Goal: Task Accomplishment & Management: Manage account settings

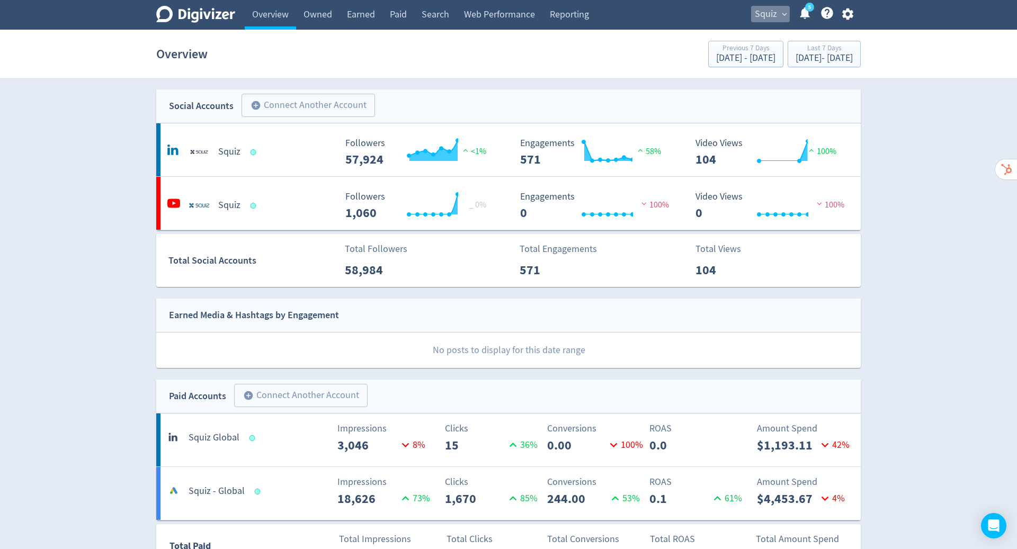
click at [773, 13] on span "Squiz" at bounding box center [766, 14] width 22 height 17
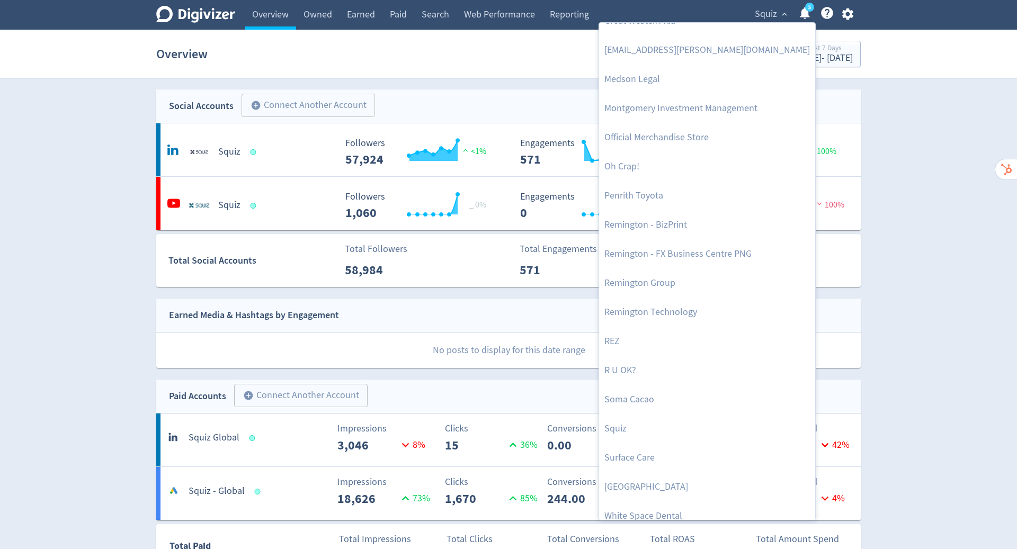
scroll to position [434, 0]
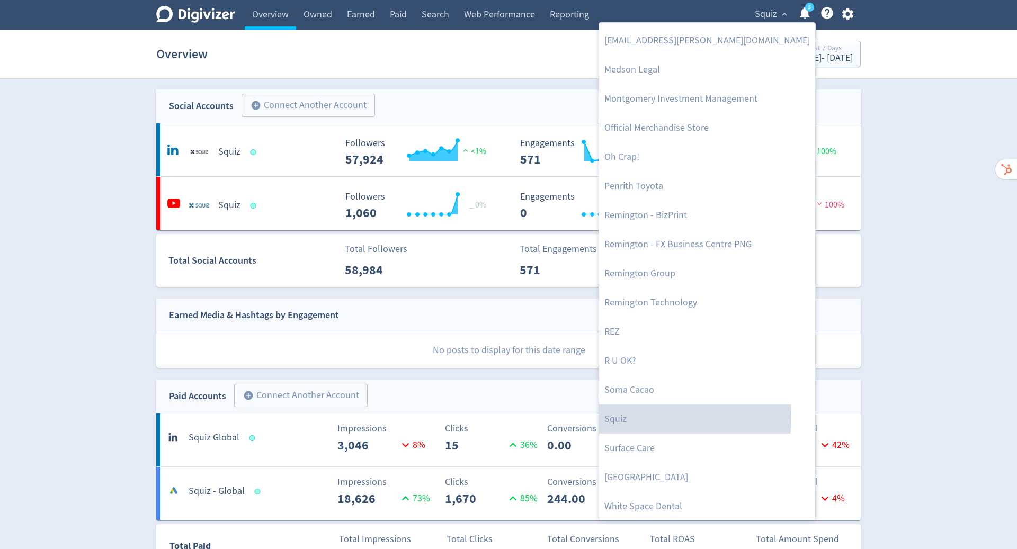
click at [613, 416] on link "Squiz" at bounding box center [707, 419] width 216 height 29
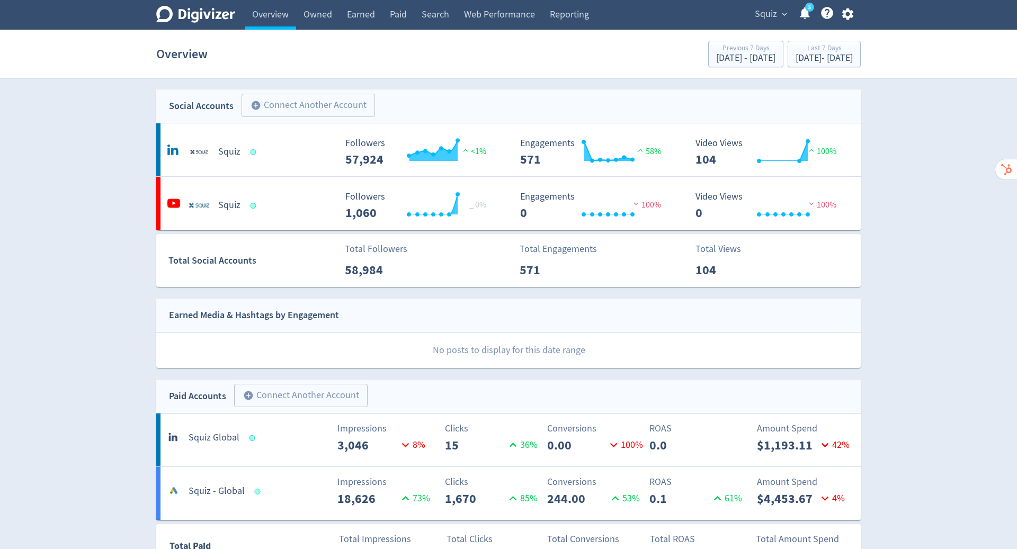
click at [323, 10] on link "Owned" at bounding box center [317, 15] width 43 height 30
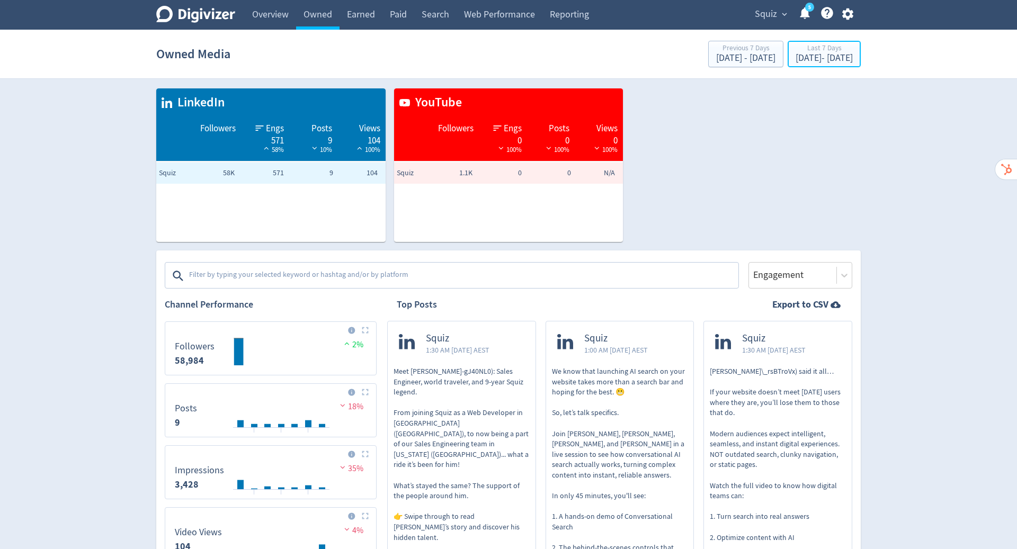
click at [807, 59] on div "Sep 5, 2025 - Sep 11, 2025" at bounding box center [824, 58] width 57 height 10
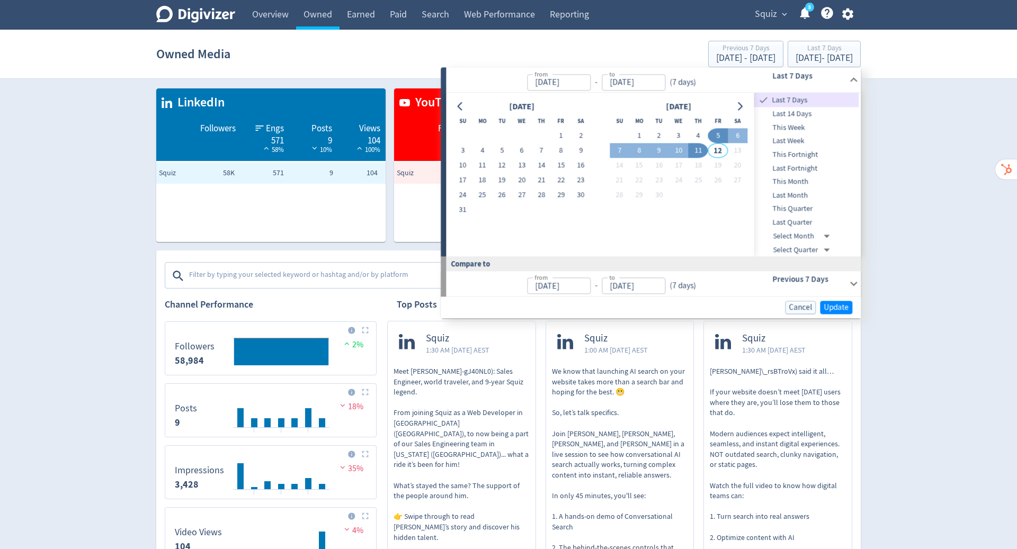
click at [696, 150] on button "11" at bounding box center [699, 151] width 20 height 15
drag, startPoint x: 0, startPoint y: 0, endPoint x: 482, endPoint y: 167, distance: 510.0
click at [482, 167] on button "11" at bounding box center [482, 165] width 20 height 15
type input "Aug 11, 2025"
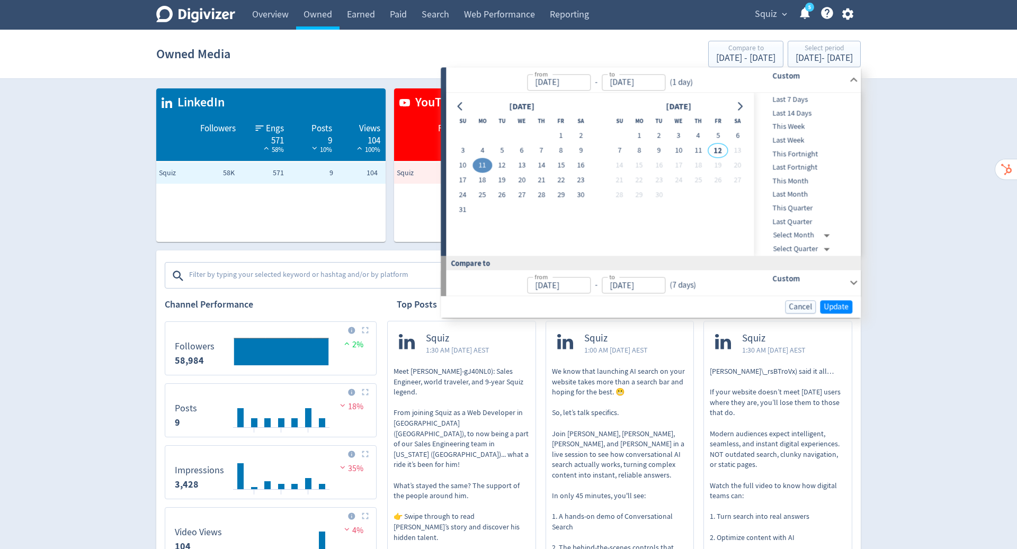
click at [558, 134] on button "1" at bounding box center [561, 136] width 20 height 15
type input "Aug 01, 2025"
click at [703, 151] on button "11" at bounding box center [699, 151] width 20 height 15
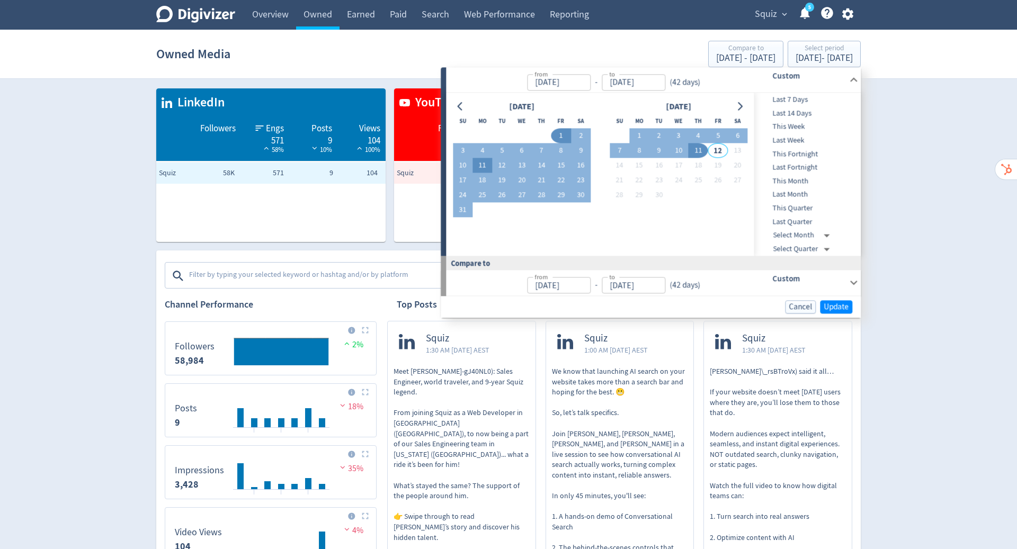
type input "[DATE]"
click at [832, 303] on span "Update" at bounding box center [836, 307] width 25 height 8
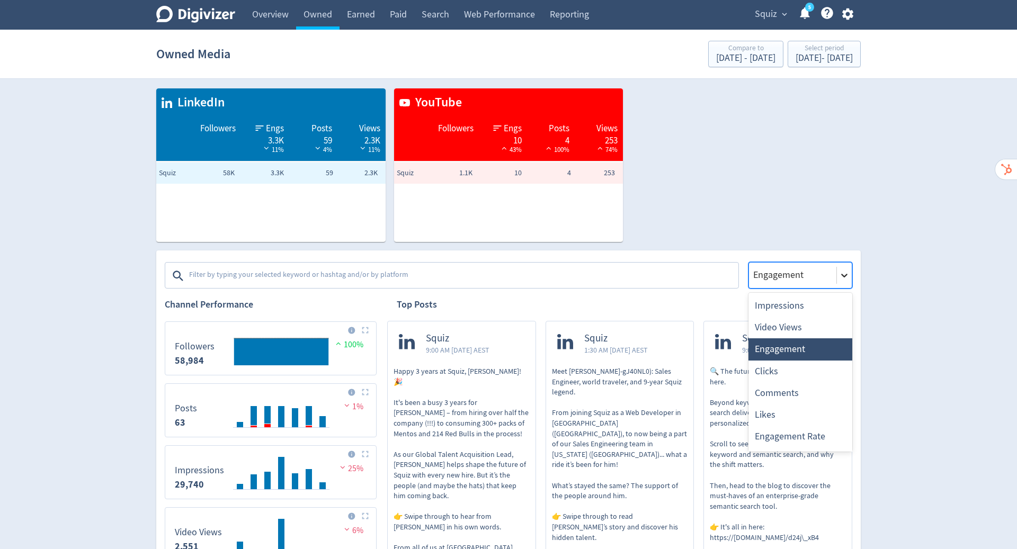
click at [840, 277] on icon at bounding box center [844, 275] width 11 height 11
click at [800, 330] on div "Video Views" at bounding box center [800, 328] width 104 height 22
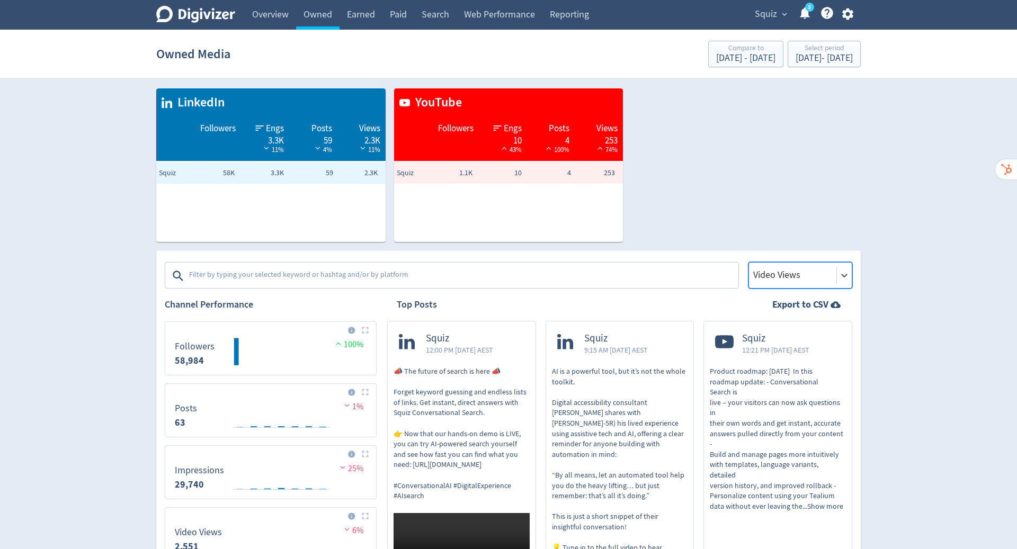
drag, startPoint x: 840, startPoint y: 277, endPoint x: 944, endPoint y: 300, distance: 106.3
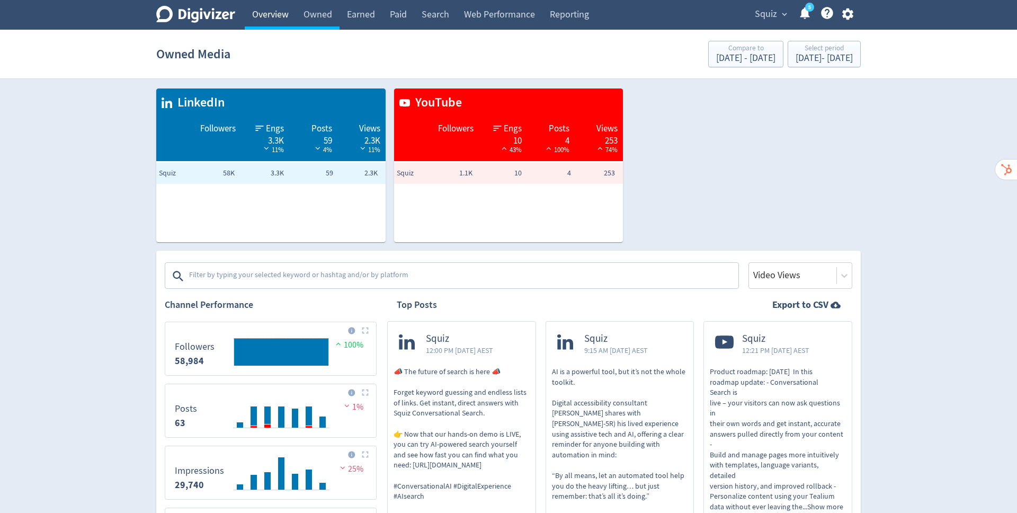
click at [264, 16] on link "Overview" at bounding box center [270, 15] width 51 height 30
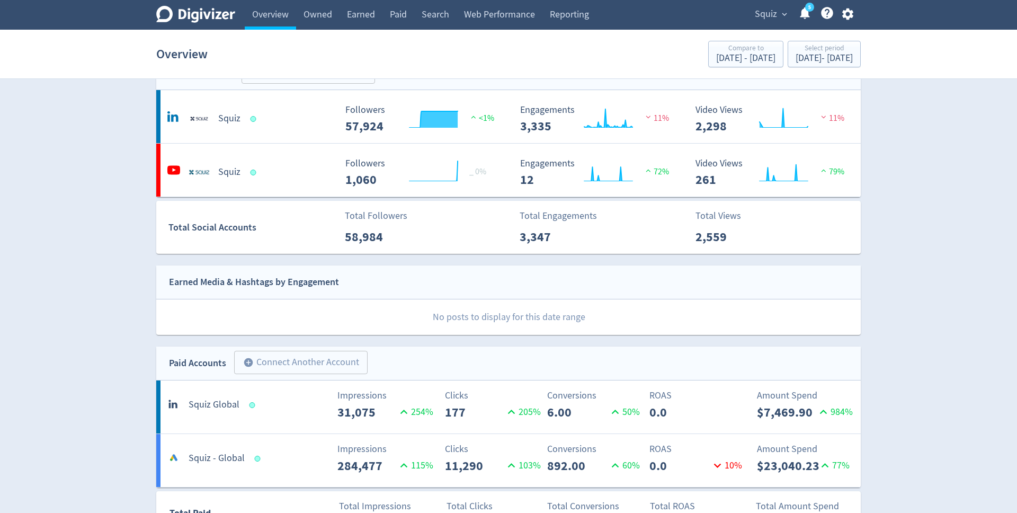
scroll to position [10, 0]
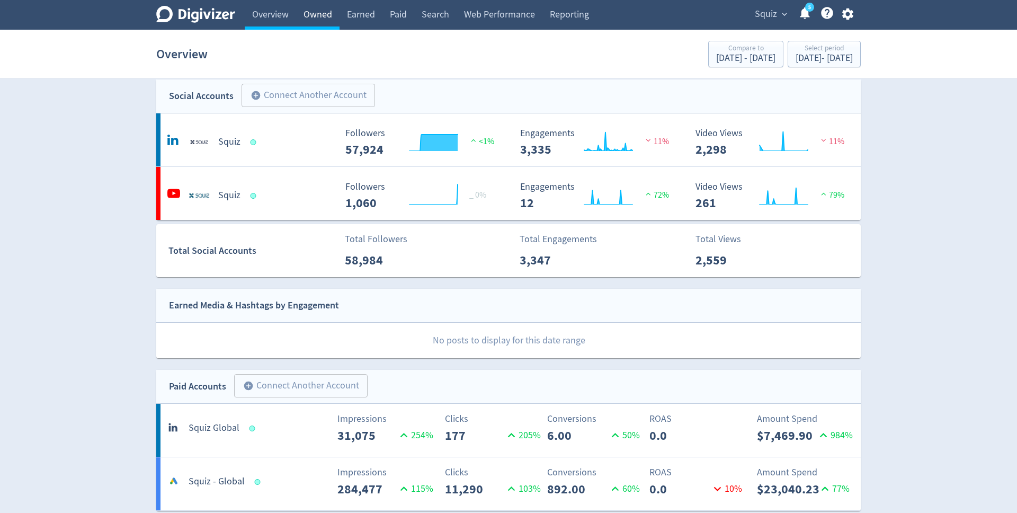
click at [312, 15] on link "Owned" at bounding box center [317, 15] width 43 height 30
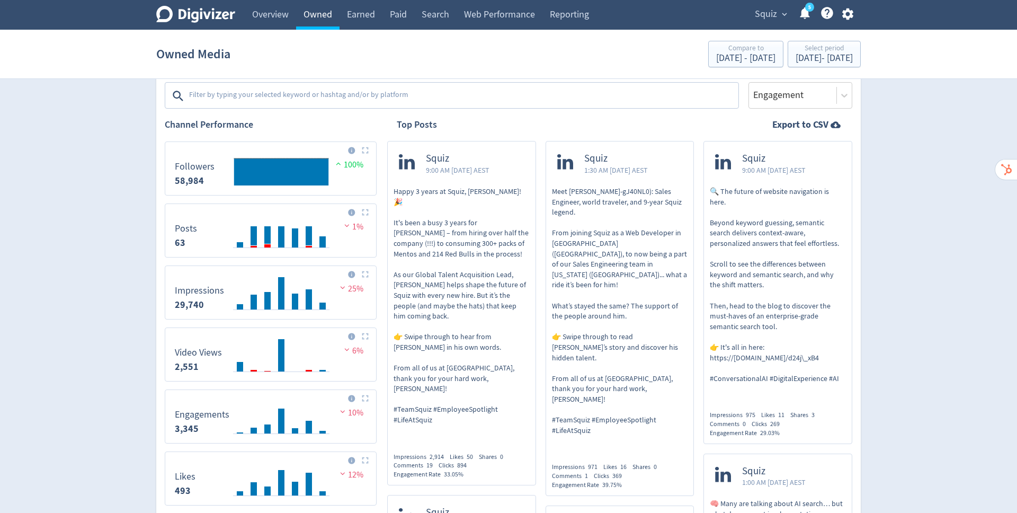
scroll to position [155, 0]
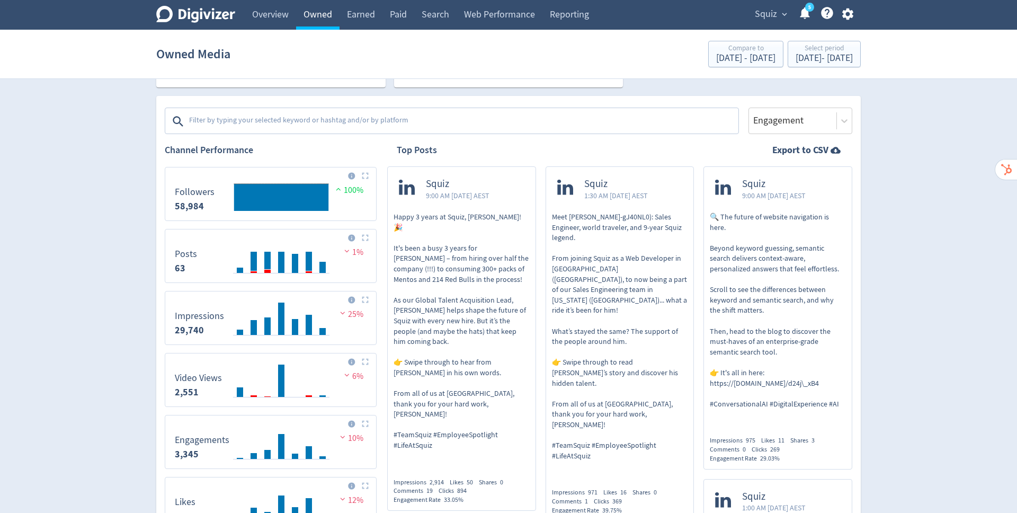
click at [839, 118] on icon at bounding box center [844, 120] width 11 height 11
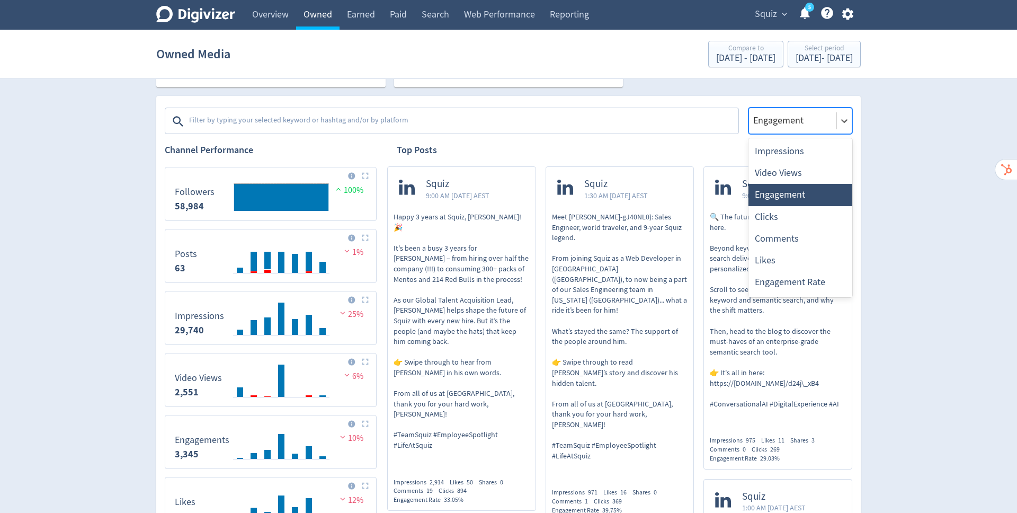
click at [845, 120] on icon at bounding box center [844, 120] width 11 height 11
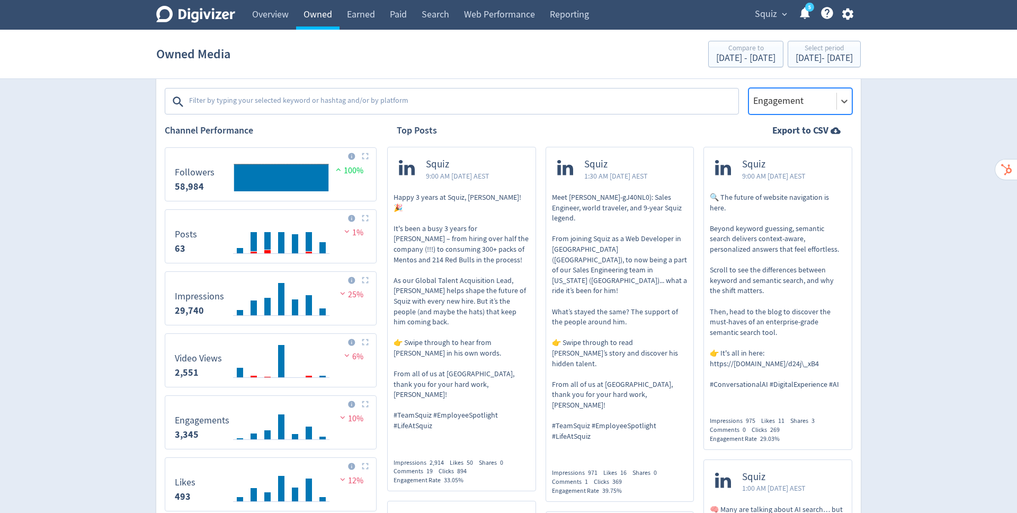
scroll to position [180, 0]
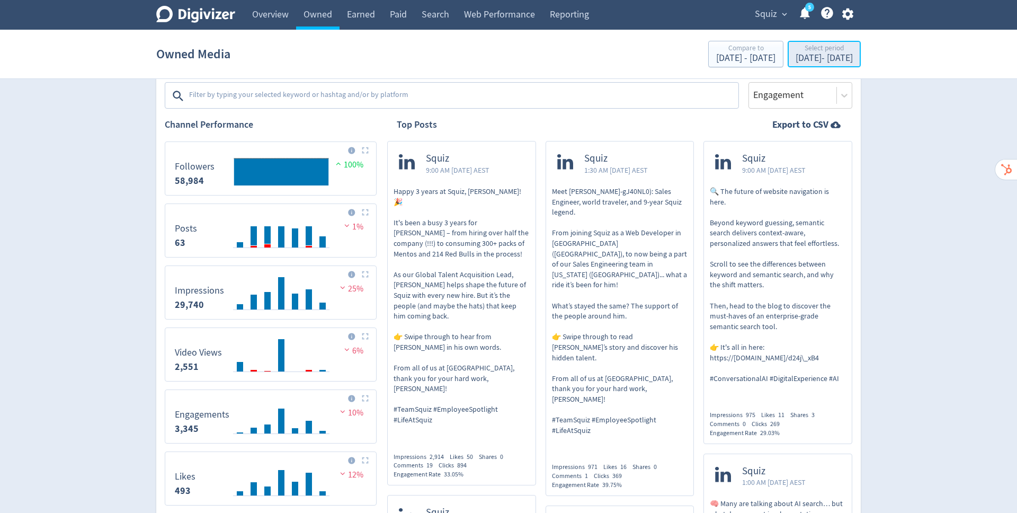
drag, startPoint x: 312, startPoint y: 15, endPoint x: 786, endPoint y: 52, distance: 475.5
click at [796, 52] on div "Select period" at bounding box center [824, 48] width 57 height 9
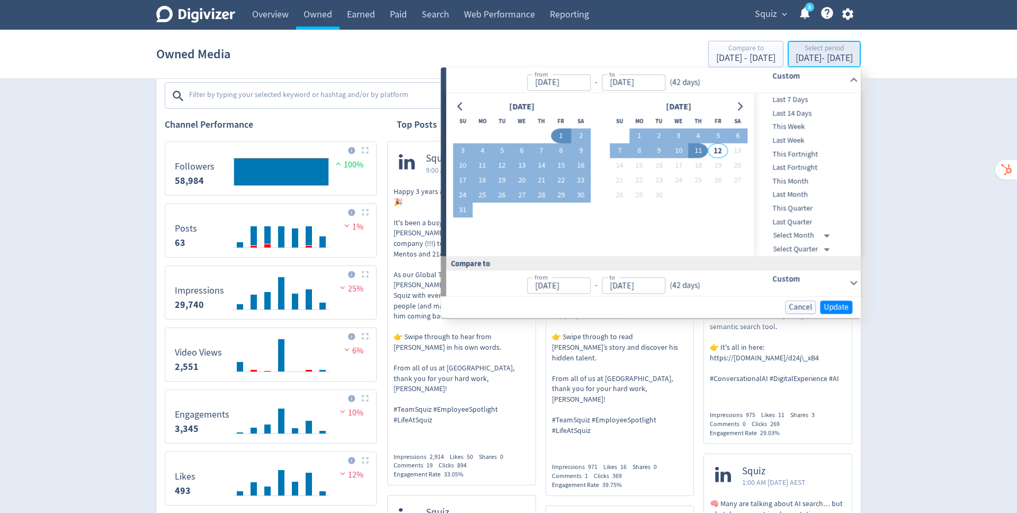
type input "Aug 01, 2025"
type input "[DATE]"
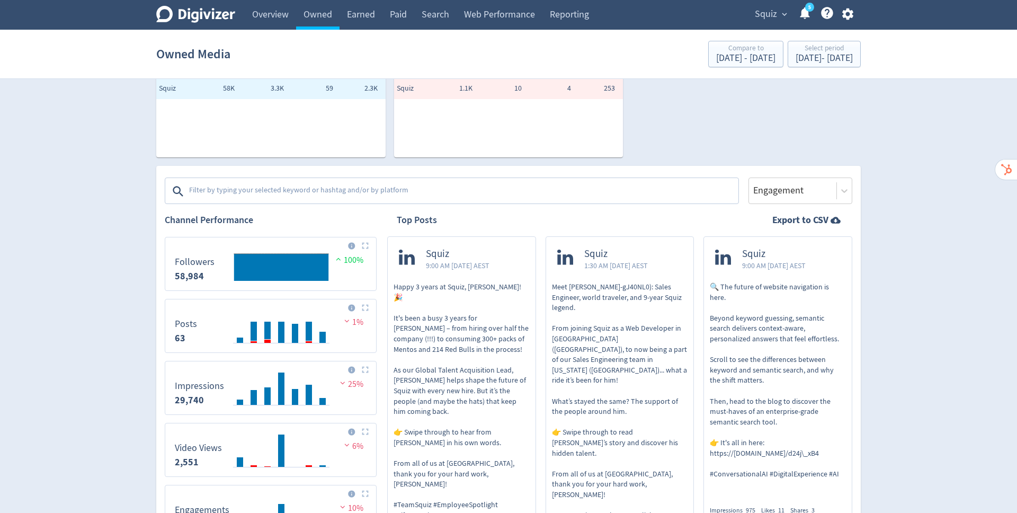
scroll to position [86, 0]
click at [445, 188] on textarea at bounding box center [462, 190] width 549 height 21
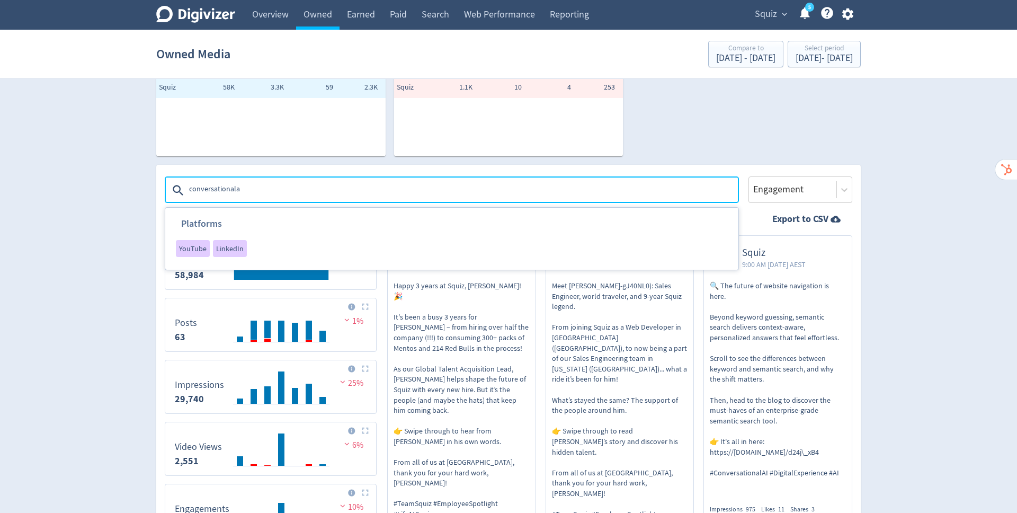
type textarea "conversationalai"
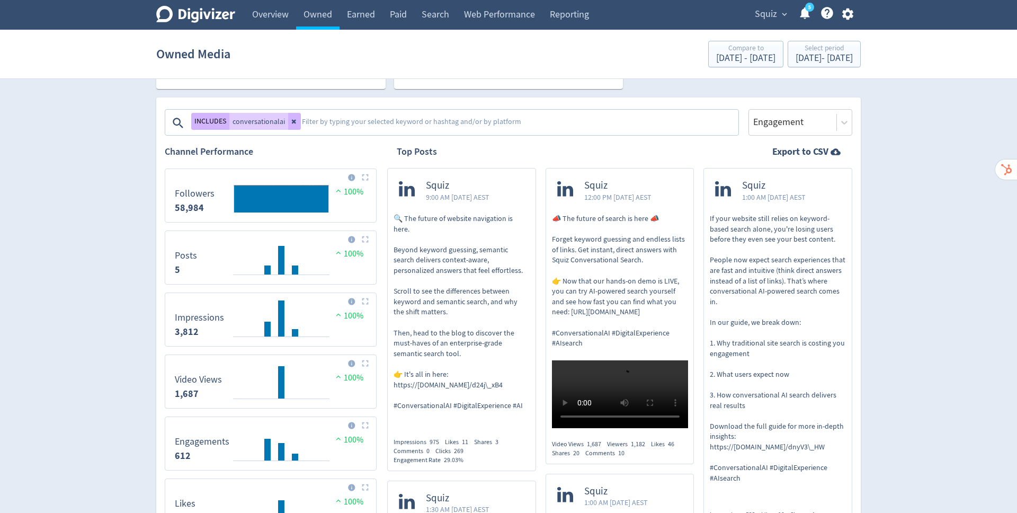
scroll to position [154, 0]
click at [322, 126] on textarea at bounding box center [519, 122] width 436 height 21
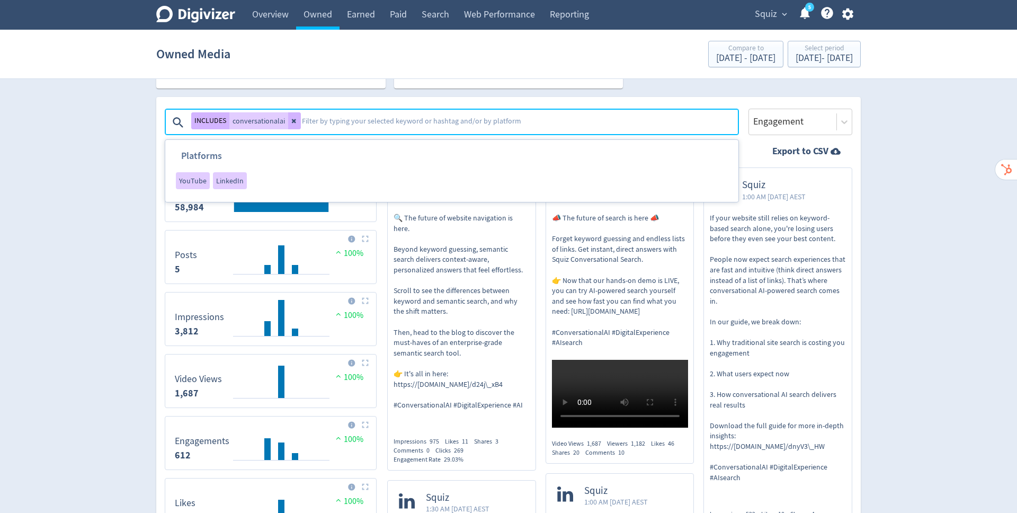
click at [225, 179] on span "LinkedIn" at bounding box center [230, 180] width 28 height 7
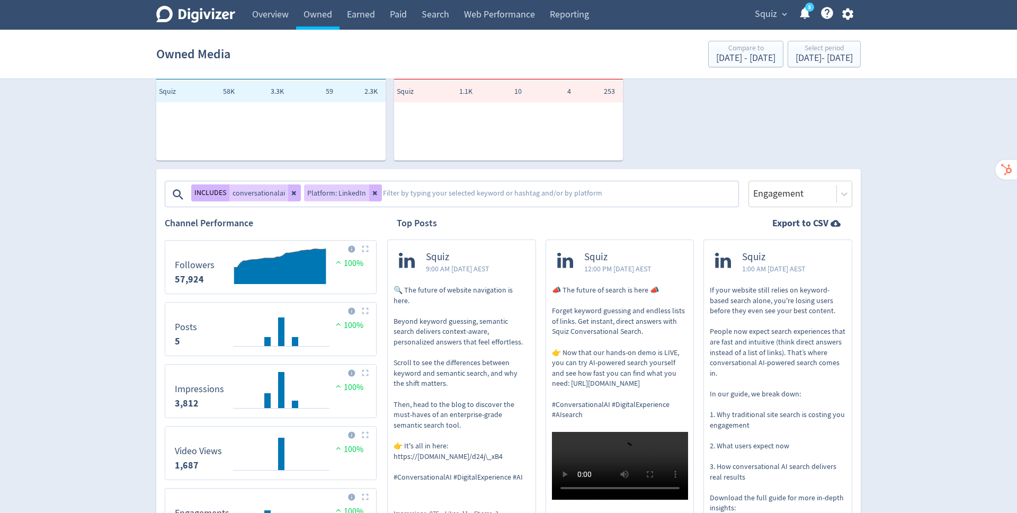
scroll to position [128, 0]
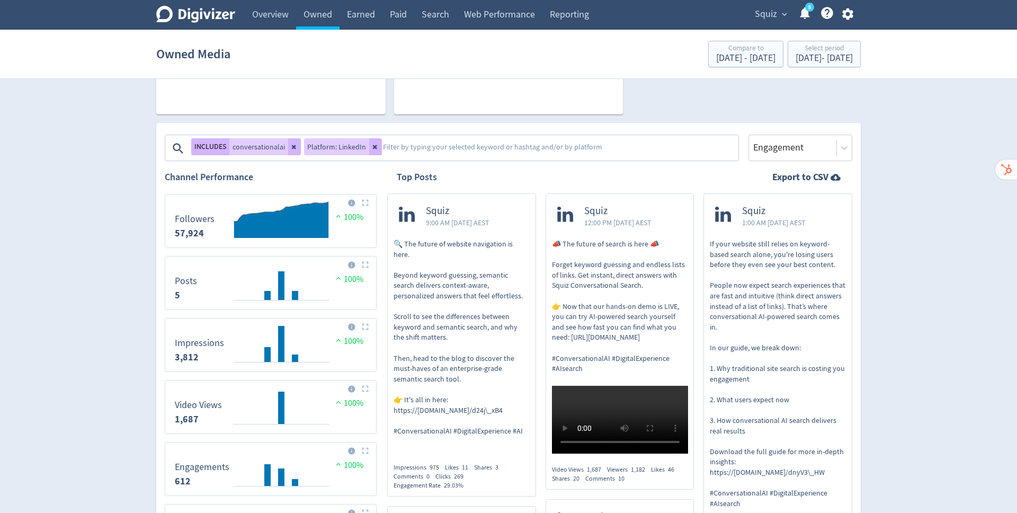
click at [374, 149] on button at bounding box center [375, 146] width 13 height 17
click at [344, 144] on textarea at bounding box center [519, 148] width 436 height 21
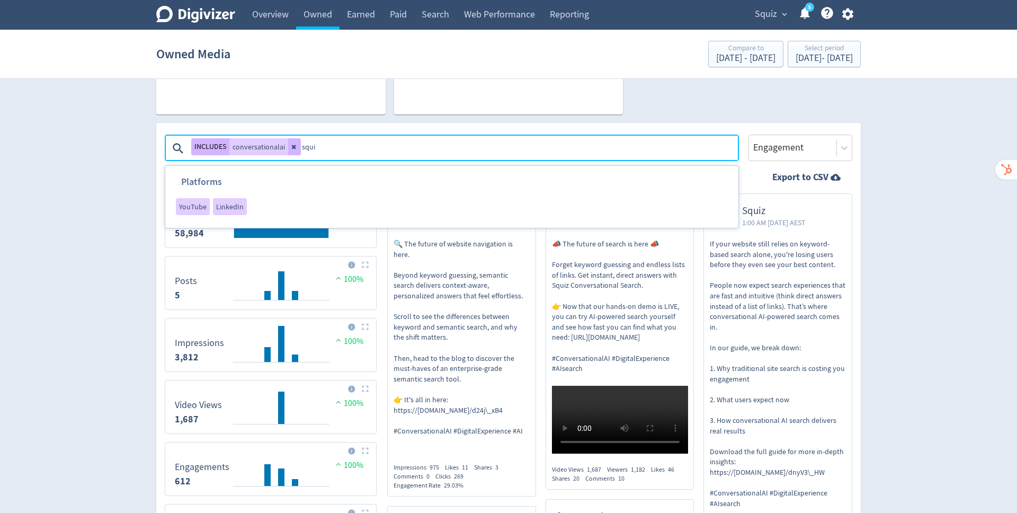
type textarea "squiz"
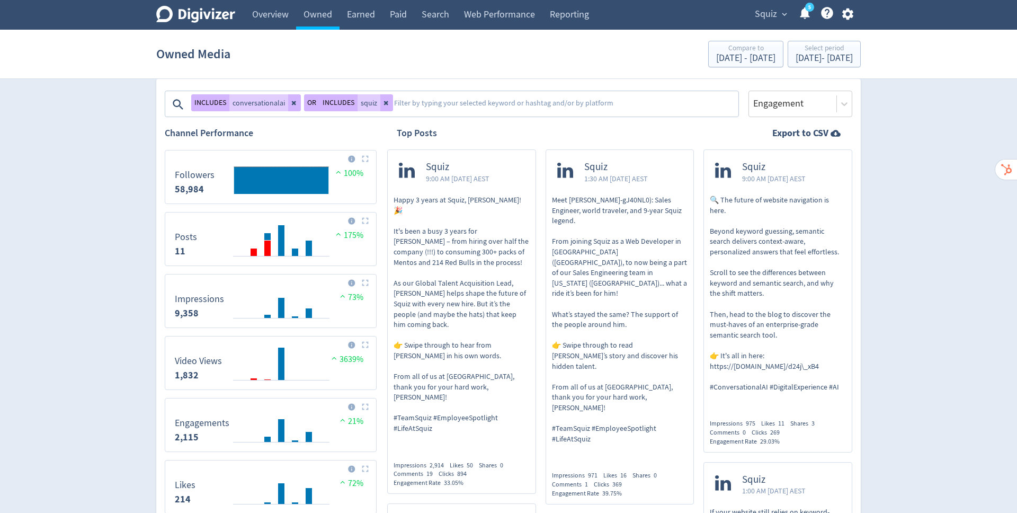
scroll to position [181, 0]
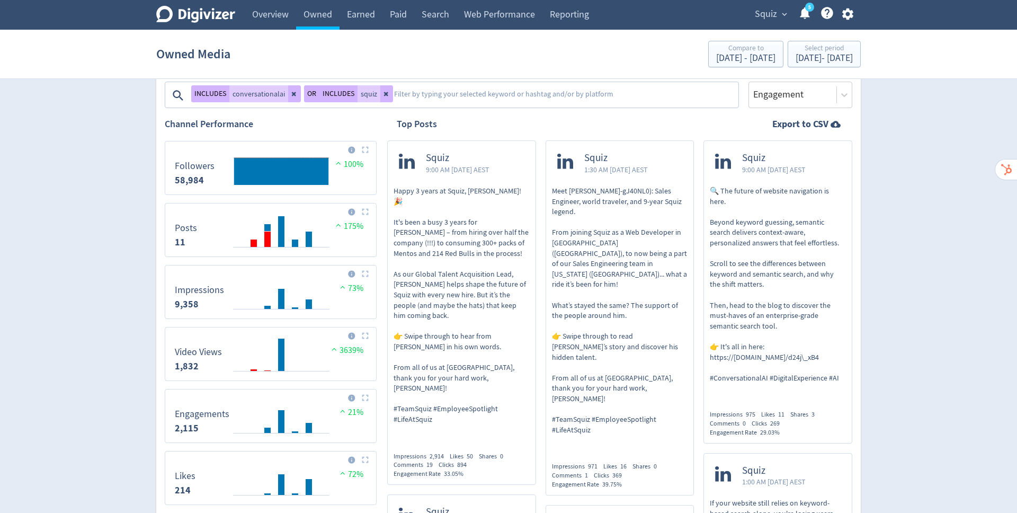
click at [310, 94] on button "OR" at bounding box center [311, 93] width 15 height 17
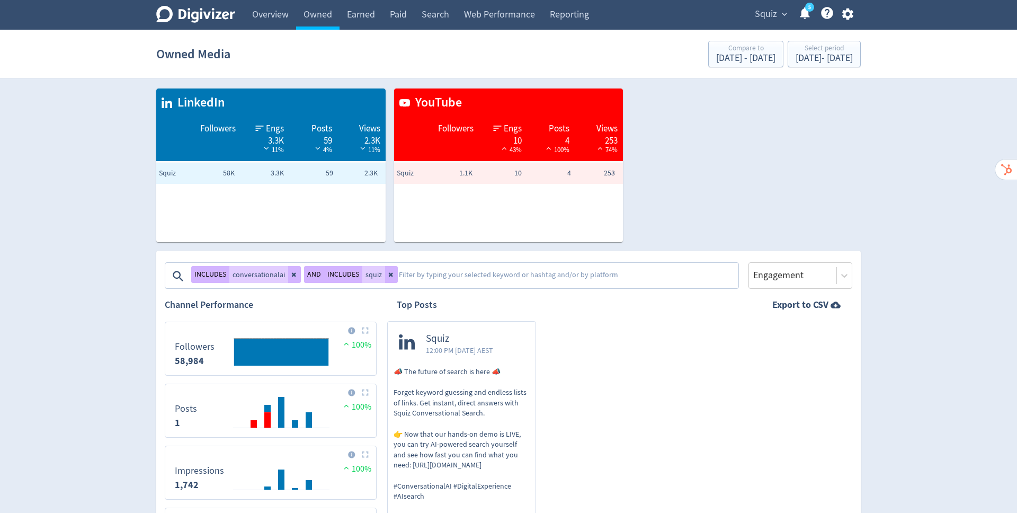
click at [339, 277] on button "INCLUDES" at bounding box center [343, 274] width 38 height 17
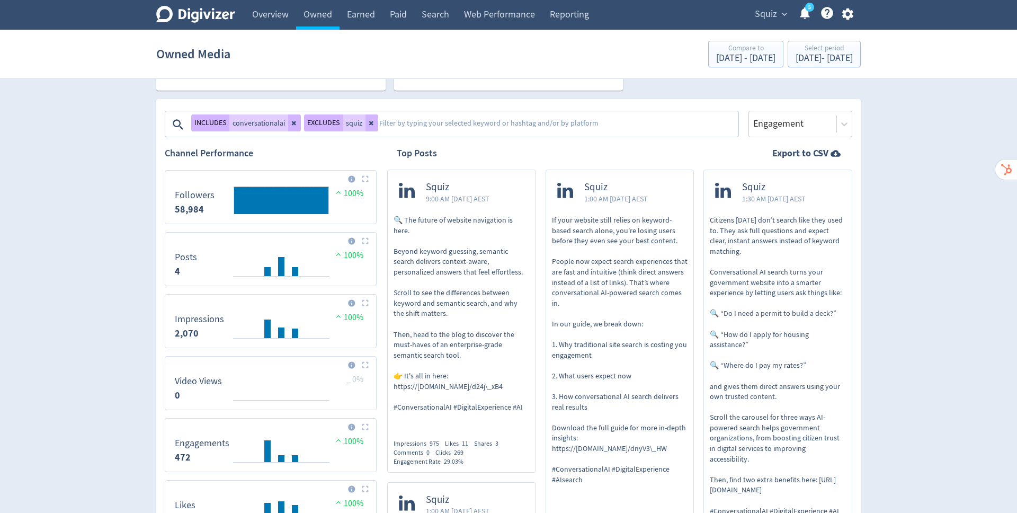
scroll to position [159, 0]
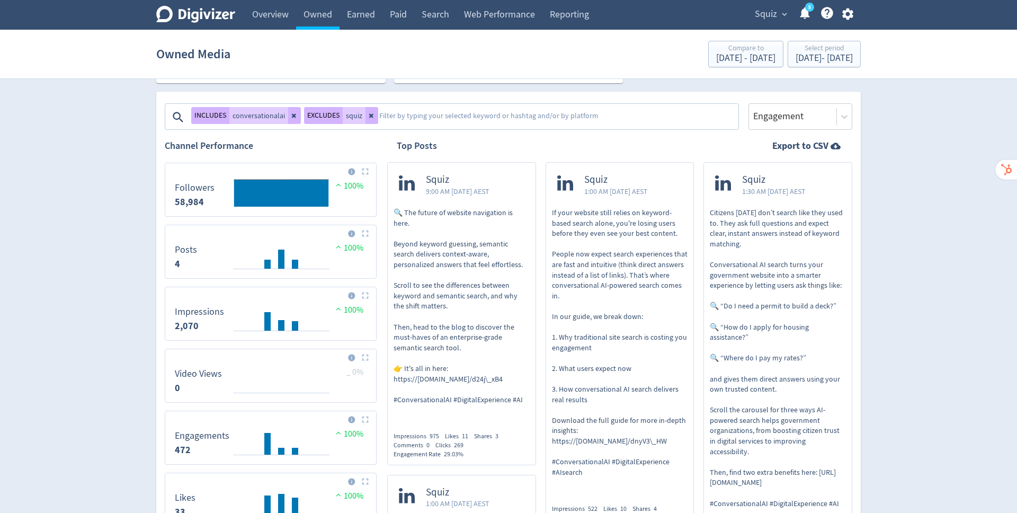
click at [369, 118] on icon at bounding box center [372, 115] width 6 height 6
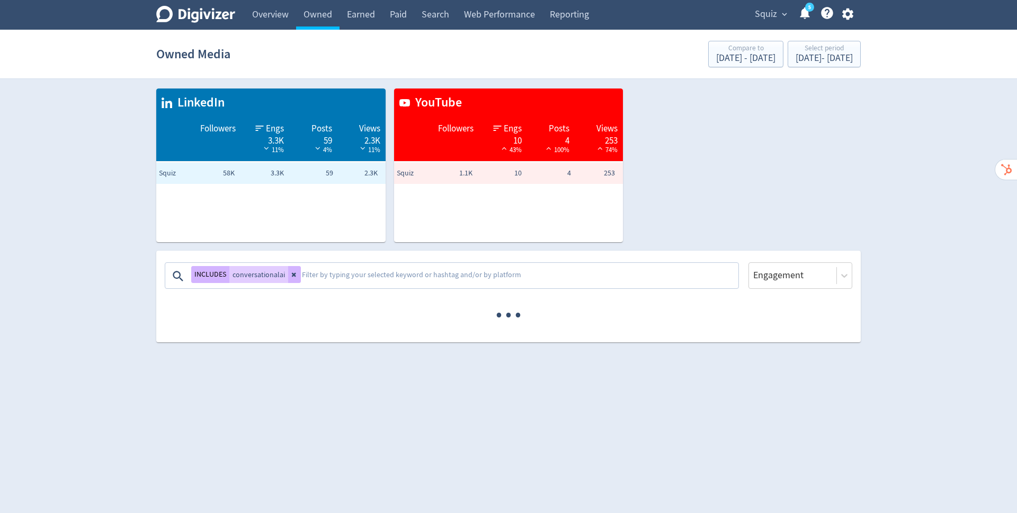
scroll to position [0, 0]
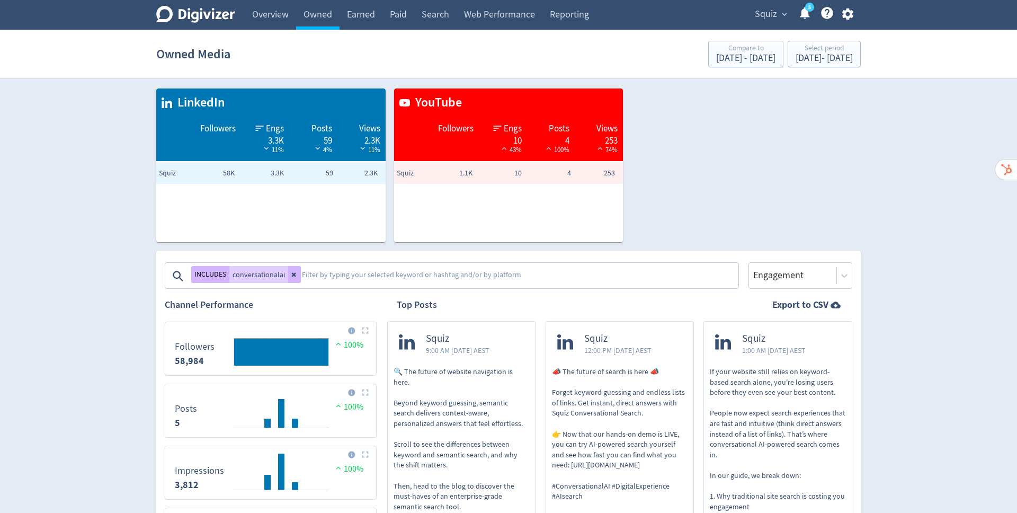
click at [294, 274] on icon at bounding box center [294, 274] width 6 height 6
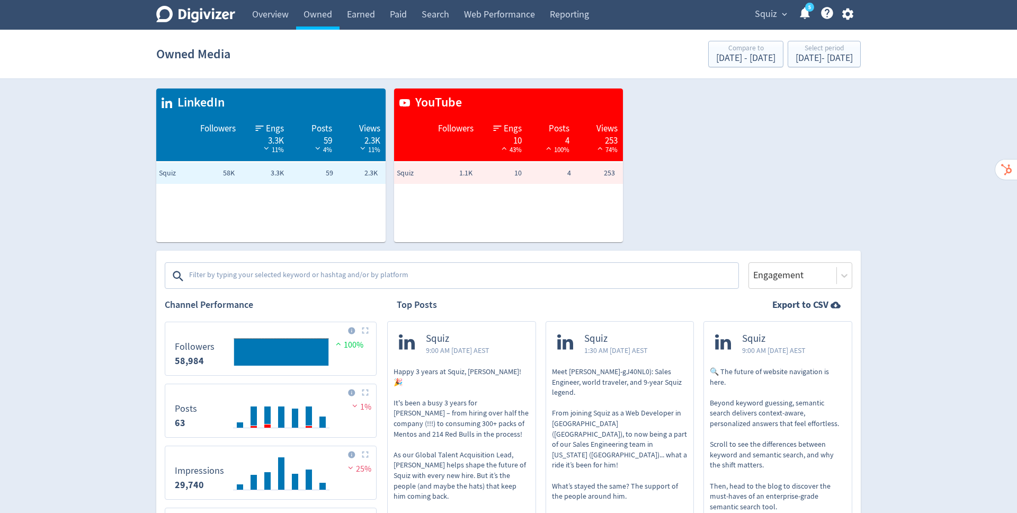
click at [766, 17] on span "Squiz" at bounding box center [766, 14] width 22 height 17
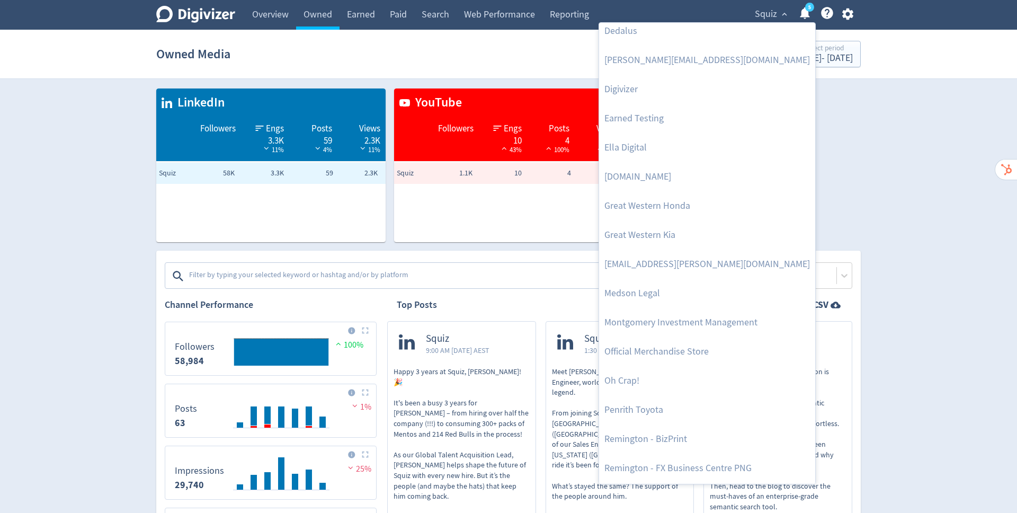
scroll to position [218, 0]
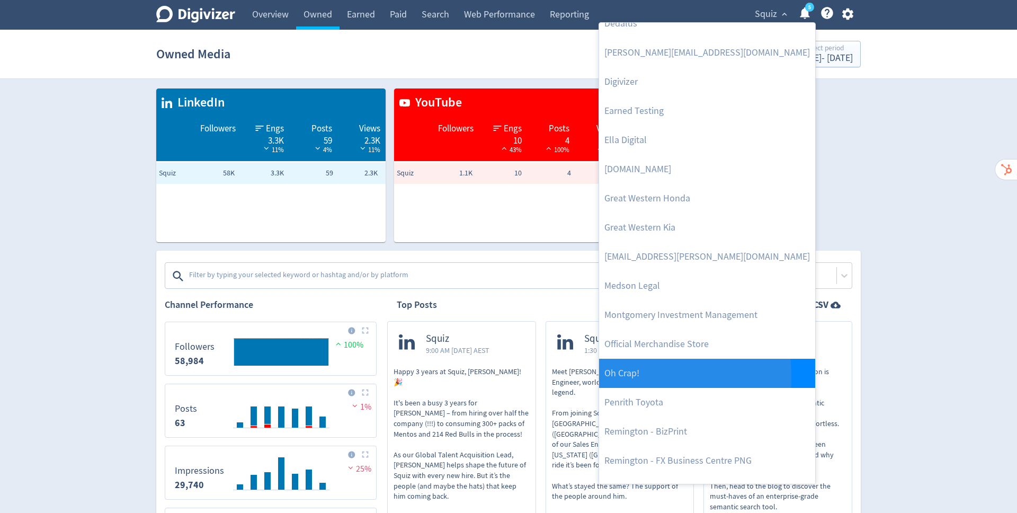
click at [629, 376] on link "Oh Crap!" at bounding box center [707, 373] width 216 height 29
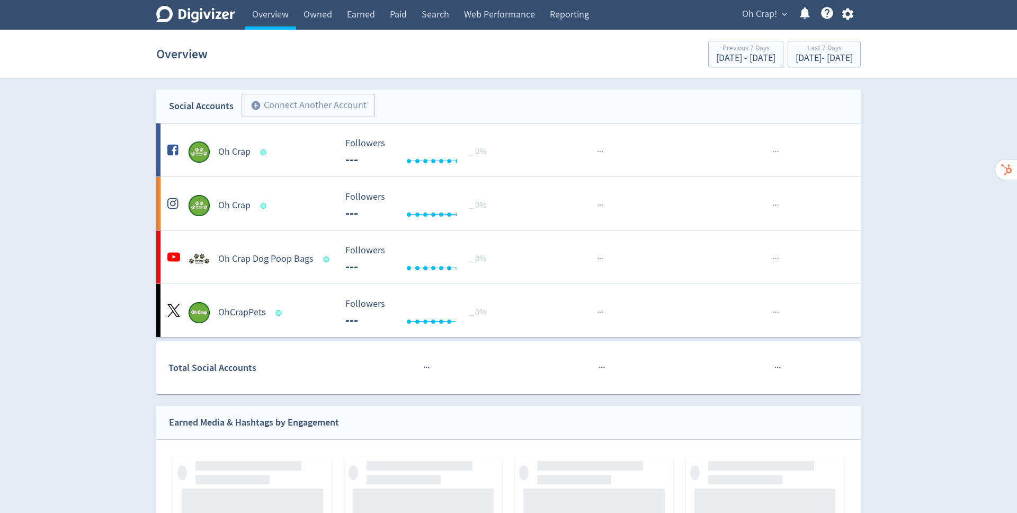
click at [362, 15] on link "Earned" at bounding box center [360, 15] width 43 height 30
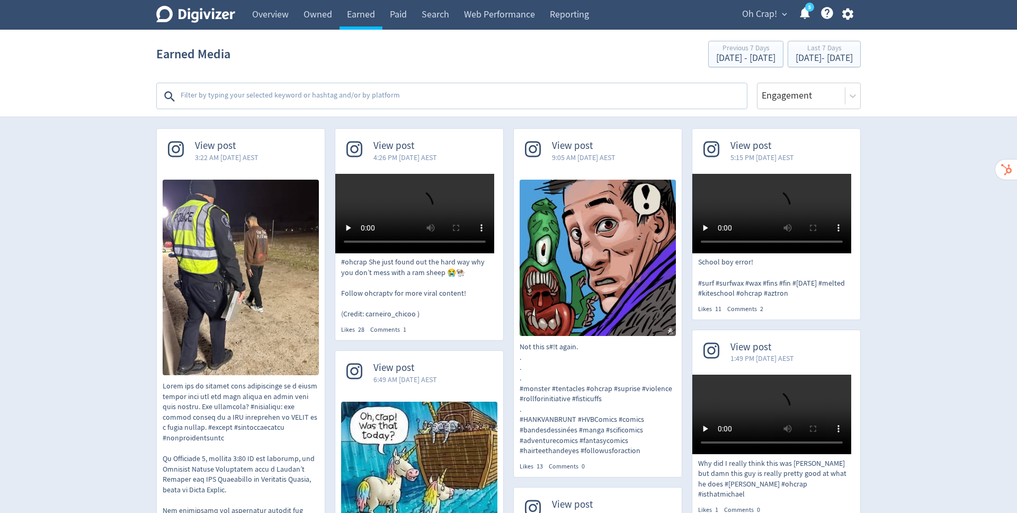
scroll to position [232, 0]
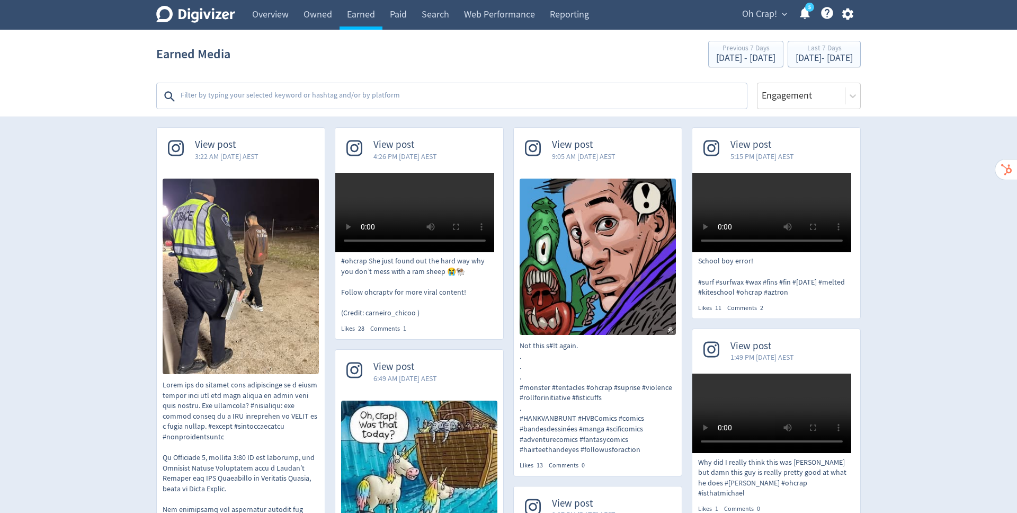
click at [442, 96] on textarea at bounding box center [463, 96] width 566 height 21
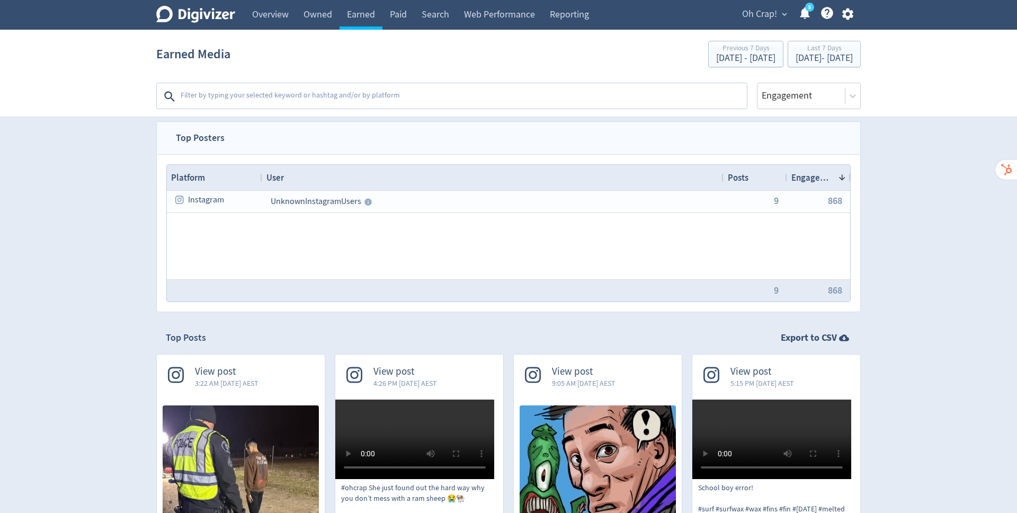
scroll to position [0, 0]
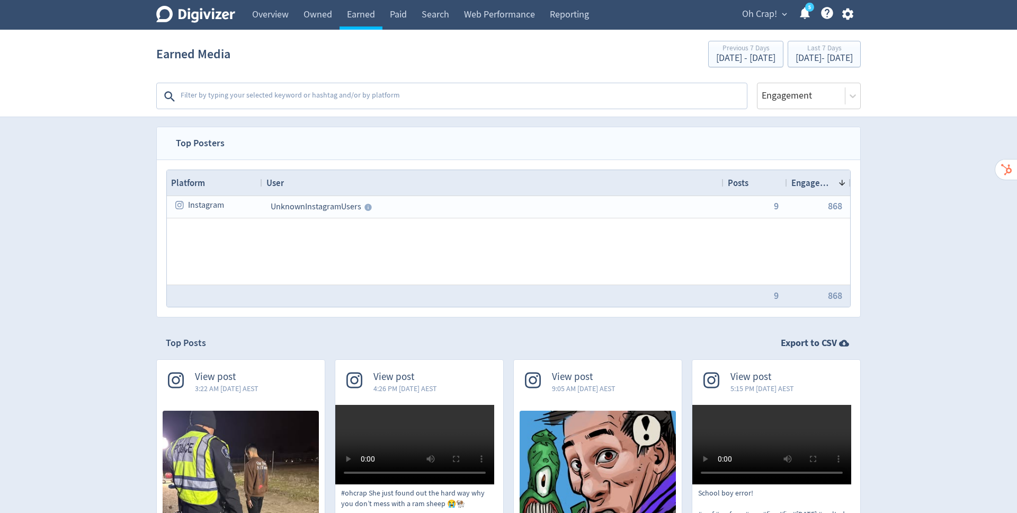
click at [391, 95] on textarea at bounding box center [463, 96] width 566 height 21
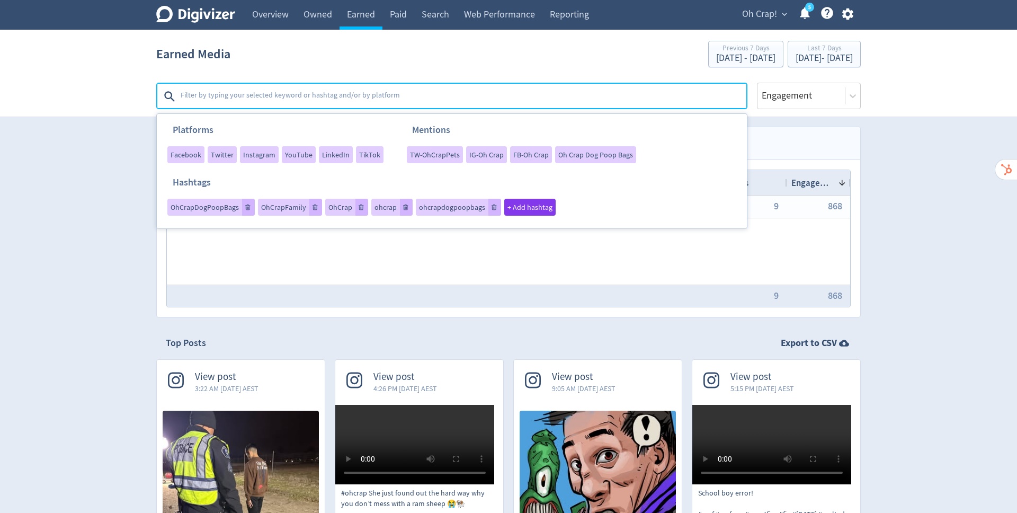
click at [251, 157] on span "Instagram" at bounding box center [259, 154] width 32 height 7
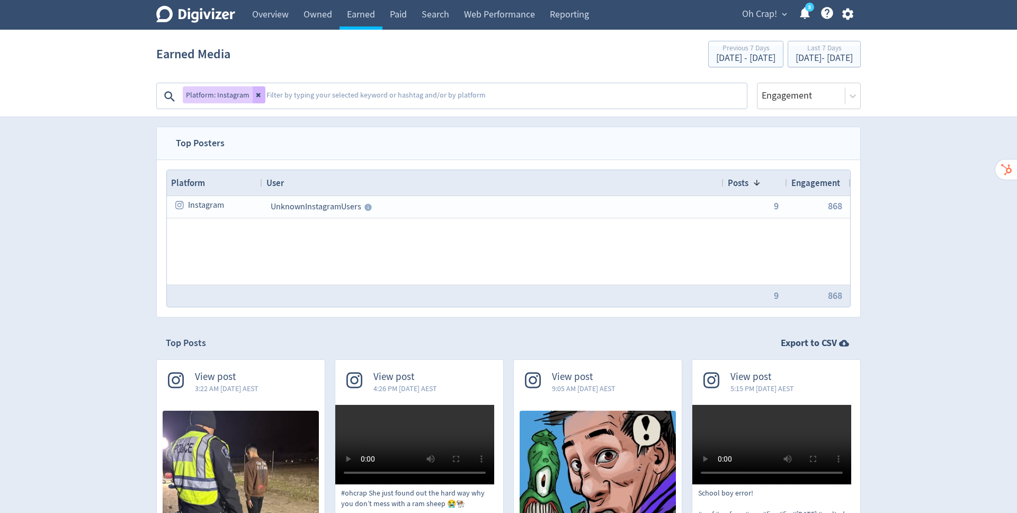
click at [361, 97] on textarea at bounding box center [505, 96] width 480 height 21
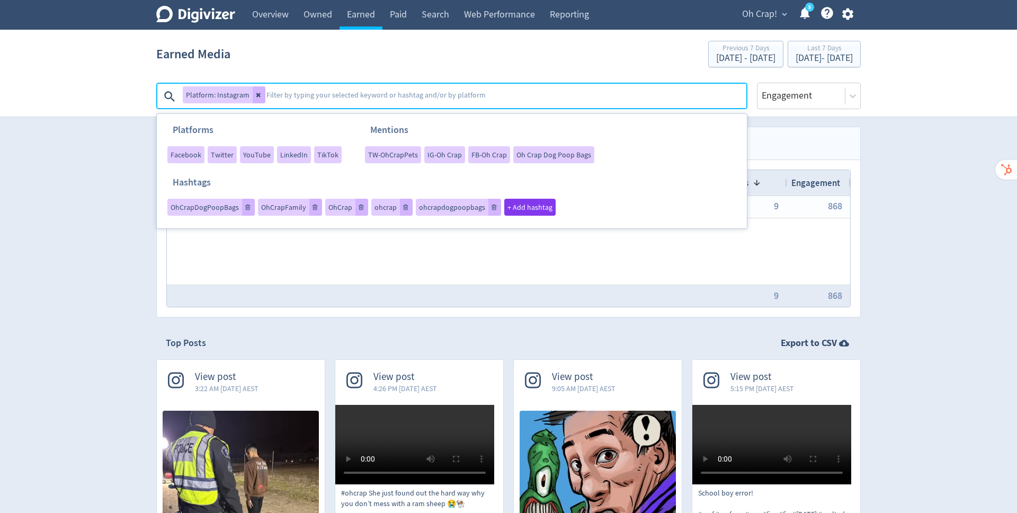
click at [435, 154] on span "IG-Oh Crap" at bounding box center [444, 154] width 34 height 7
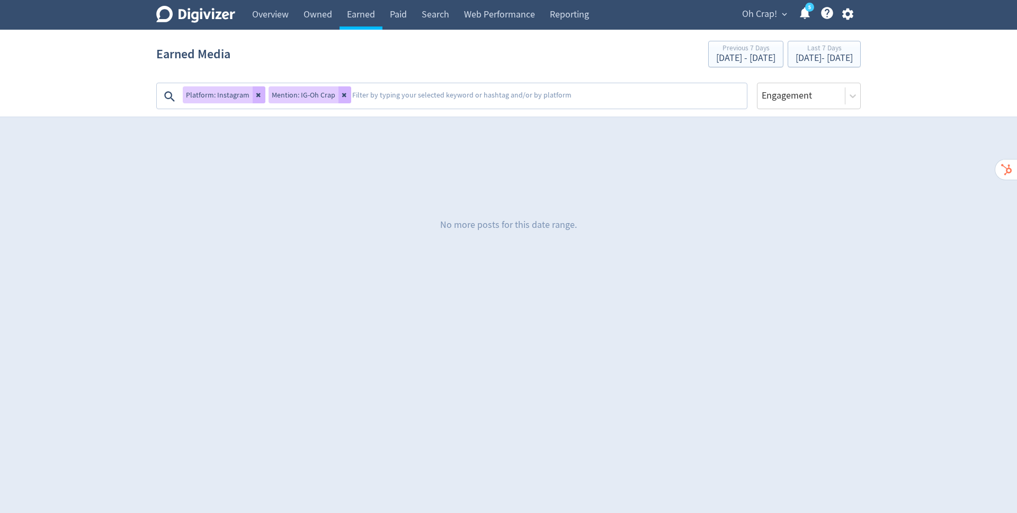
click at [342, 94] on icon at bounding box center [344, 95] width 4 height 4
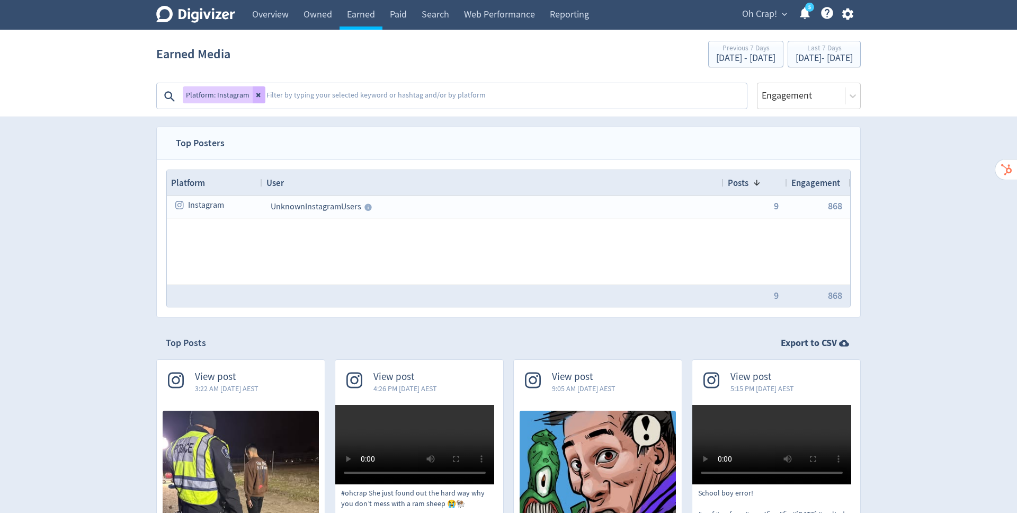
click at [323, 100] on textarea at bounding box center [505, 96] width 480 height 21
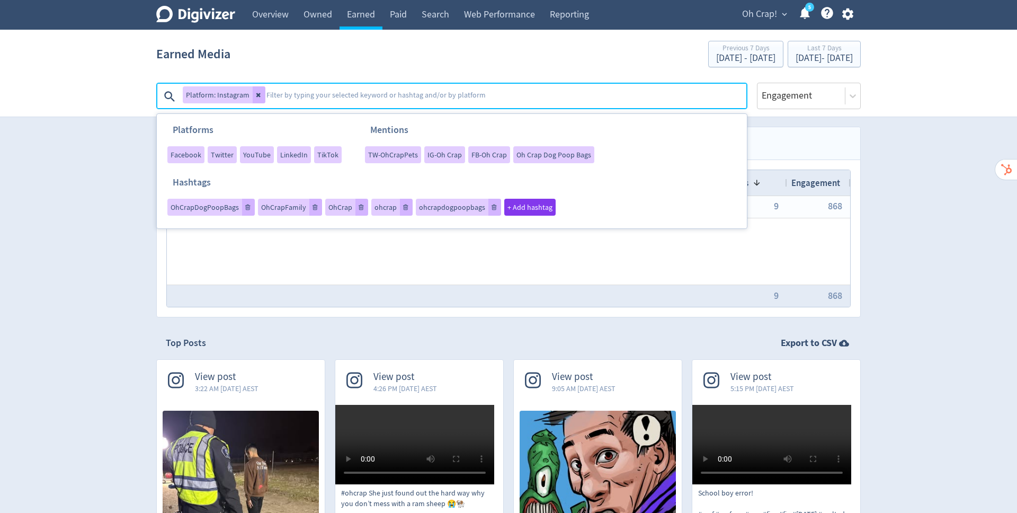
drag, startPoint x: 629, startPoint y: 376, endPoint x: 773, endPoint y: 14, distance: 389.4
click at [773, 14] on span "Oh Crap!" at bounding box center [759, 14] width 35 height 17
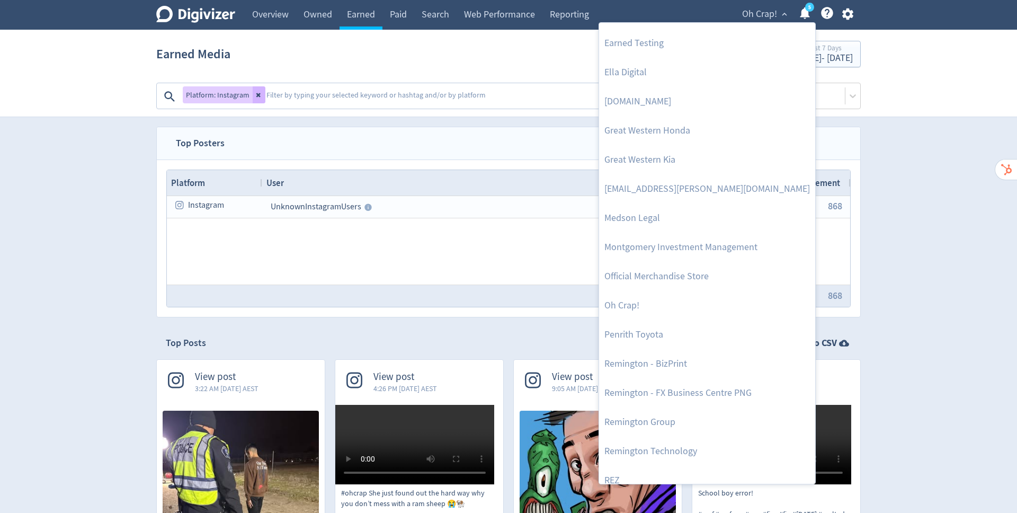
scroll to position [471, 0]
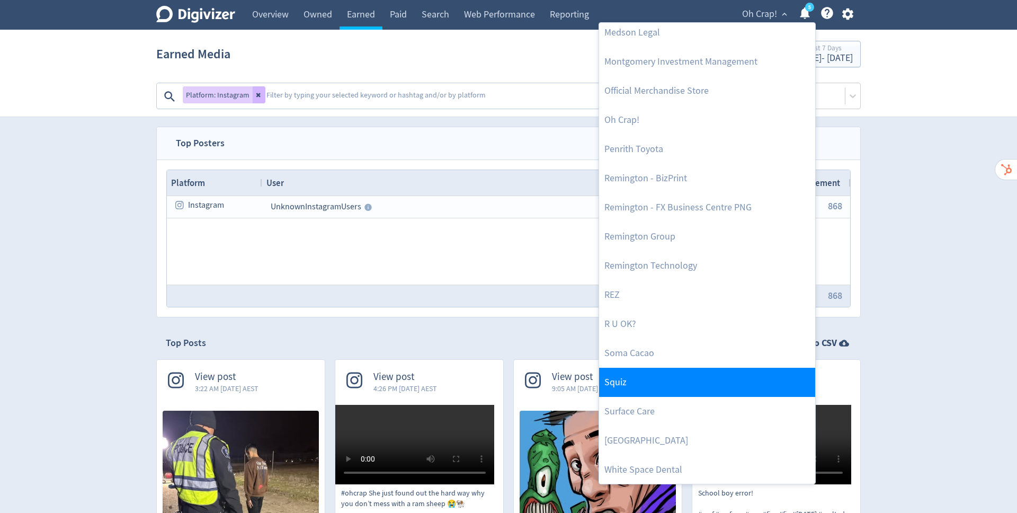
drag, startPoint x: 773, startPoint y: 14, endPoint x: 618, endPoint y: 383, distance: 400.6
click at [618, 383] on link "Squiz" at bounding box center [707, 382] width 216 height 29
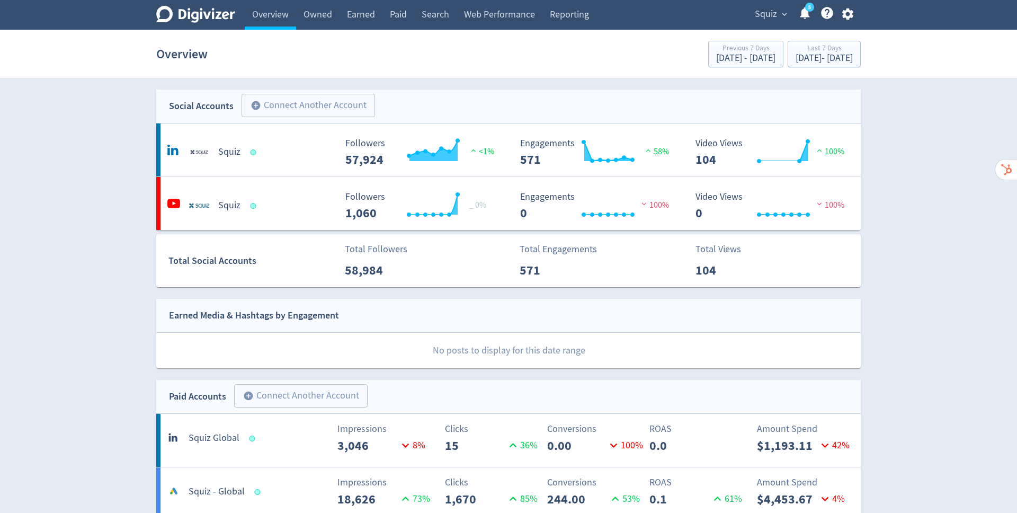
click at [402, 15] on link "Paid" at bounding box center [398, 15] width 32 height 30
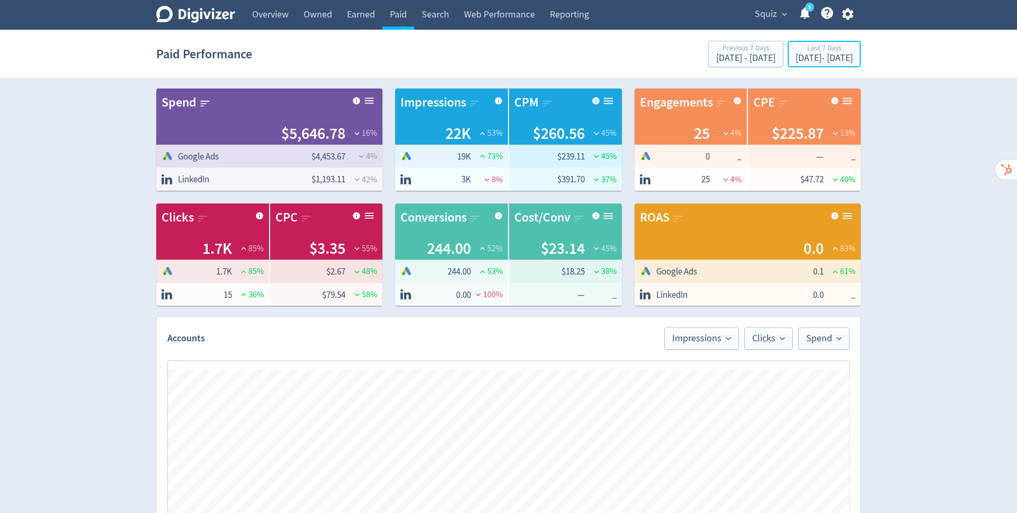
click at [830, 56] on div "Sep 5, 2025 - Sep 11, 2025" at bounding box center [824, 58] width 57 height 10
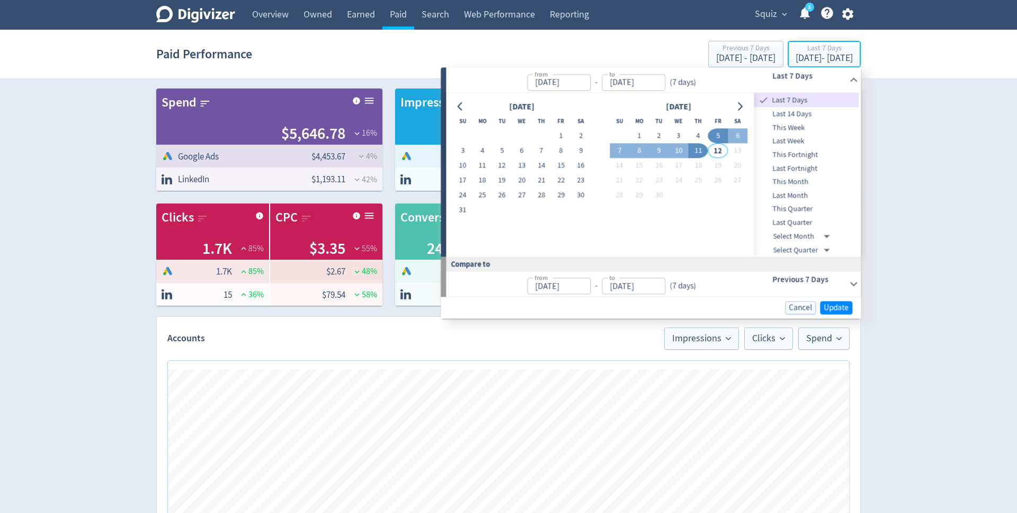
type input "Sep 05, 2025"
type input "[DATE]"
type input "Sep 04, 2025"
click at [558, 137] on button "1" at bounding box center [561, 136] width 20 height 15
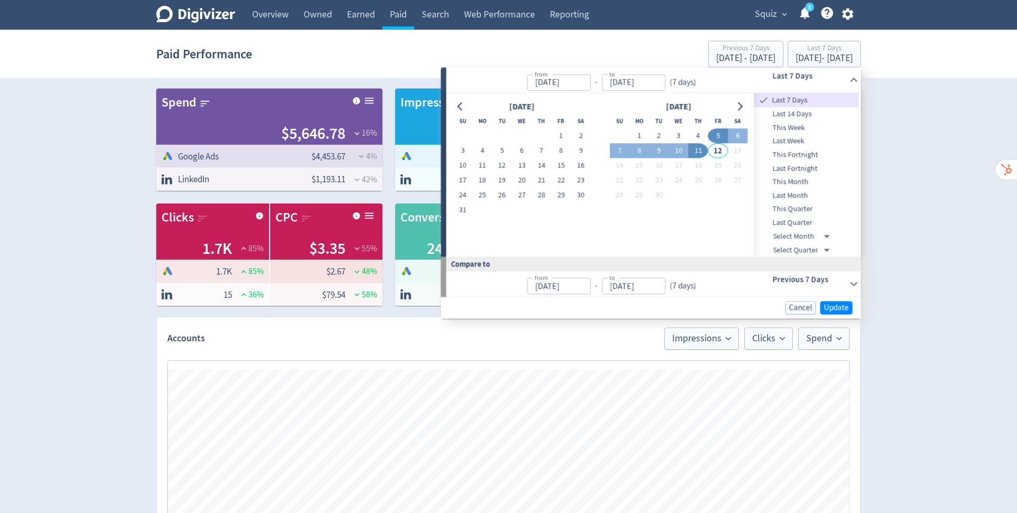
type input "Aug 01, 2025"
click at [698, 151] on button "11" at bounding box center [699, 151] width 20 height 15
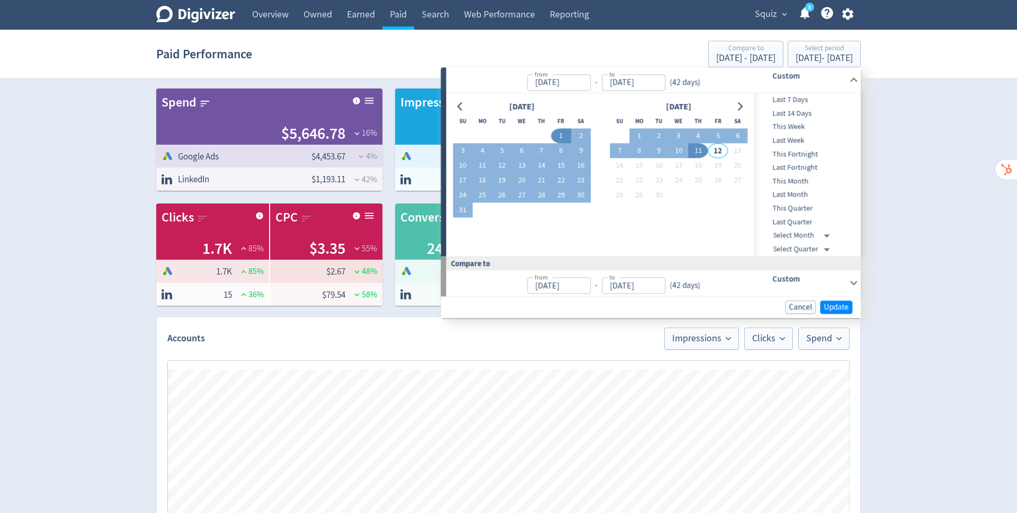
type input "[DATE]"
click at [829, 305] on span "Update" at bounding box center [836, 307] width 25 height 8
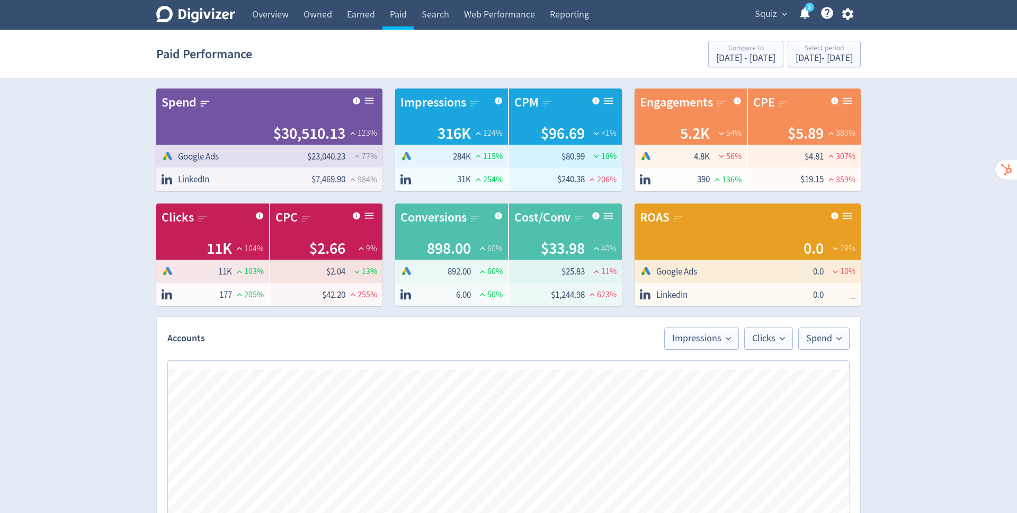
click at [1015, 217] on div "Digivizer Logo Mark Digivizer Logo Overview Owned Earned Paid Search Web Perfor…" at bounding box center [508, 479] width 1017 height 958
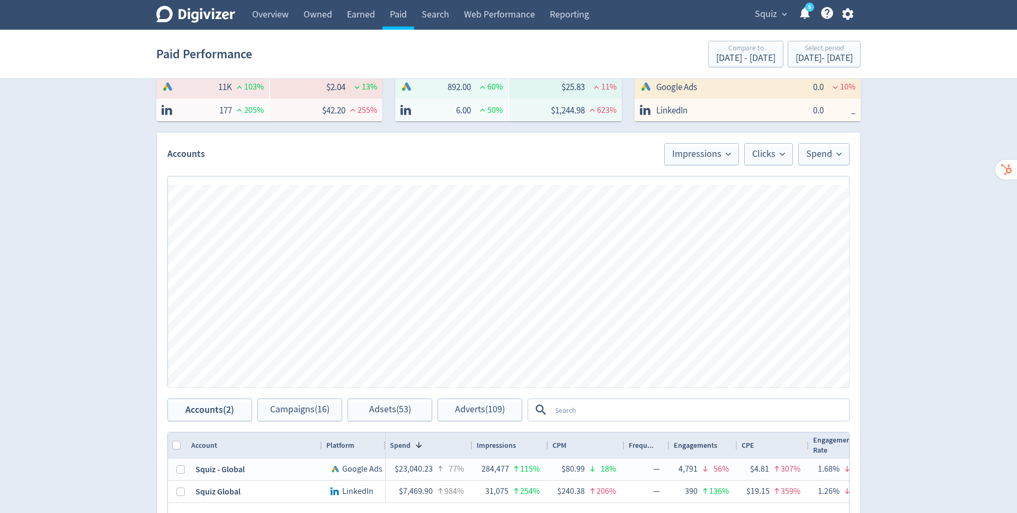
scroll to position [185, 0]
click at [695, 157] on span "Impressions" at bounding box center [701, 154] width 59 height 10
click at [663, 241] on li "ROAS" at bounding box center [688, 238] width 102 height 24
click at [773, 157] on span "Clicks" at bounding box center [768, 154] width 33 height 10
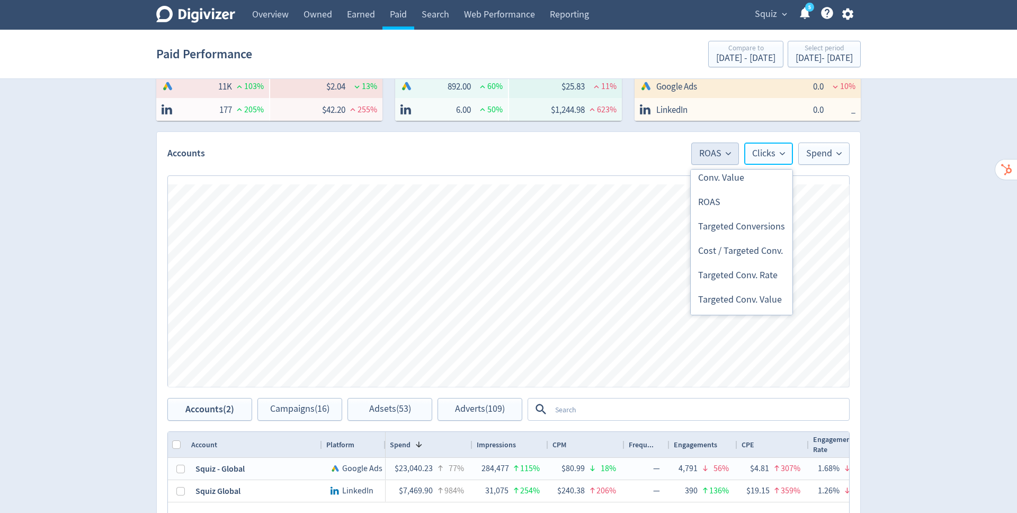
scroll to position [417, 0]
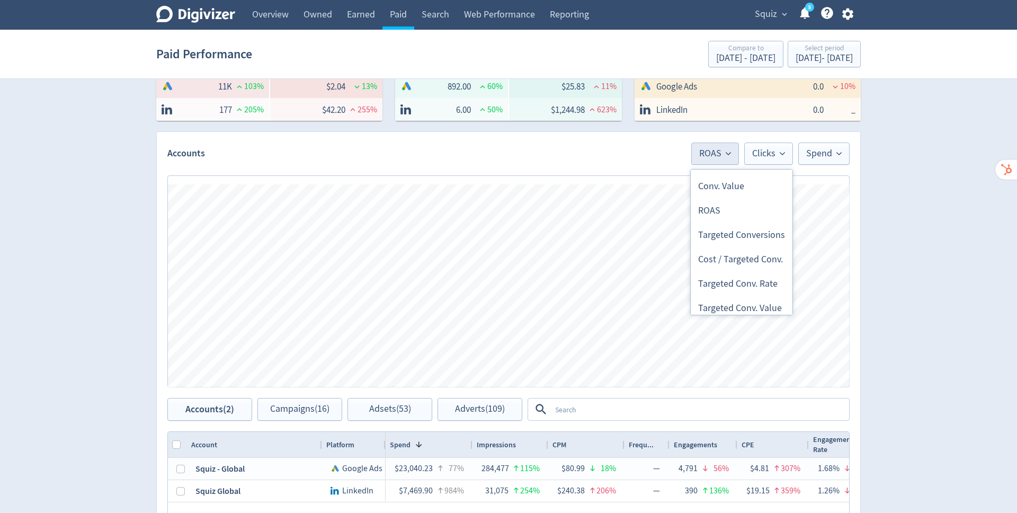
click at [713, 206] on li "ROAS" at bounding box center [742, 211] width 102 height 24
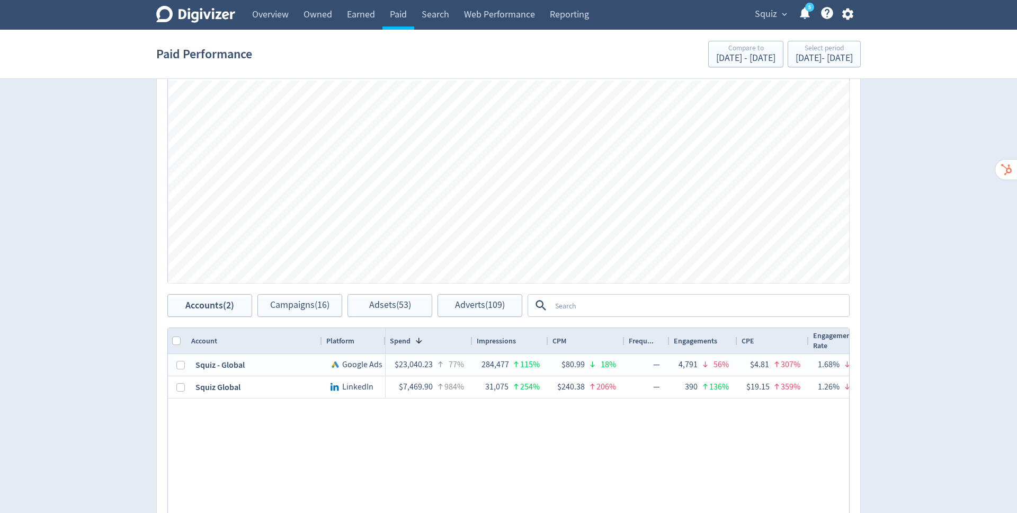
scroll to position [304, 0]
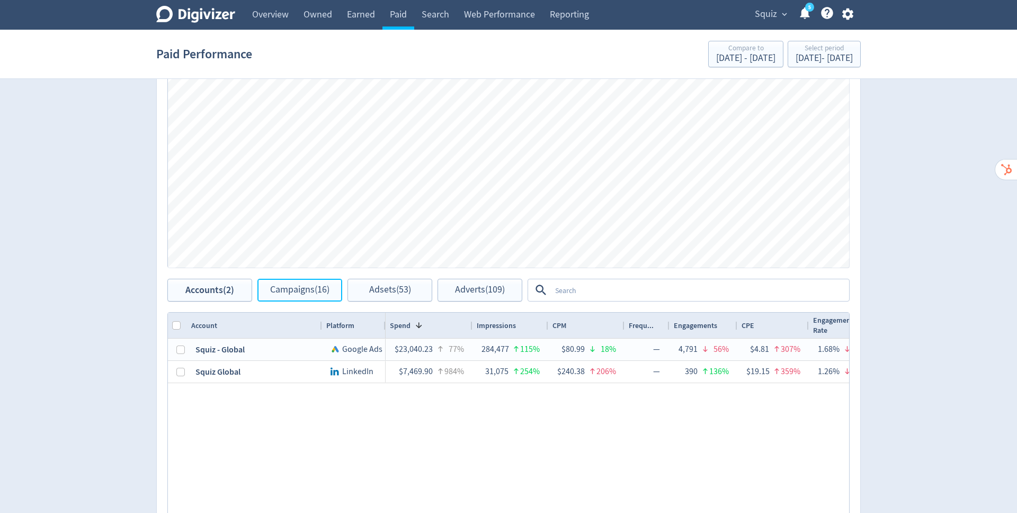
click at [292, 290] on span "Campaigns (16)" at bounding box center [299, 290] width 59 height 10
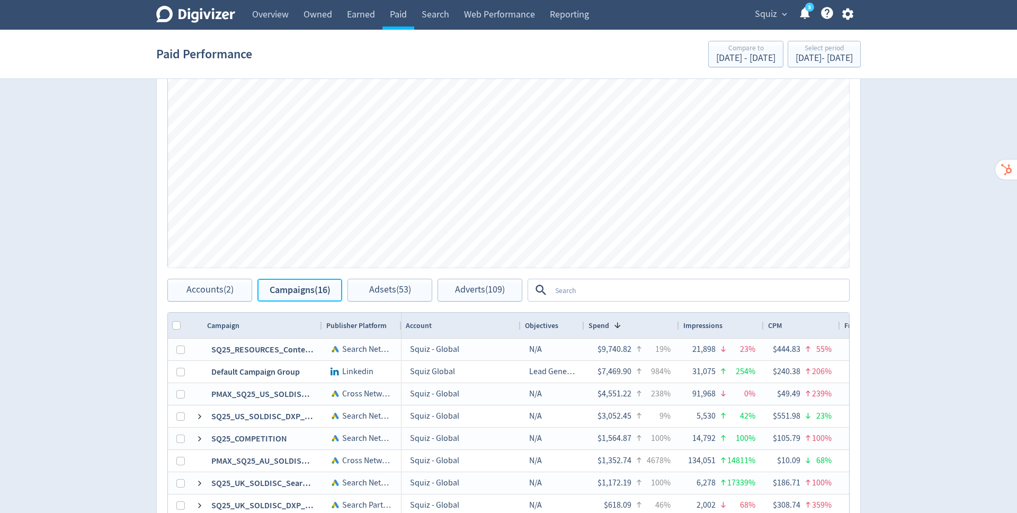
scroll to position [375, 0]
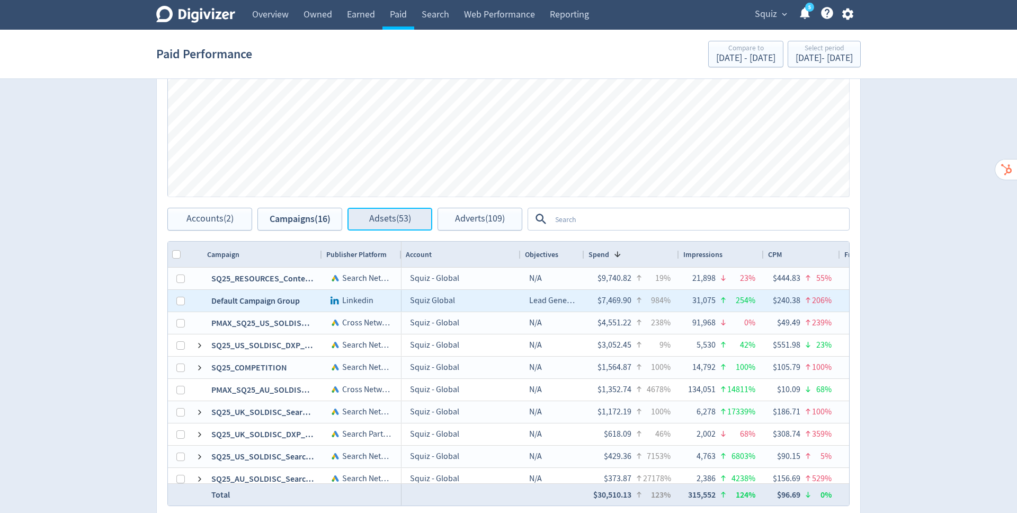
drag, startPoint x: 695, startPoint y: 157, endPoint x: 382, endPoint y: 224, distance: 320.6
click at [382, 224] on button "Adsets (53)" at bounding box center [389, 219] width 85 height 23
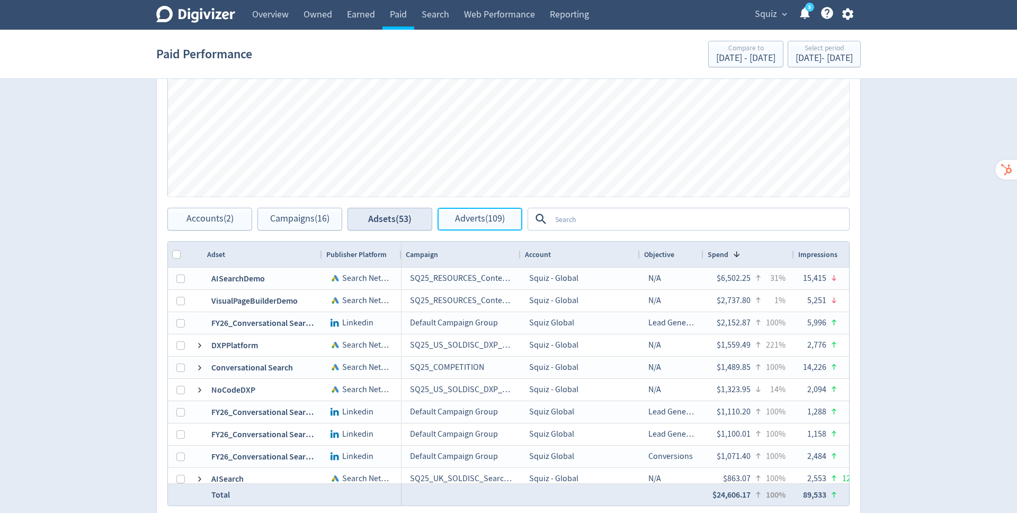
click at [482, 220] on span "Adverts (109)" at bounding box center [480, 219] width 50 height 10
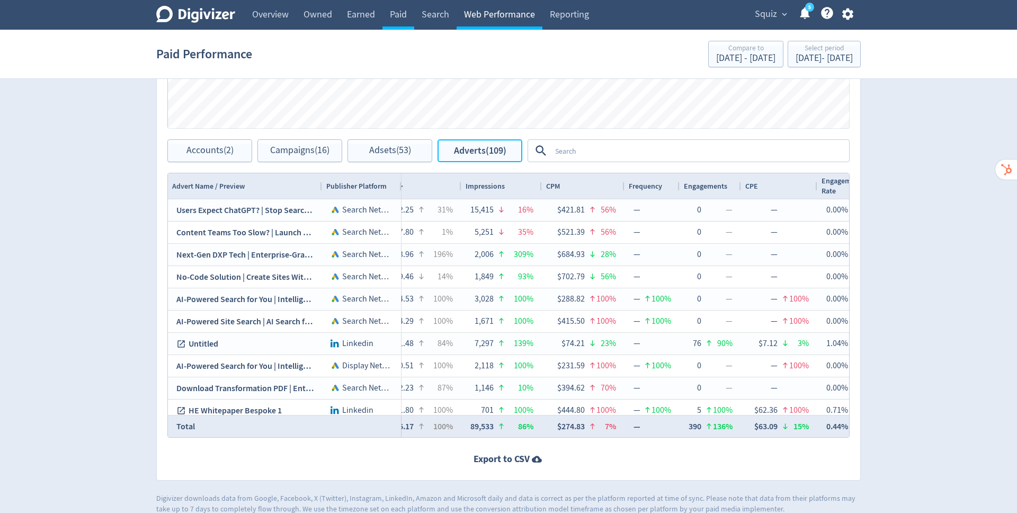
scroll to position [0, 436]
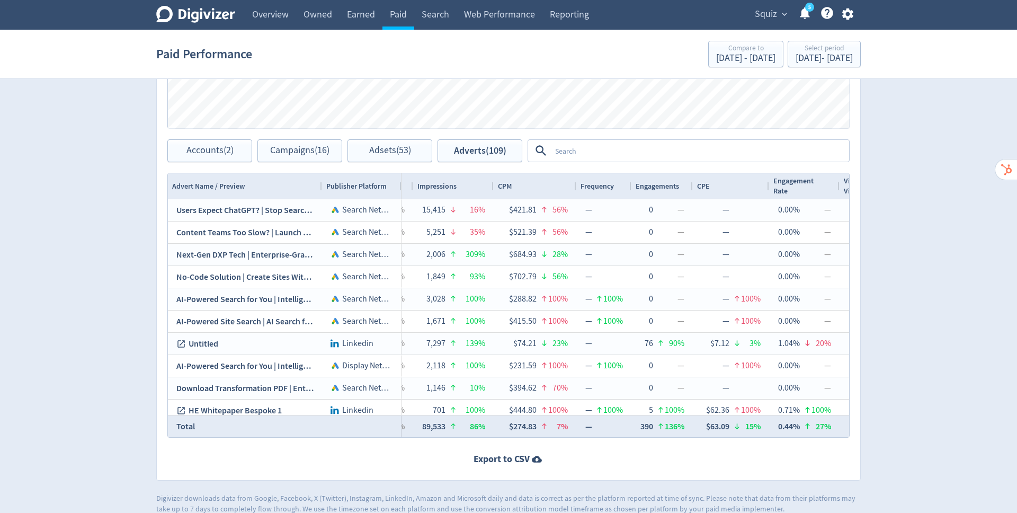
click at [662, 145] on textarea at bounding box center [699, 151] width 297 height 20
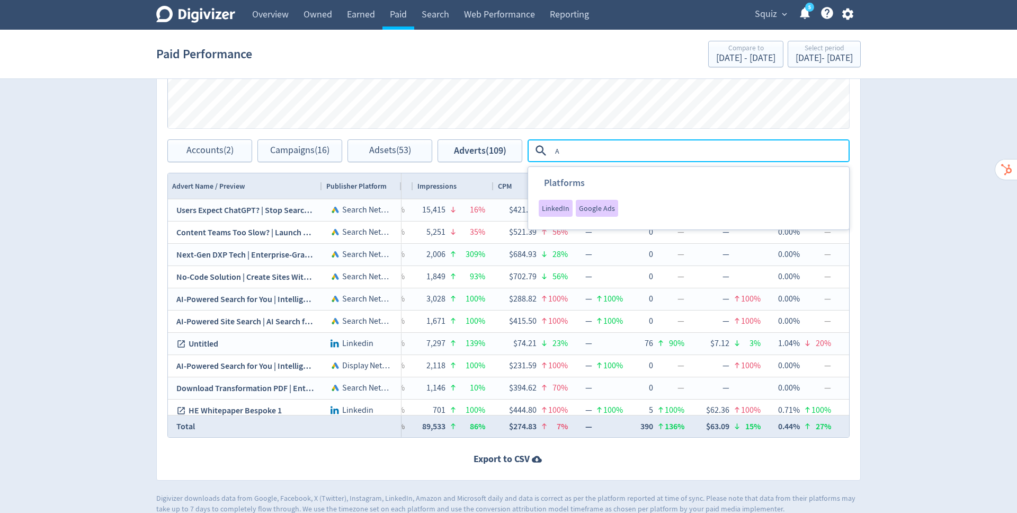
type textarea "Ai"
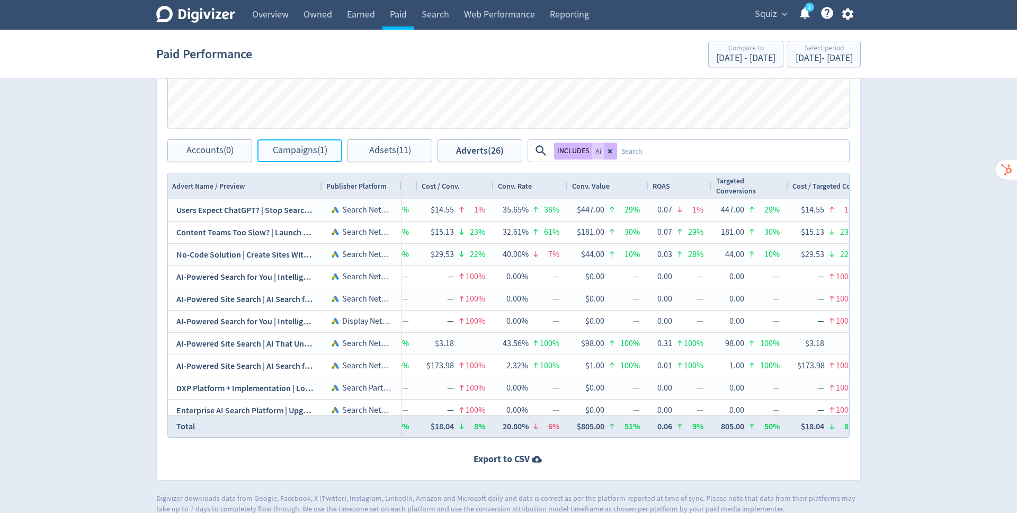
click at [307, 146] on span "Campaigns (1)" at bounding box center [300, 151] width 55 height 10
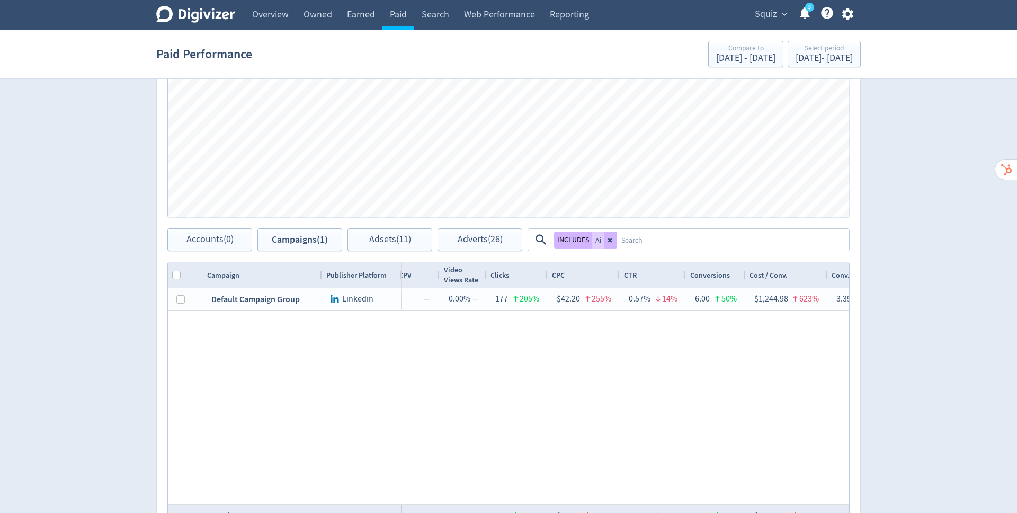
click at [710, 296] on div at bounding box center [715, 299] width 11 height 21
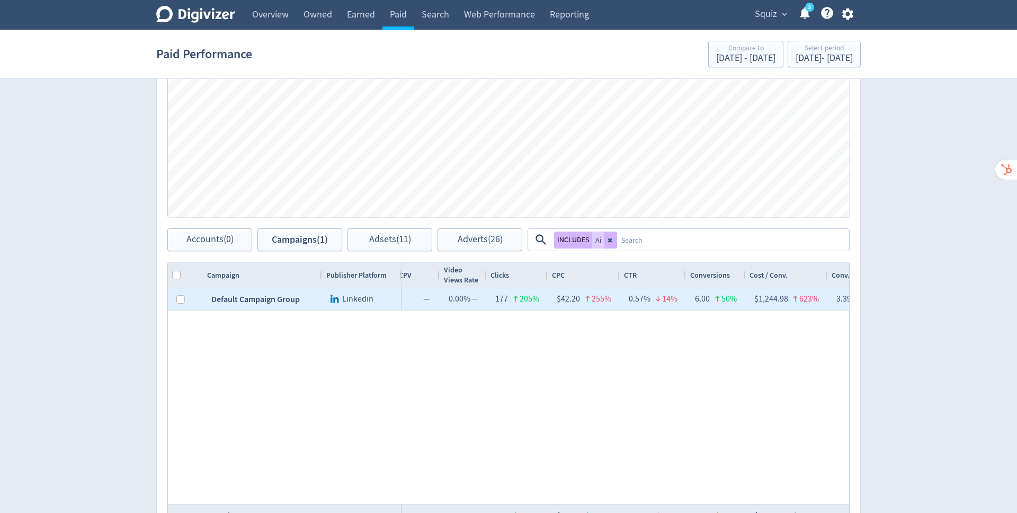
click at [713, 297] on div at bounding box center [715, 299] width 11 height 21
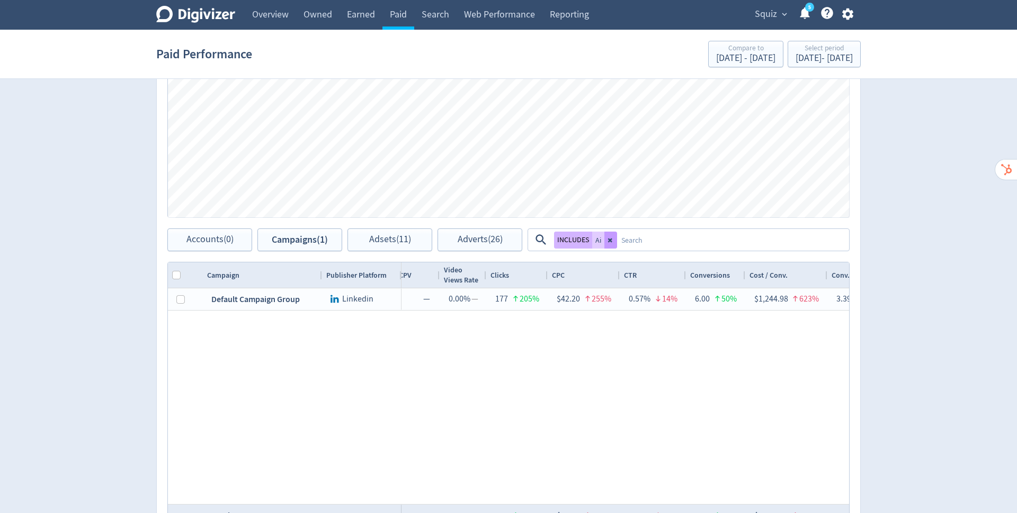
drag, startPoint x: 662, startPoint y: 145, endPoint x: 607, endPoint y: 238, distance: 108.0
click at [607, 238] on icon at bounding box center [610, 240] width 6 height 6
click at [617, 239] on textarea at bounding box center [732, 240] width 231 height 20
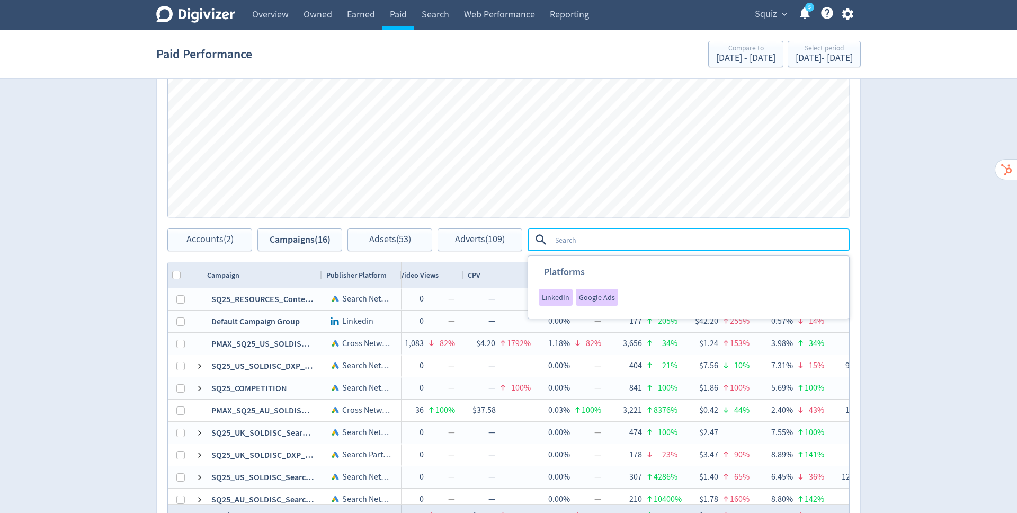
click at [970, 347] on div "Digivizer Logo Mark Digivizer Logo Overview Owned Earned Paid Search Web Perfor…" at bounding box center [508, 125] width 1017 height 959
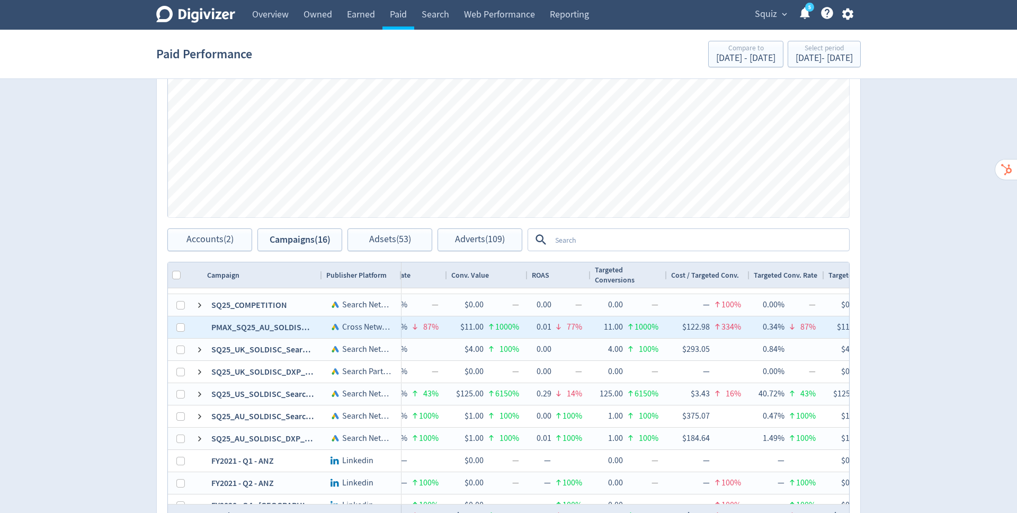
click at [606, 325] on div "11.00" at bounding box center [611, 327] width 23 height 21
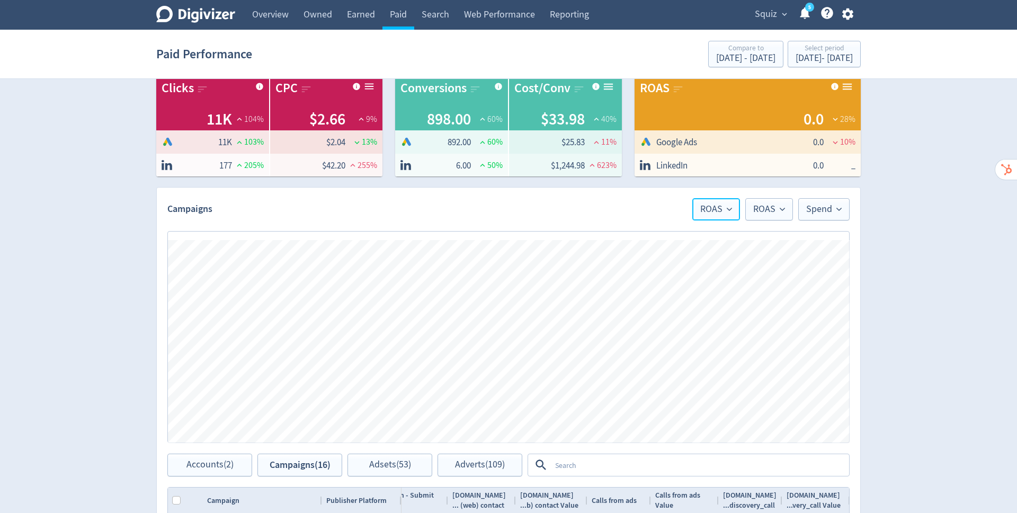
click at [718, 210] on span "ROAS" at bounding box center [716, 209] width 32 height 10
drag, startPoint x: 607, startPoint y: 238, endPoint x: 703, endPoint y: 243, distance: 95.4
click at [703, 243] on input "Trend Line" at bounding box center [701, 242] width 38 height 13
checkbox input "true"
drag, startPoint x: 703, startPoint y: 243, endPoint x: 765, endPoint y: 214, distance: 68.5
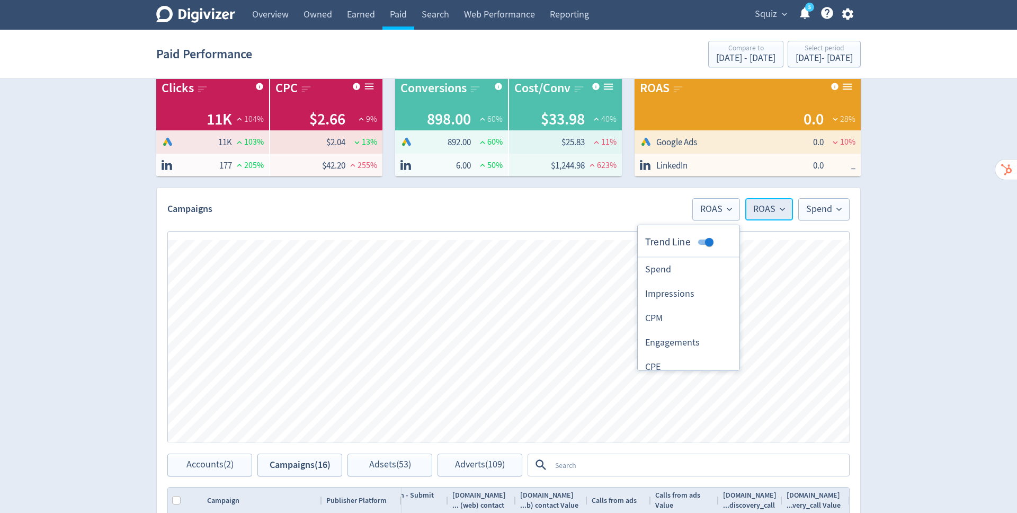
click at [765, 214] on button "ROAS" at bounding box center [769, 209] width 48 height 22
click at [758, 243] on input "Trend Line" at bounding box center [754, 242] width 38 height 13
checkbox input "true"
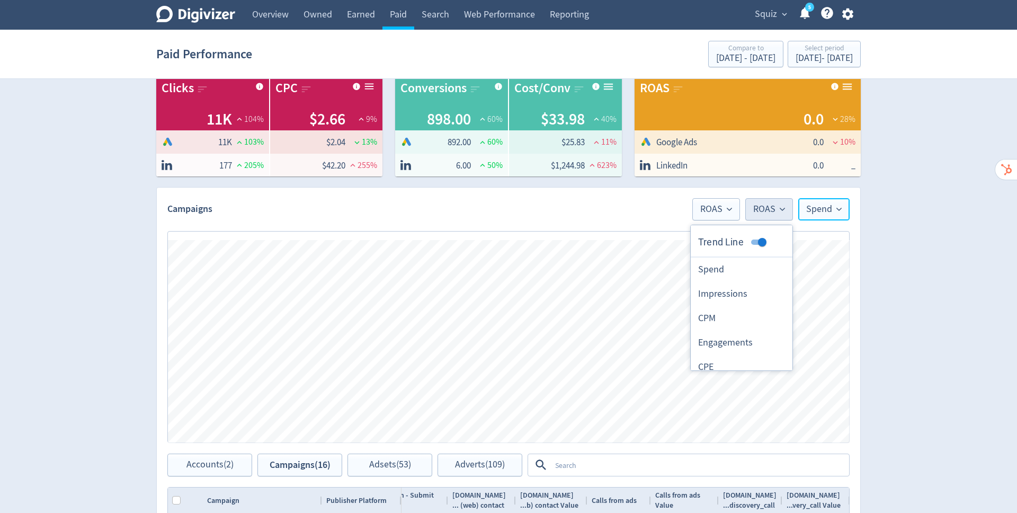
click at [826, 216] on button "Spend" at bounding box center [823, 209] width 51 height 22
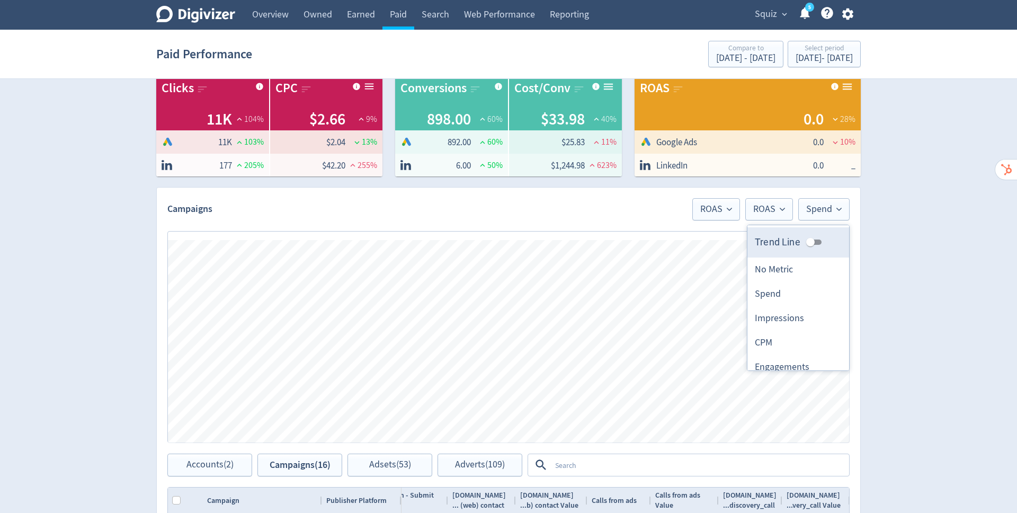
drag, startPoint x: 765, startPoint y: 214, endPoint x: 813, endPoint y: 239, distance: 53.8
click at [813, 239] on input "Trend Line" at bounding box center [810, 242] width 38 height 13
checkbox input "true"
click at [865, 281] on div "Spend $30,510.13 123 % Google Ads $23,040.23 77 % LinkedIn $7,469.90 984 % Impr…" at bounding box center [508, 388] width 723 height 883
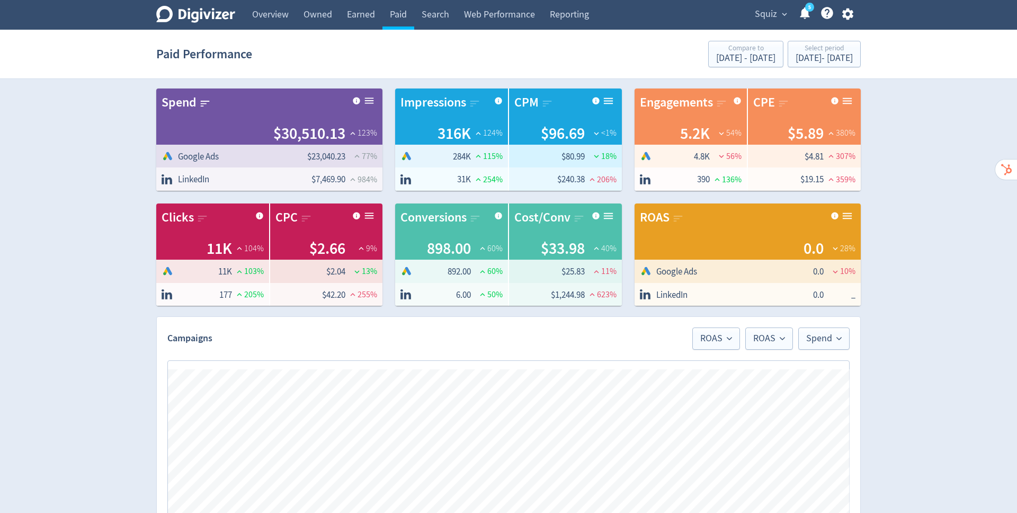
click at [443, 55] on div "Paid Performance Compare to Jun 20, 2025 - Jul 31, 2025 Select period Aug 1, 20…" at bounding box center [508, 54] width 704 height 34
click at [318, 20] on link "Owned" at bounding box center [317, 15] width 43 height 30
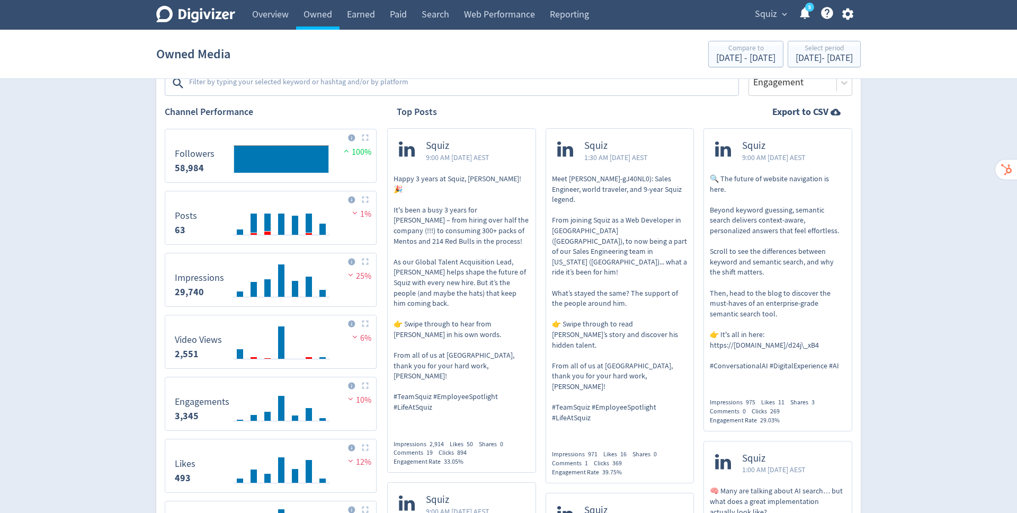
scroll to position [192, 0]
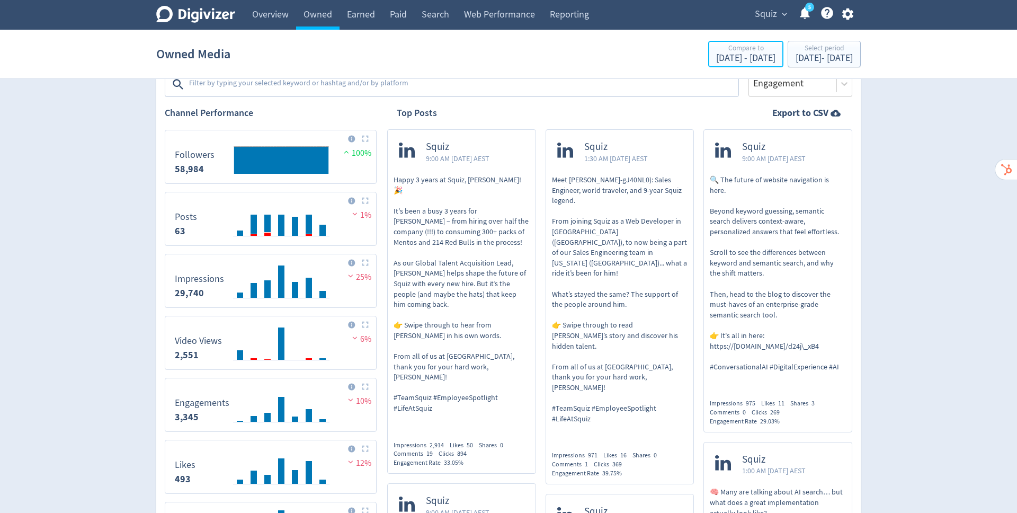
click at [716, 51] on div "Compare to" at bounding box center [745, 48] width 59 height 9
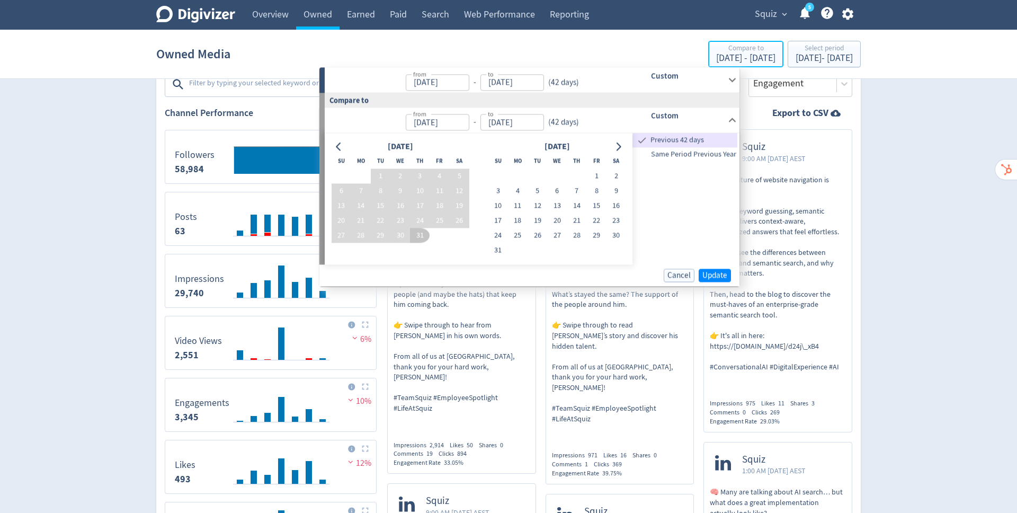
type input "Aug 01, 2025"
type input "[DATE]"
click at [722, 278] on span "Update" at bounding box center [714, 275] width 25 height 8
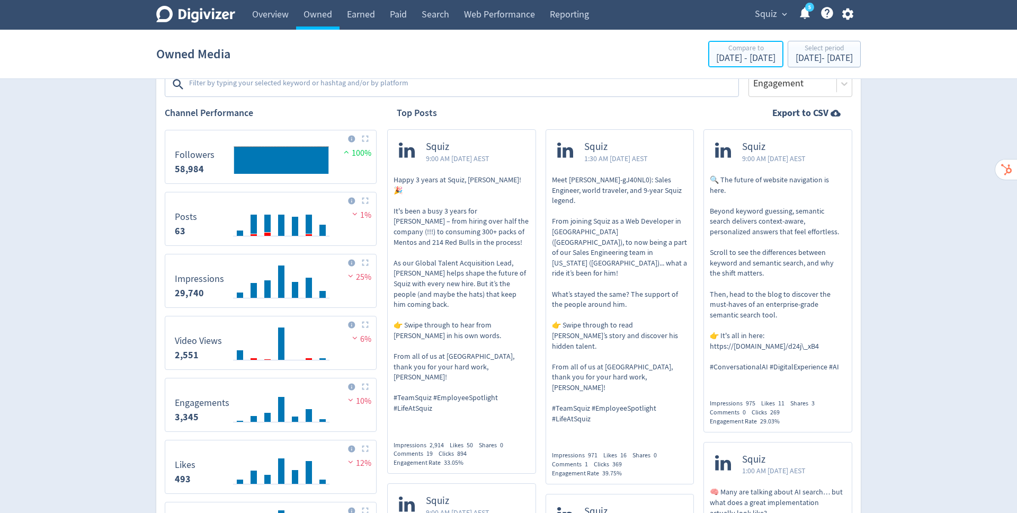
click at [716, 52] on div "Compare to" at bounding box center [745, 48] width 59 height 9
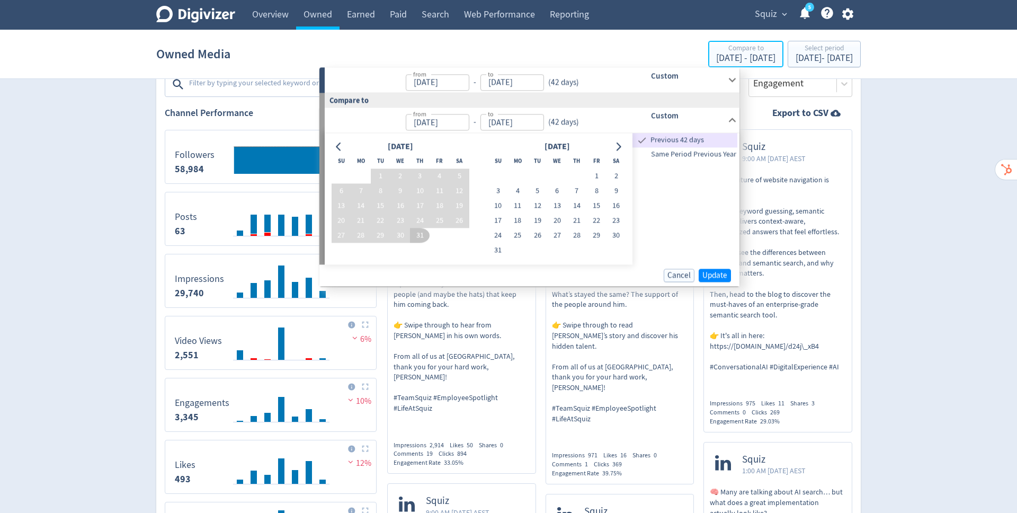
type input "Aug 01, 2025"
type input "[DATE]"
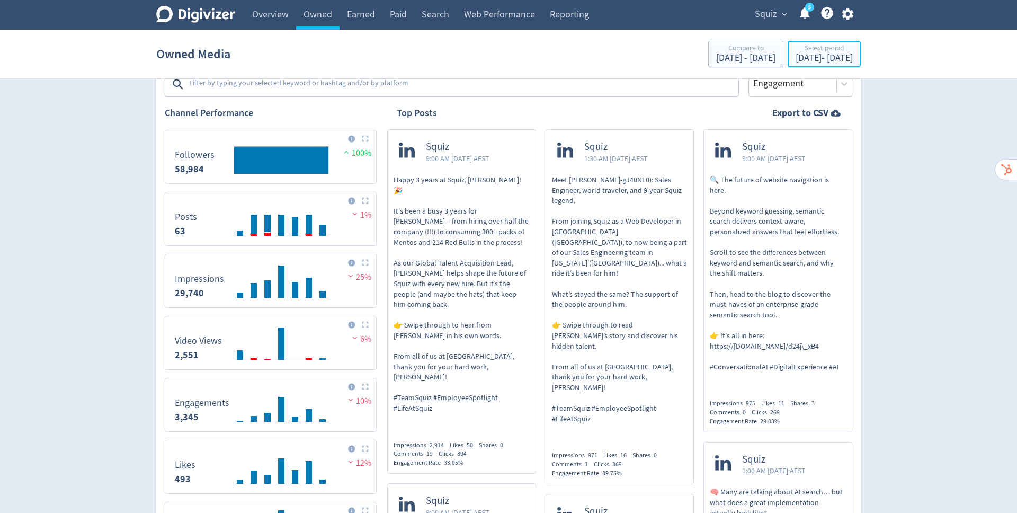
click at [796, 55] on div "Aug 1, 2025 - Sep 11, 2025" at bounding box center [824, 58] width 57 height 10
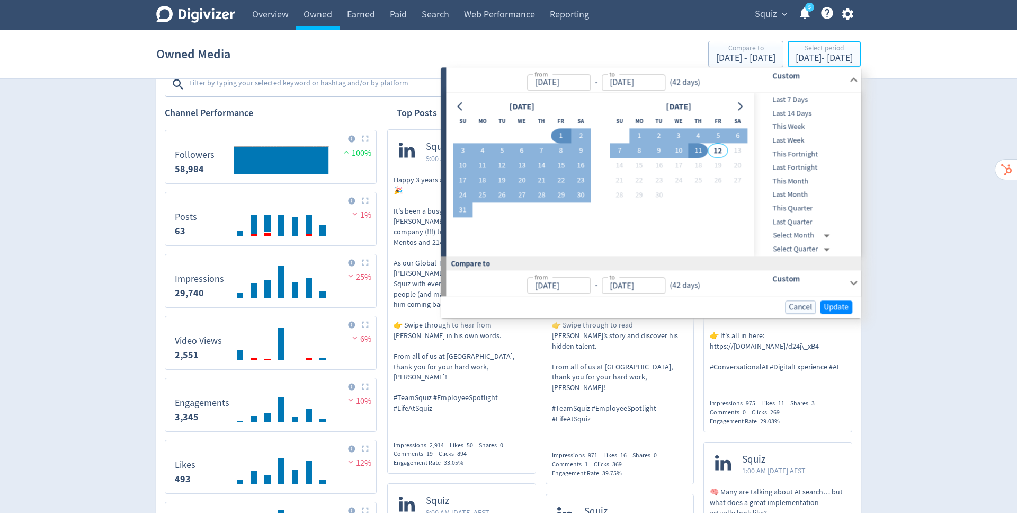
type input "Aug 01, 2025"
type input "[DATE]"
click at [771, 17] on span "Squiz" at bounding box center [766, 14] width 22 height 17
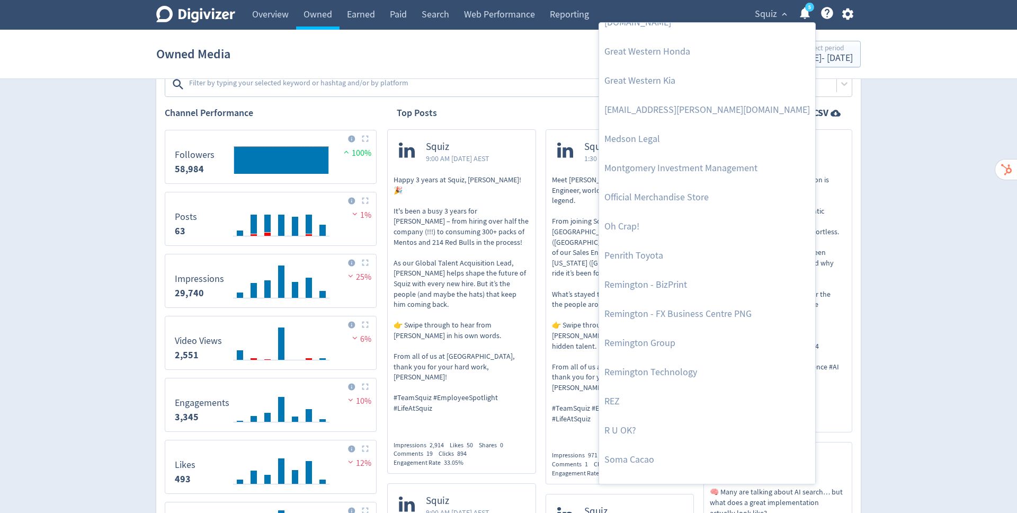
scroll to position [471, 0]
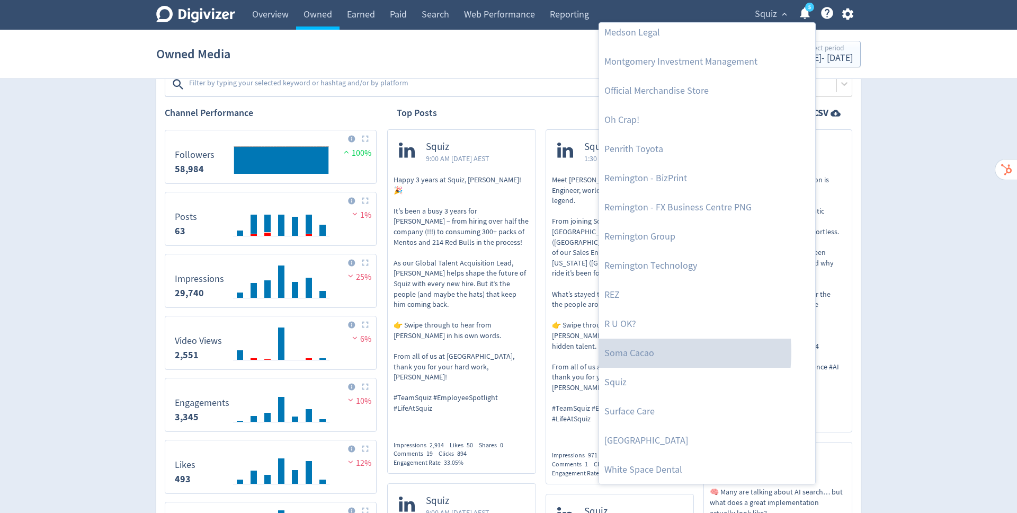
click at [631, 351] on link "Soma Cacao" at bounding box center [707, 352] width 216 height 29
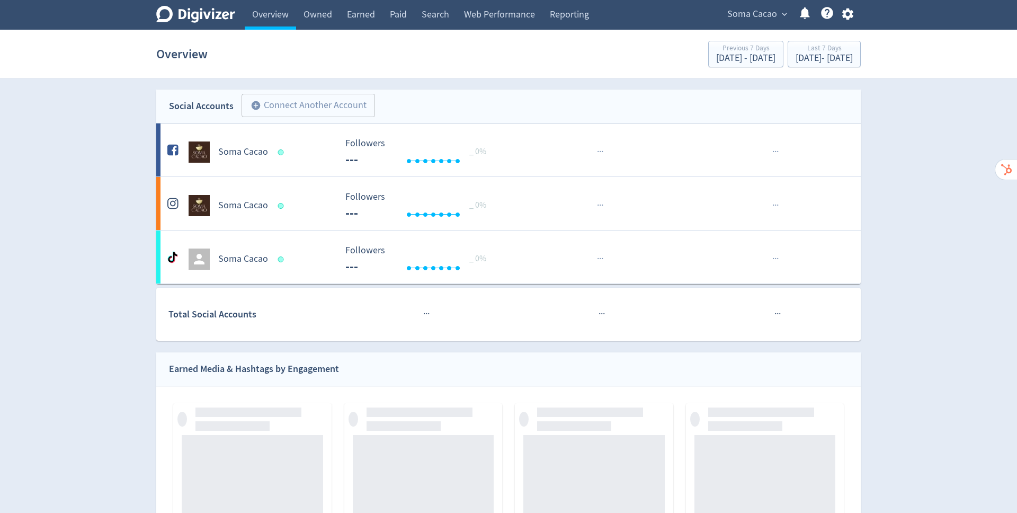
click at [314, 11] on link "Owned" at bounding box center [317, 15] width 43 height 30
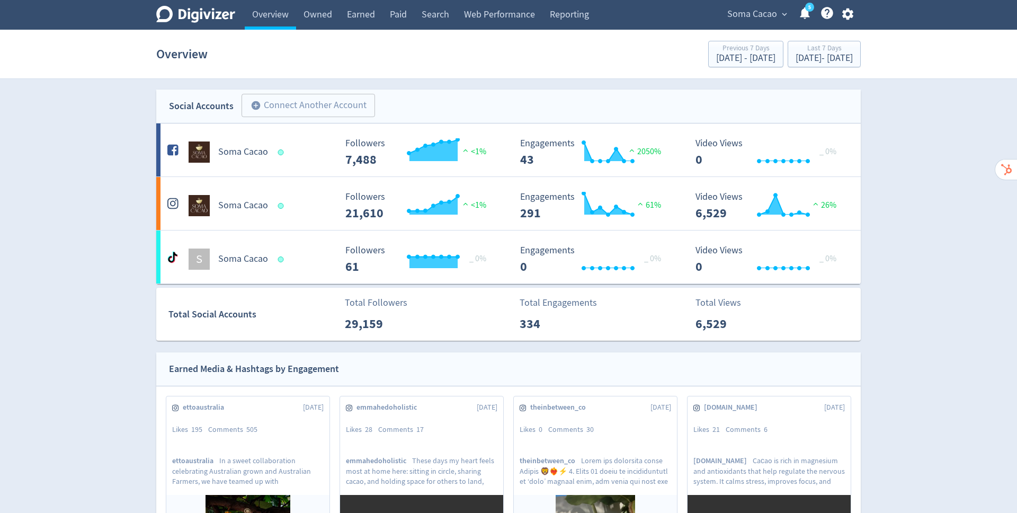
click at [317, 19] on link "Owned" at bounding box center [317, 15] width 43 height 30
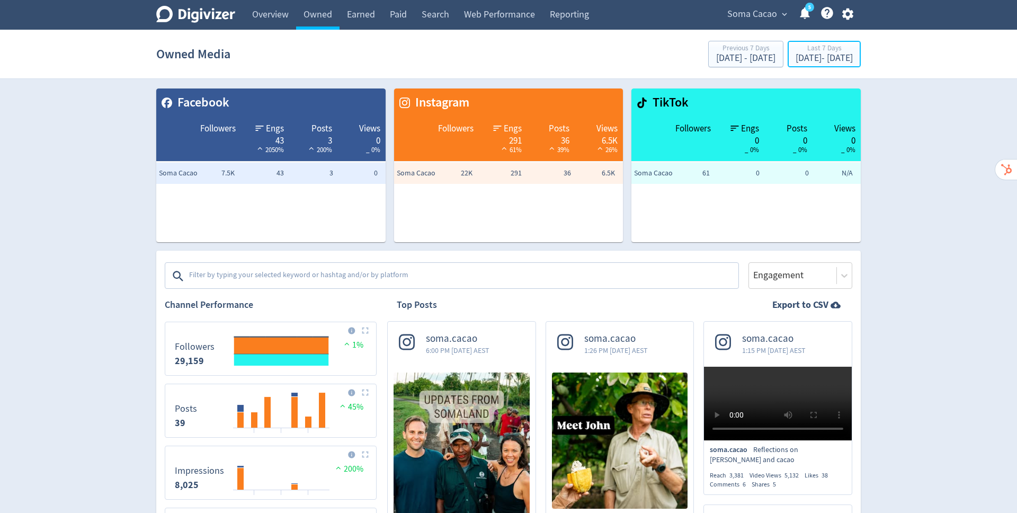
click at [817, 58] on div "Sep 5, 2025 - Sep 11, 2025" at bounding box center [824, 58] width 57 height 10
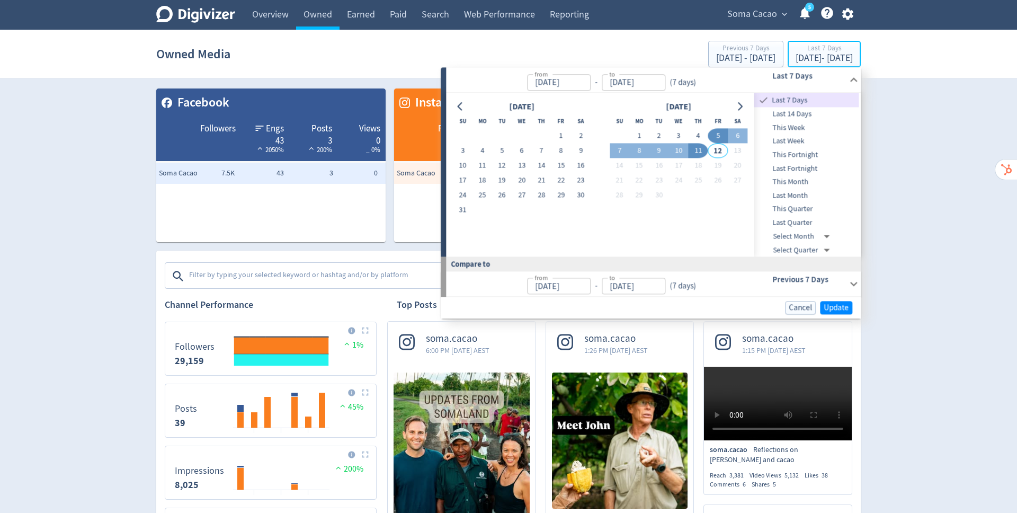
type input "Sep 05, 2025"
type input "[DATE]"
type input "Sep 04, 2025"
click at [459, 102] on icon "Go to previous month" at bounding box center [460, 106] width 8 height 8
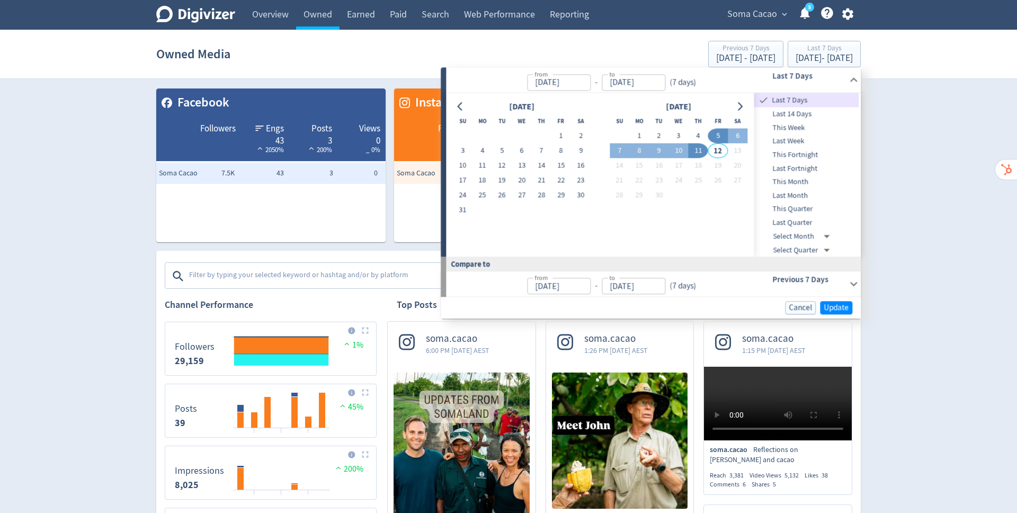
click at [459, 102] on icon "Go to previous month" at bounding box center [460, 106] width 8 height 8
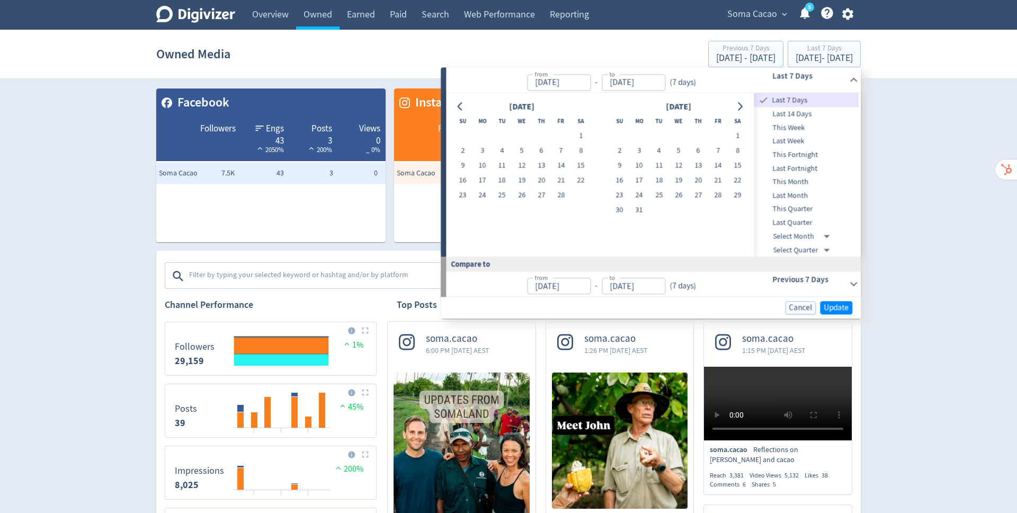
click at [459, 102] on icon "Go to previous month" at bounding box center [460, 106] width 8 height 8
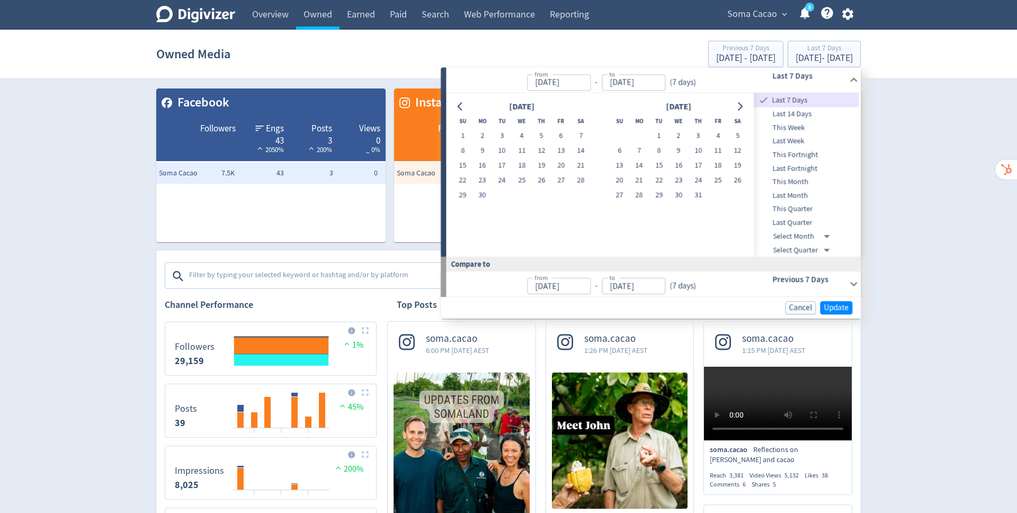
click at [460, 135] on button "1" at bounding box center [463, 136] width 20 height 15
type input "Sep 01, 2024"
click at [740, 106] on icon "Go to next month" at bounding box center [740, 106] width 8 height 8
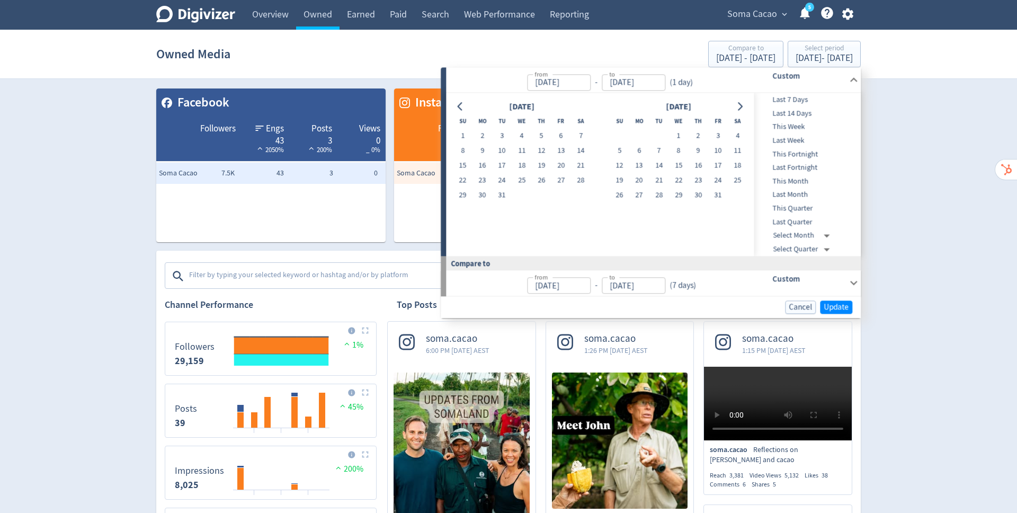
click at [740, 106] on icon "Go to next month" at bounding box center [740, 106] width 8 height 8
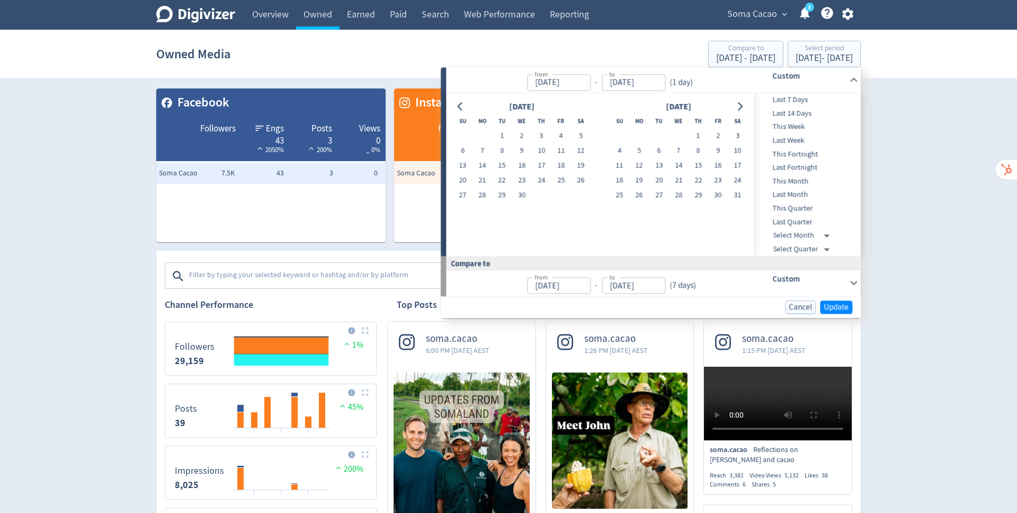
click at [740, 106] on icon "Go to next month" at bounding box center [740, 106] width 8 height 8
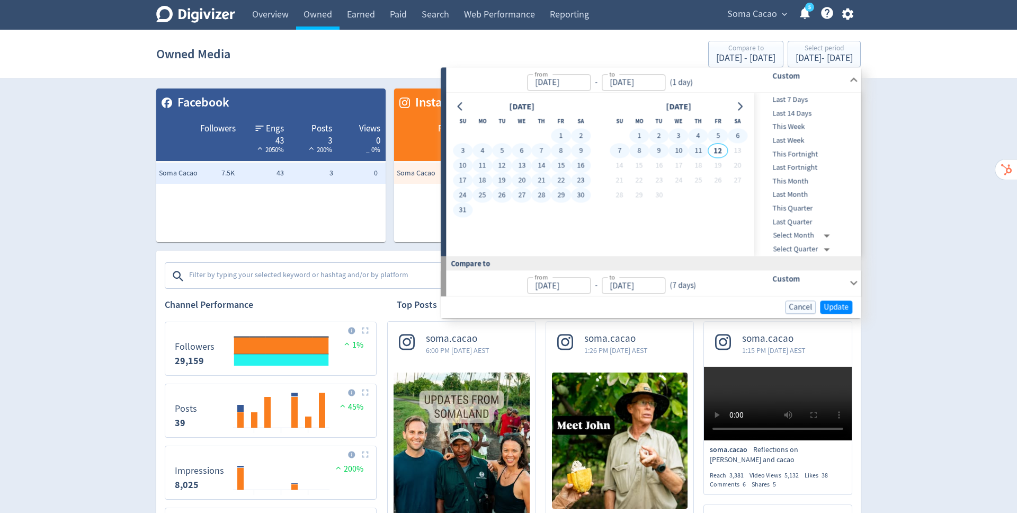
click at [695, 151] on button "11" at bounding box center [699, 151] width 20 height 15
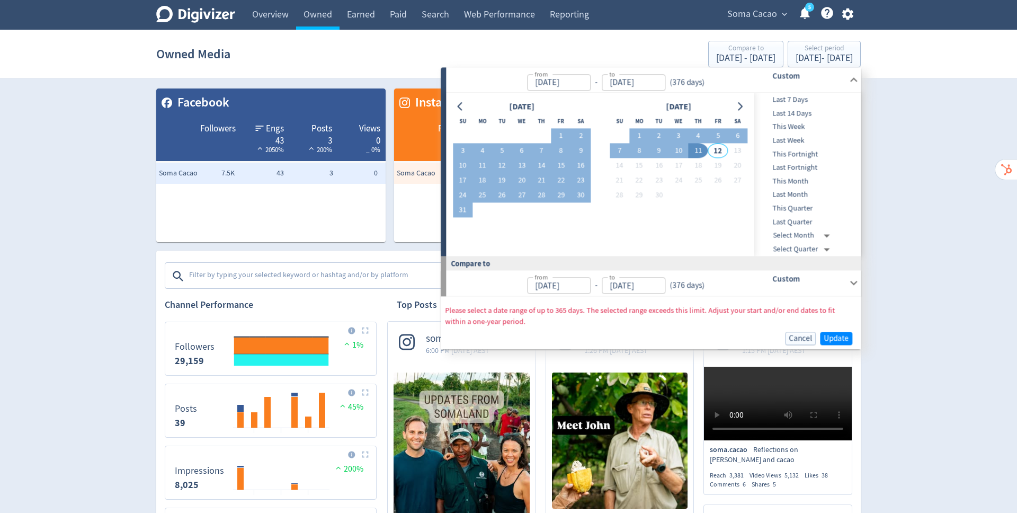
type input "[DATE]"
type input "Aug 22, 2023"
type input "Aug 31, 2024"
click at [643, 139] on button "1" at bounding box center [639, 136] width 20 height 15
type input "Sep 01, 2025"
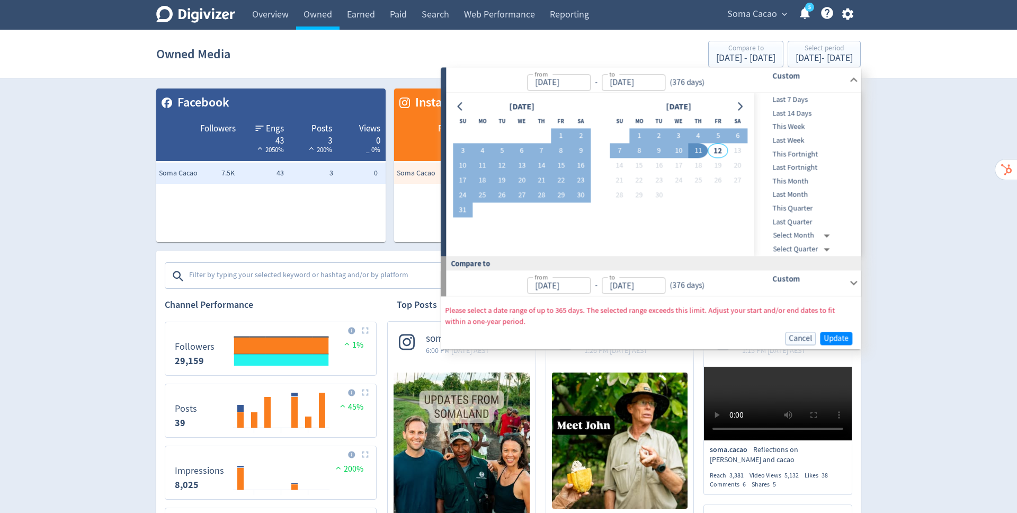
type input "Sep 01, 2025"
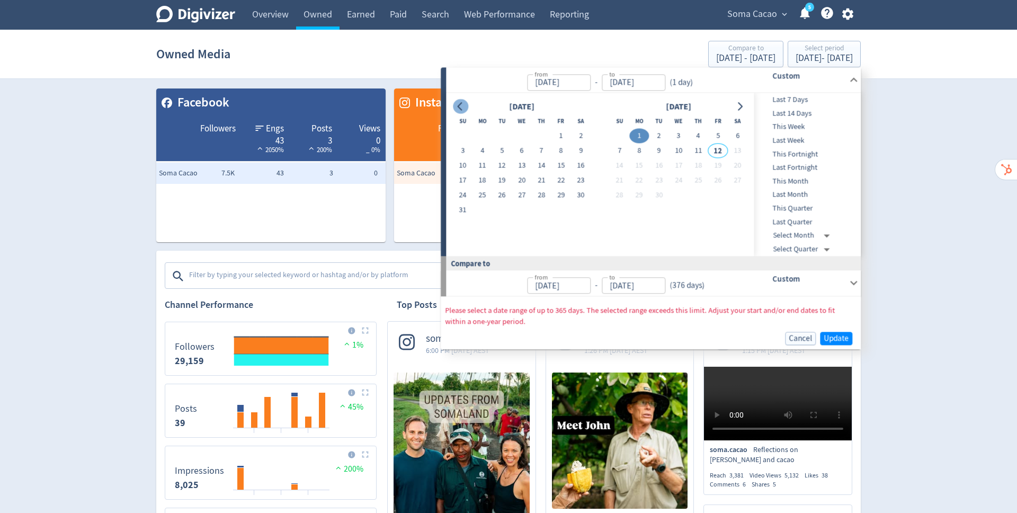
drag, startPoint x: 813, startPoint y: 239, endPoint x: 458, endPoint y: 105, distance: 379.8
click at [458, 105] on icon "Go to previous month" at bounding box center [460, 106] width 8 height 8
click at [458, 105] on icon "Go to previous month" at bounding box center [460, 106] width 5 height 8
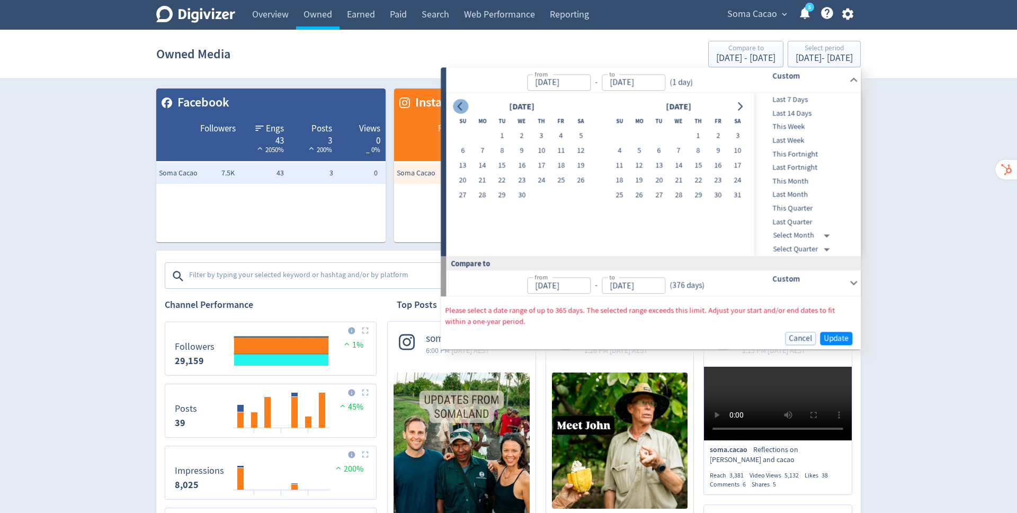
click at [458, 105] on icon "Go to previous month" at bounding box center [460, 106] width 5 height 8
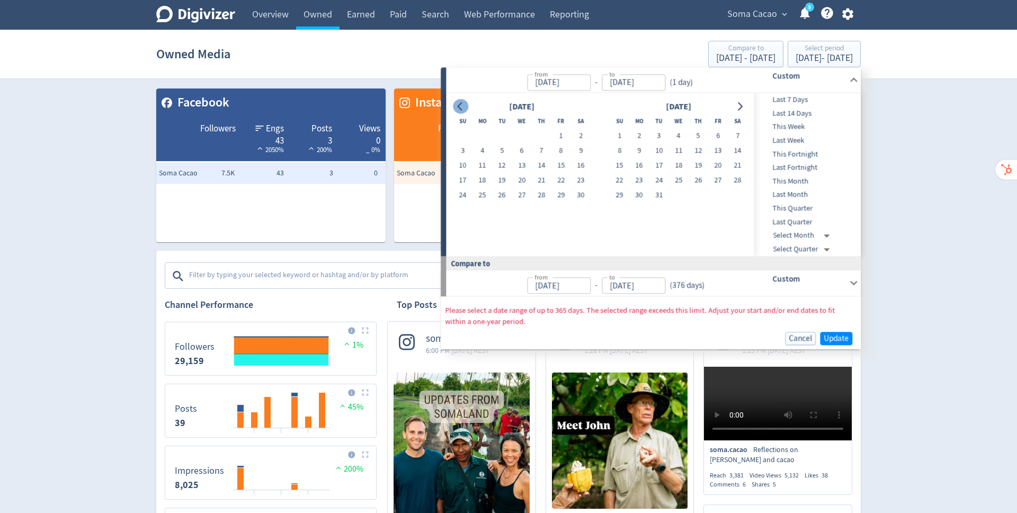
click at [458, 105] on icon "Go to previous month" at bounding box center [460, 106] width 5 height 8
click at [499, 136] on button "1" at bounding box center [502, 136] width 20 height 15
type input "Oct 01, 2024"
drag, startPoint x: 458, startPoint y: 105, endPoint x: 741, endPoint y: 106, distance: 283.9
click at [741, 106] on icon "Go to next month" at bounding box center [740, 106] width 5 height 8
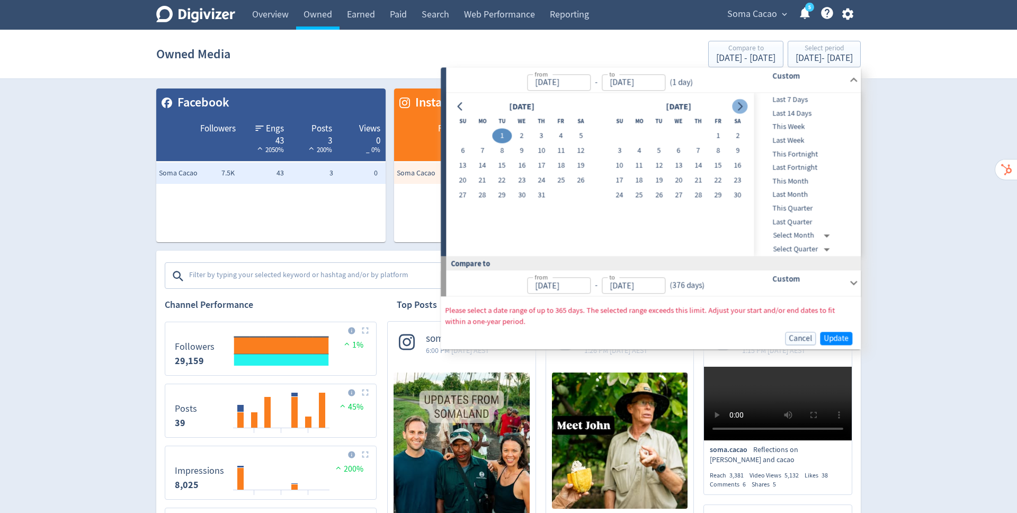
click at [741, 106] on icon "Go to next month" at bounding box center [740, 106] width 5 height 8
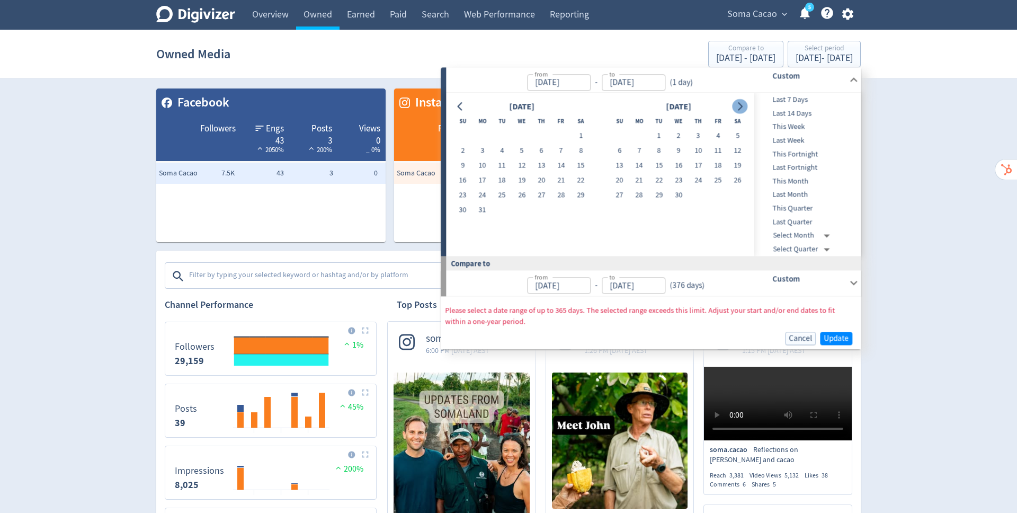
click at [741, 106] on icon "Go to next month" at bounding box center [740, 106] width 5 height 8
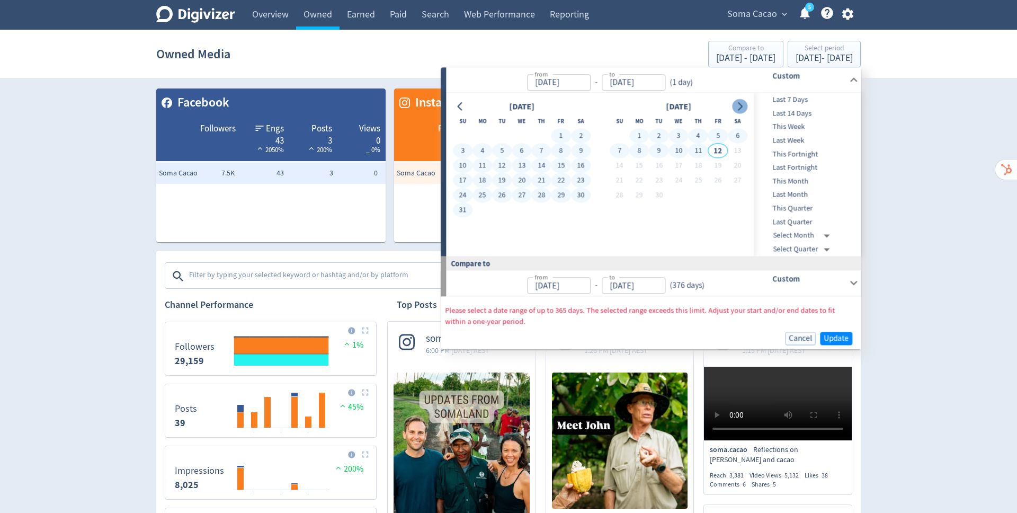
click at [698, 150] on button "11" at bounding box center [699, 151] width 20 height 15
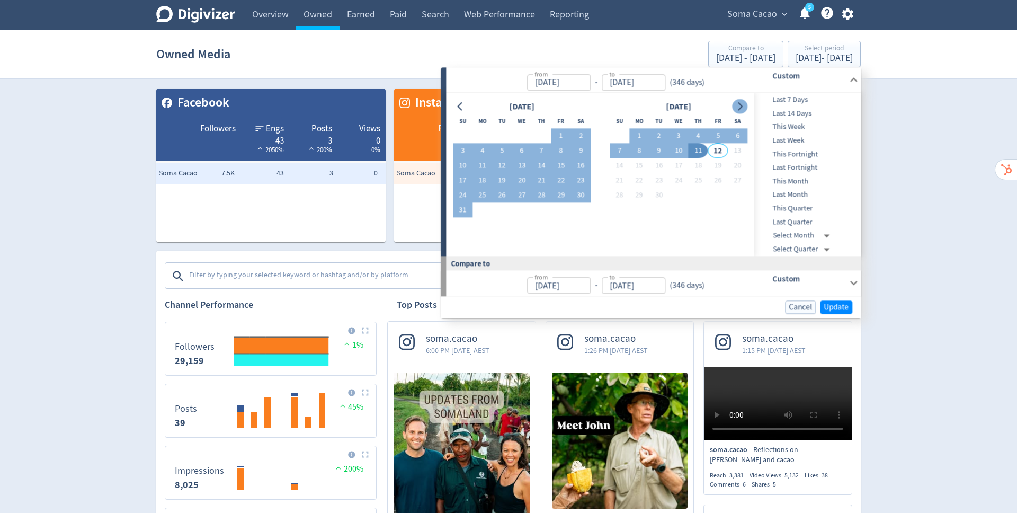
type input "[DATE]"
type input "Oct 21, 2023"
type input "Sep 30, 2024"
drag, startPoint x: 741, startPoint y: 106, endPoint x: 839, endPoint y: 309, distance: 225.0
click at [839, 309] on span "Update" at bounding box center [836, 307] width 25 height 8
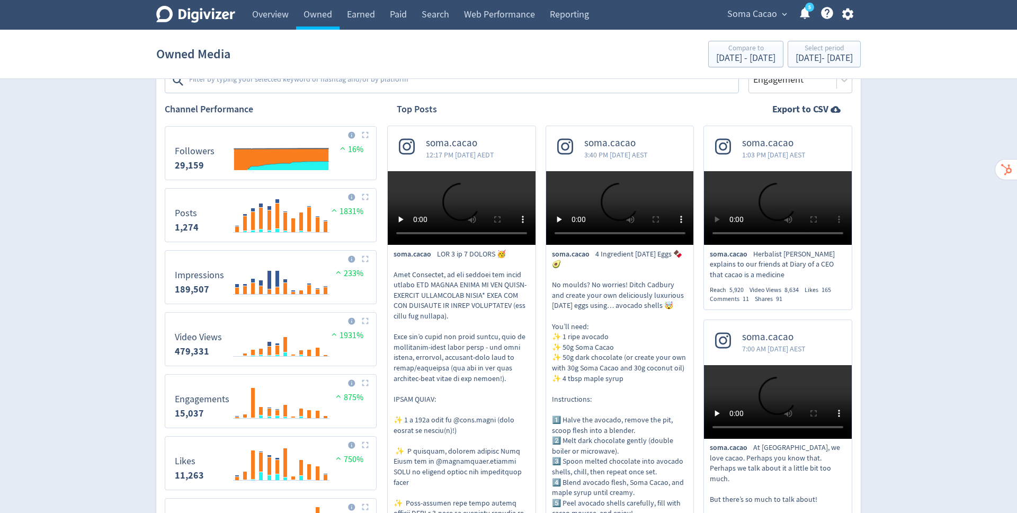
scroll to position [202, 0]
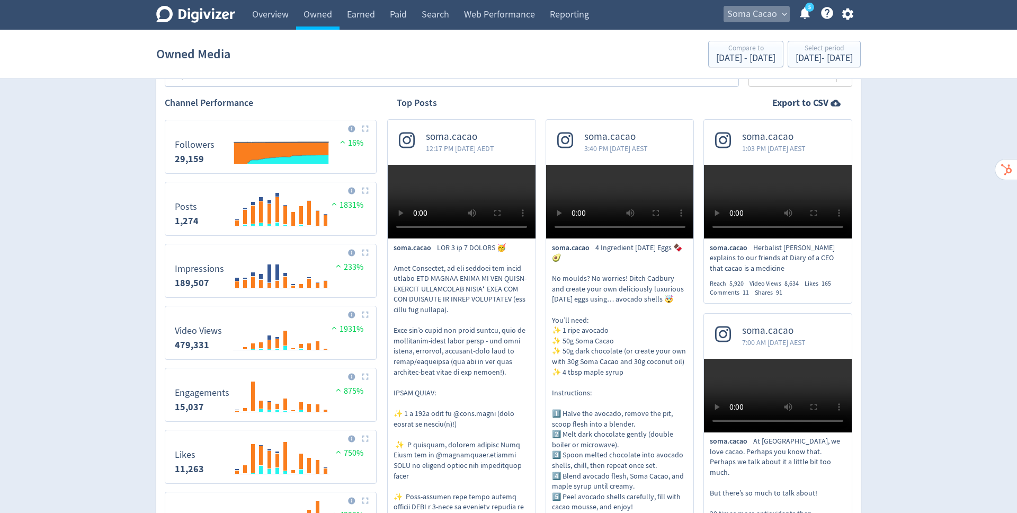
click at [772, 15] on span "Soma Cacao" at bounding box center [752, 14] width 50 height 17
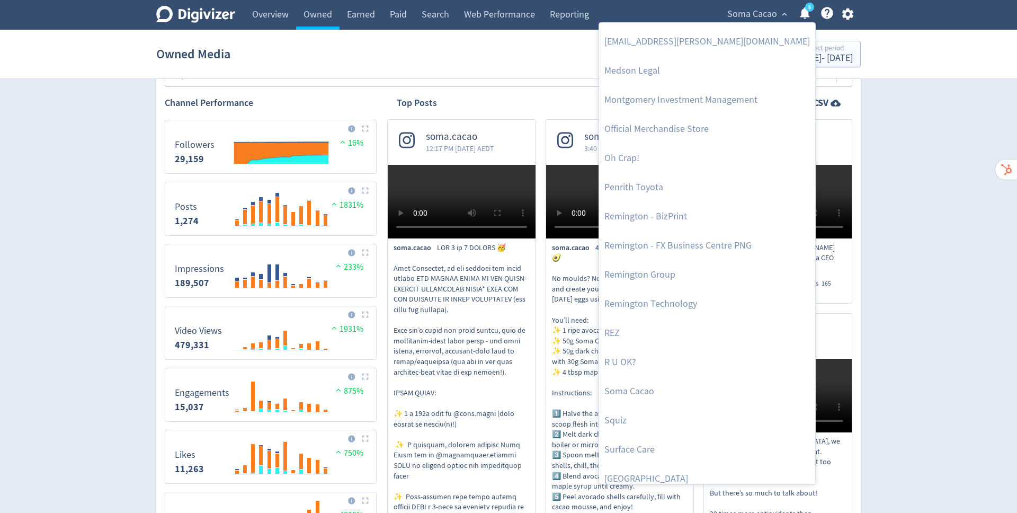
scroll to position [471, 0]
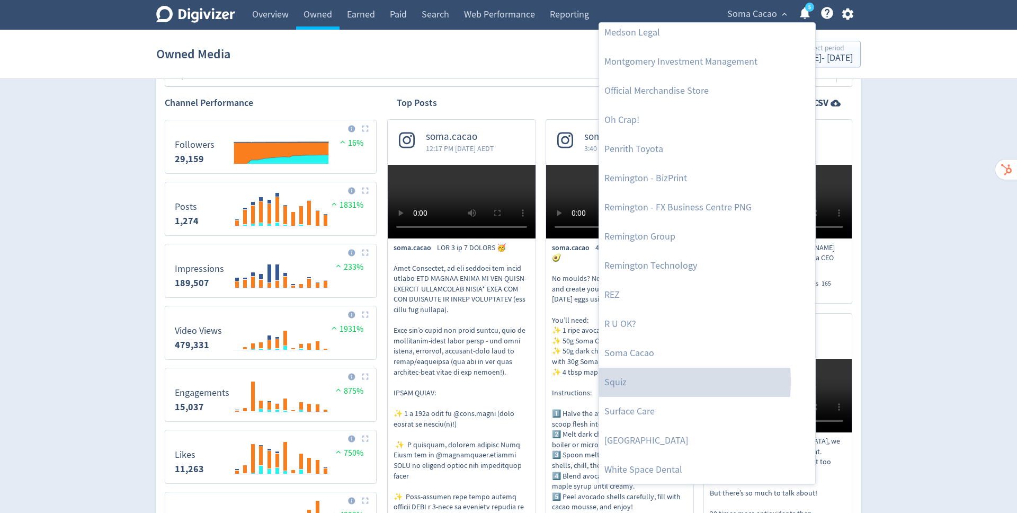
click at [619, 380] on link "Squiz" at bounding box center [707, 382] width 216 height 29
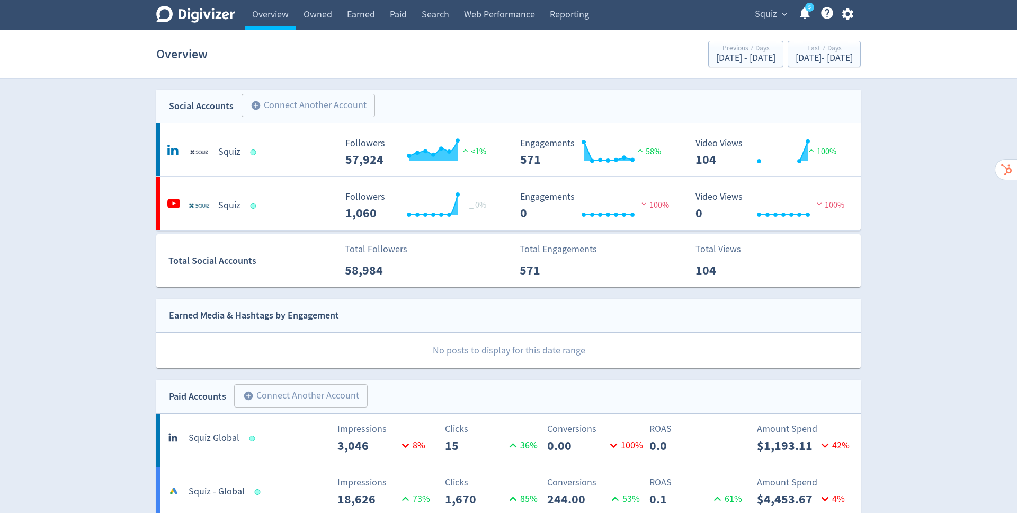
click at [434, 17] on link "Search" at bounding box center [435, 15] width 42 height 30
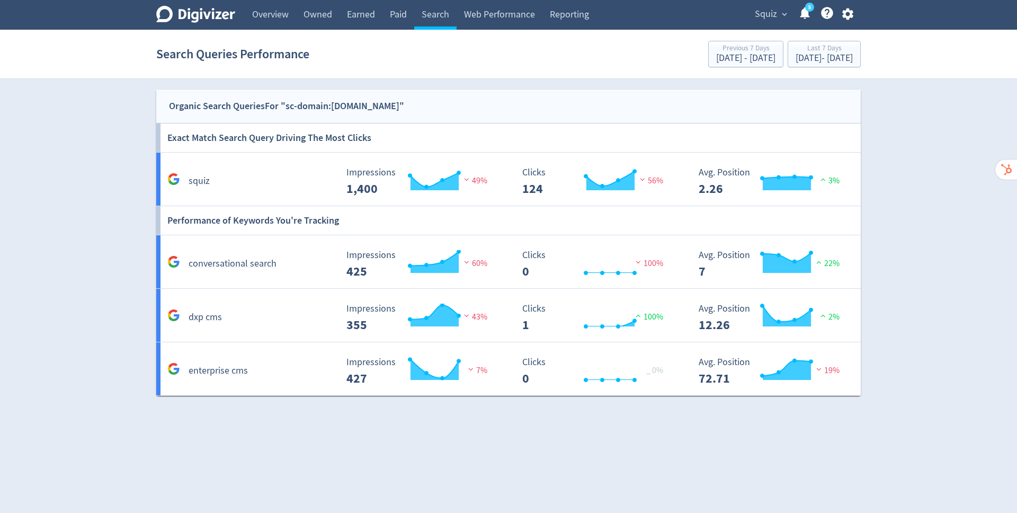
click at [252, 177] on div "squiz" at bounding box center [251, 181] width 172 height 16
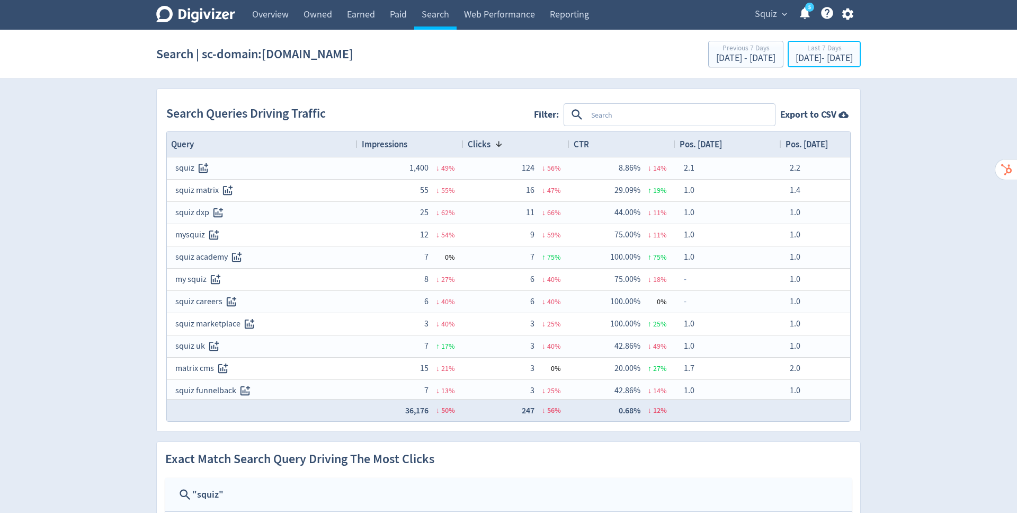
click at [796, 51] on div "Last 7 Days" at bounding box center [824, 48] width 57 height 9
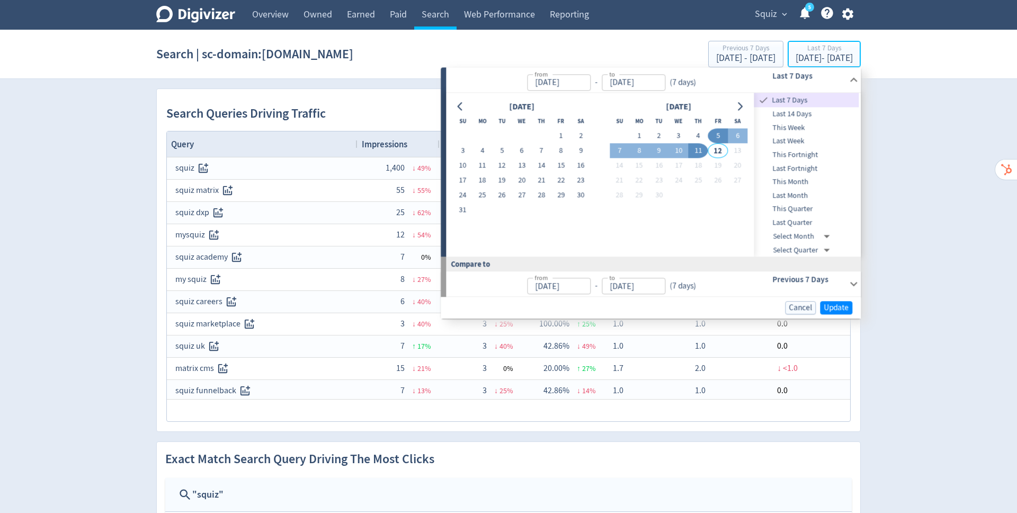
type input "Sep 05, 2025"
type input "[DATE]"
type input "Sep 04, 2025"
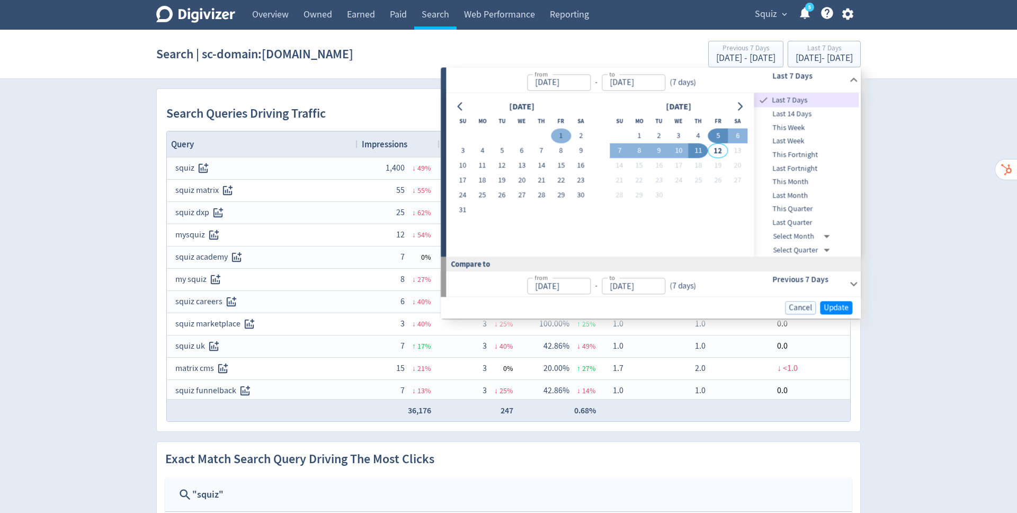
drag, startPoint x: 772, startPoint y: 15, endPoint x: 562, endPoint y: 136, distance: 242.0
click at [562, 136] on button "1" at bounding box center [561, 136] width 20 height 15
type input "Aug 01, 2025"
click at [700, 153] on button "11" at bounding box center [699, 151] width 20 height 15
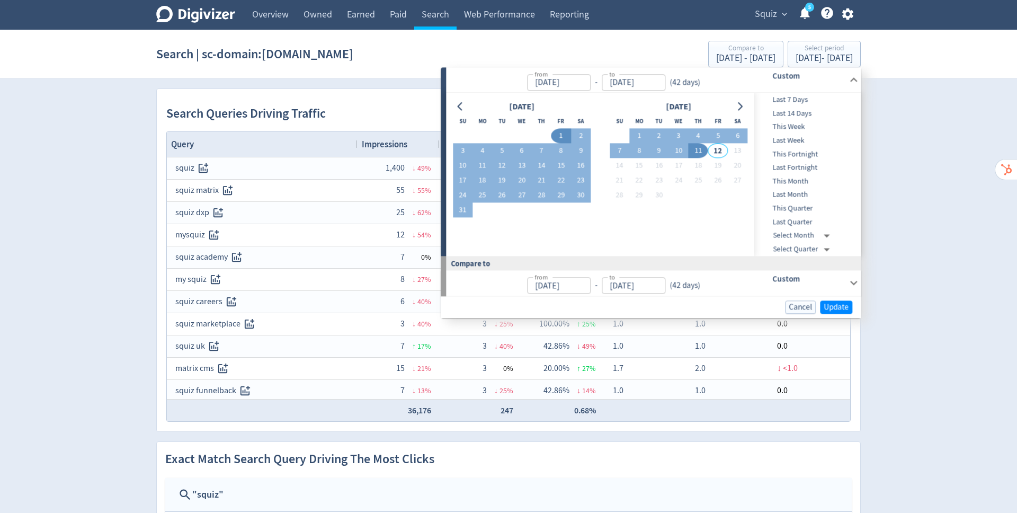
type input "[DATE]"
click at [839, 306] on span "Update" at bounding box center [836, 307] width 25 height 8
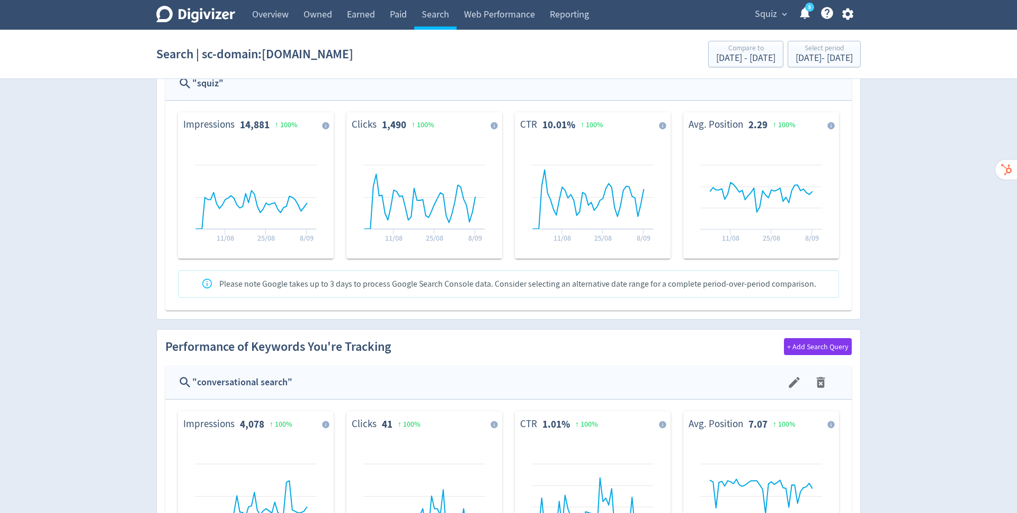
scroll to position [655, 0]
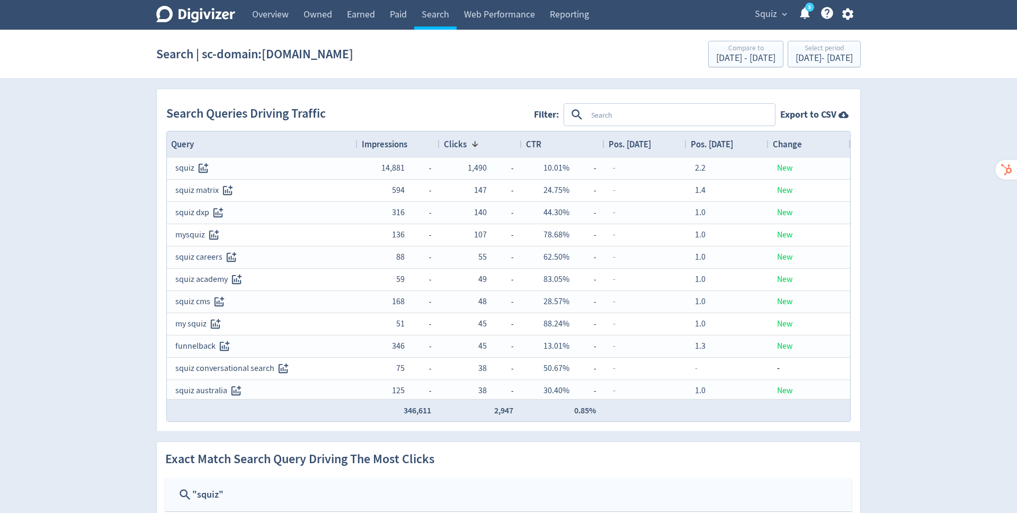
click at [598, 112] on textarea at bounding box center [680, 115] width 187 height 20
type textarea "squiz"
click at [610, 113] on button "INCLUDES" at bounding box center [609, 114] width 38 height 17
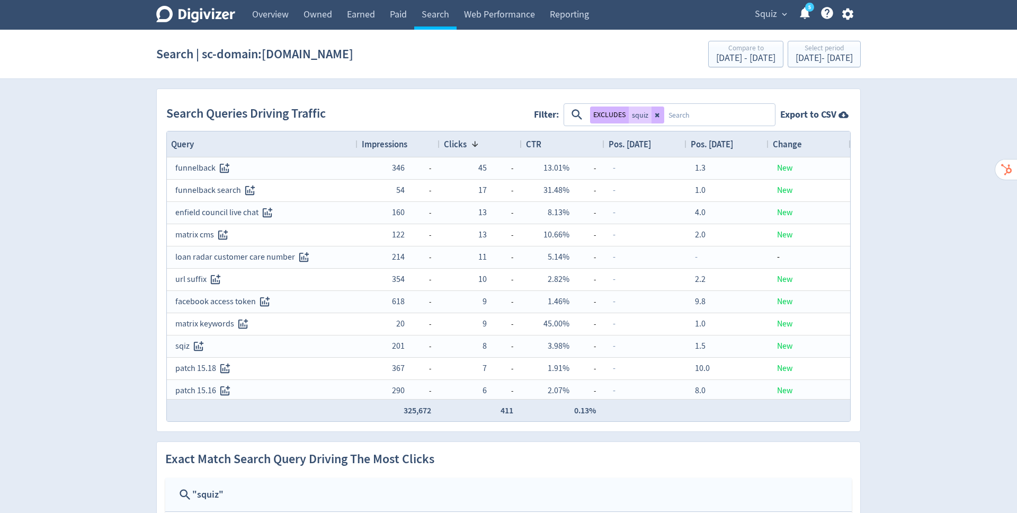
drag, startPoint x: 0, startPoint y: 0, endPoint x: 468, endPoint y: 147, distance: 490.6
click at [468, 147] on span at bounding box center [473, 144] width 13 height 8
click at [457, 142] on span "Clicks" at bounding box center [455, 144] width 23 height 12
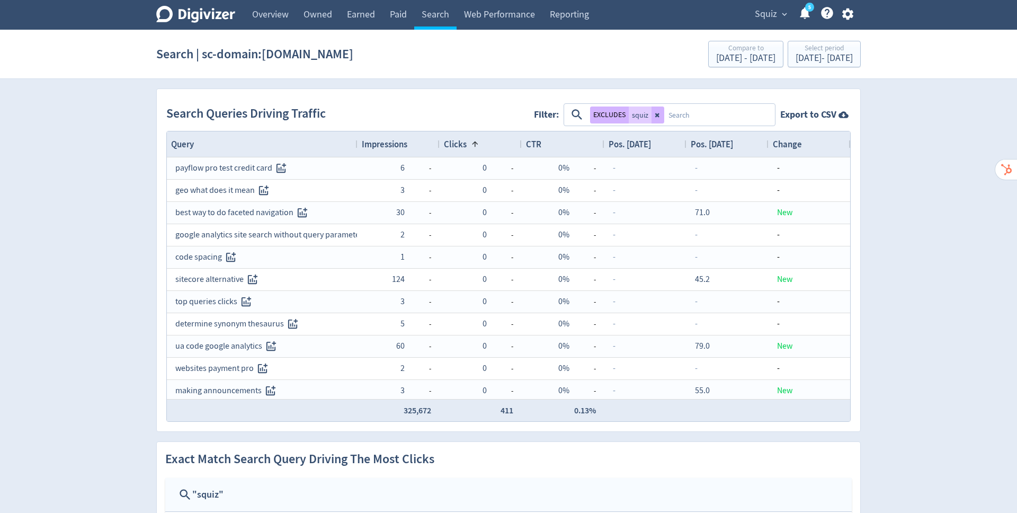
click at [457, 142] on span "Clicks" at bounding box center [455, 144] width 23 height 12
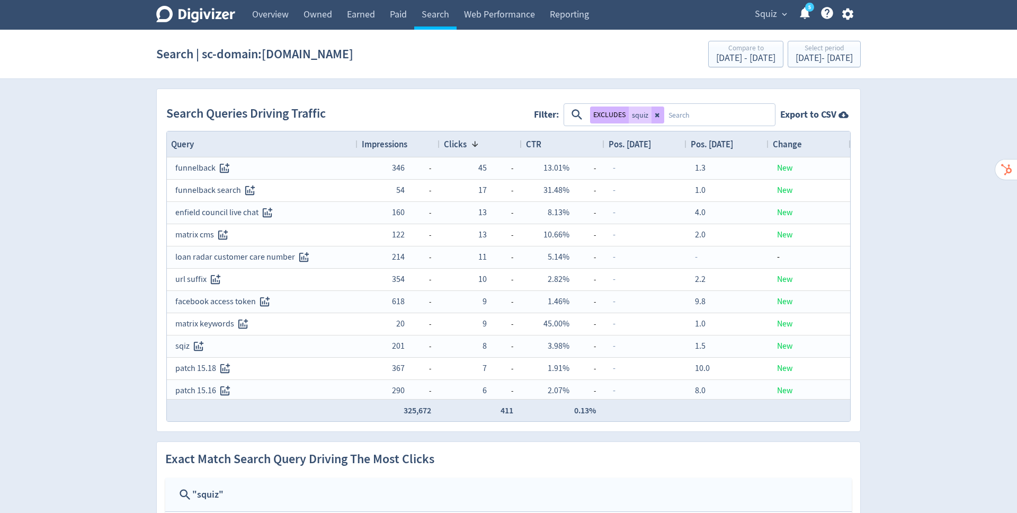
click at [389, 139] on span "Impressions" at bounding box center [385, 144] width 46 height 12
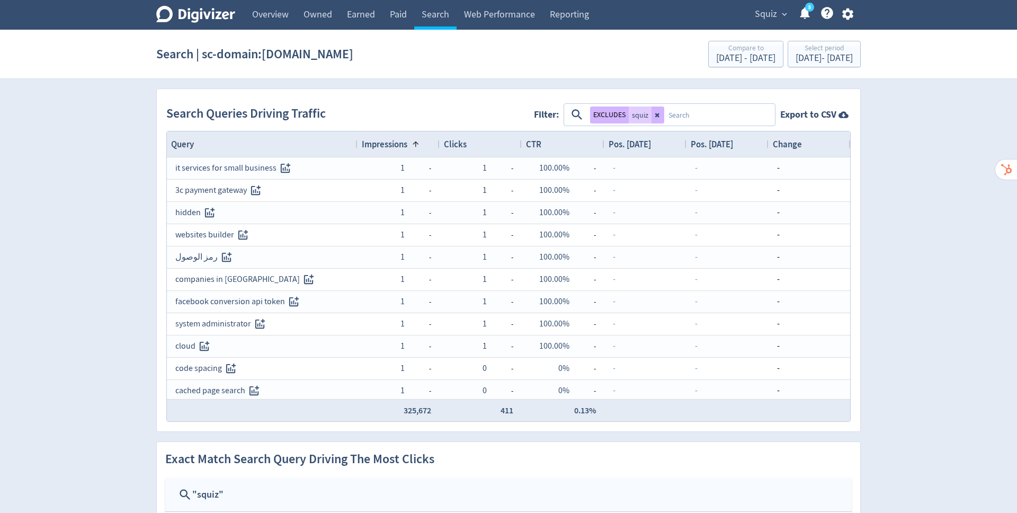
click at [396, 143] on span "Impressions" at bounding box center [385, 144] width 46 height 12
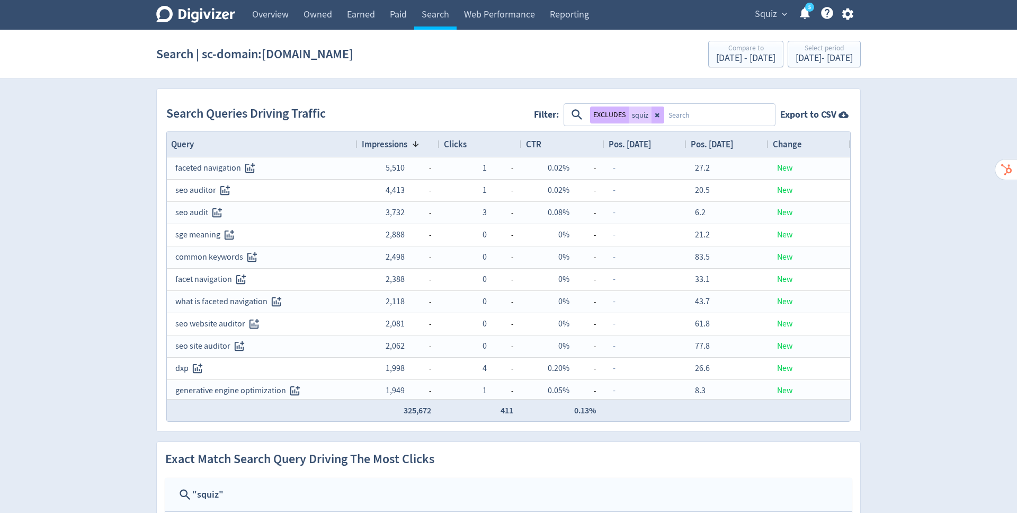
click at [682, 110] on textarea at bounding box center [719, 115] width 110 height 20
click at [641, 145] on span "Pos. [DATE]" at bounding box center [630, 144] width 42 height 12
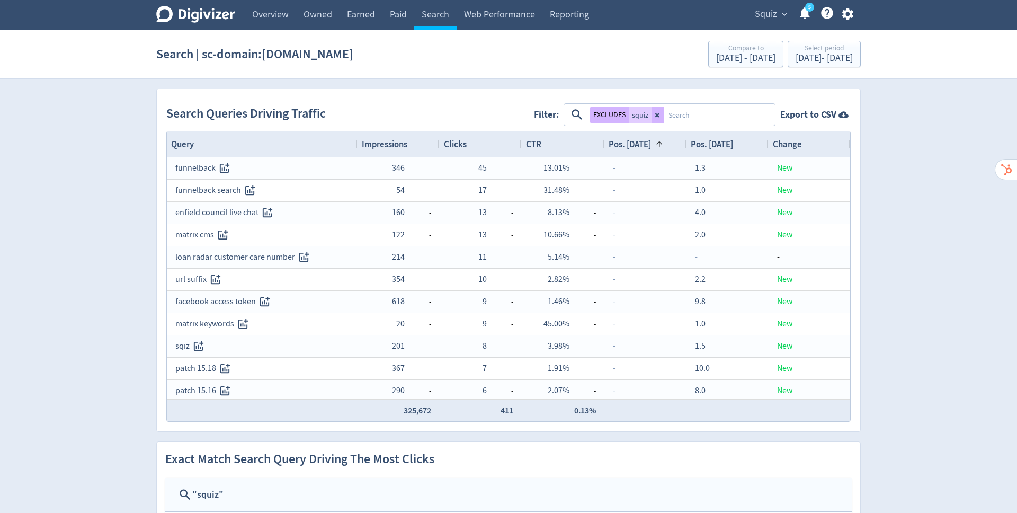
click at [728, 144] on span "Pos. [DATE]" at bounding box center [712, 144] width 42 height 12
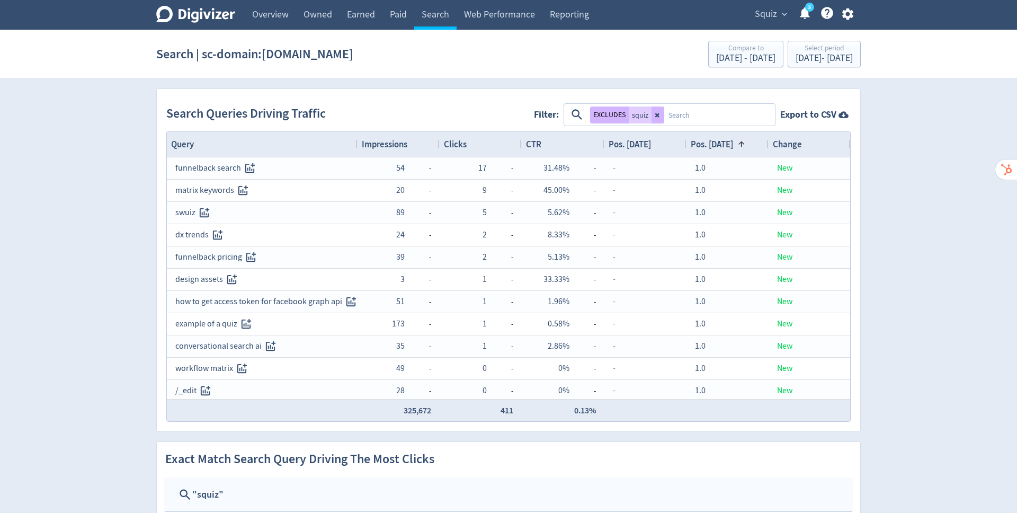
click at [381, 145] on span "Impressions" at bounding box center [385, 144] width 46 height 12
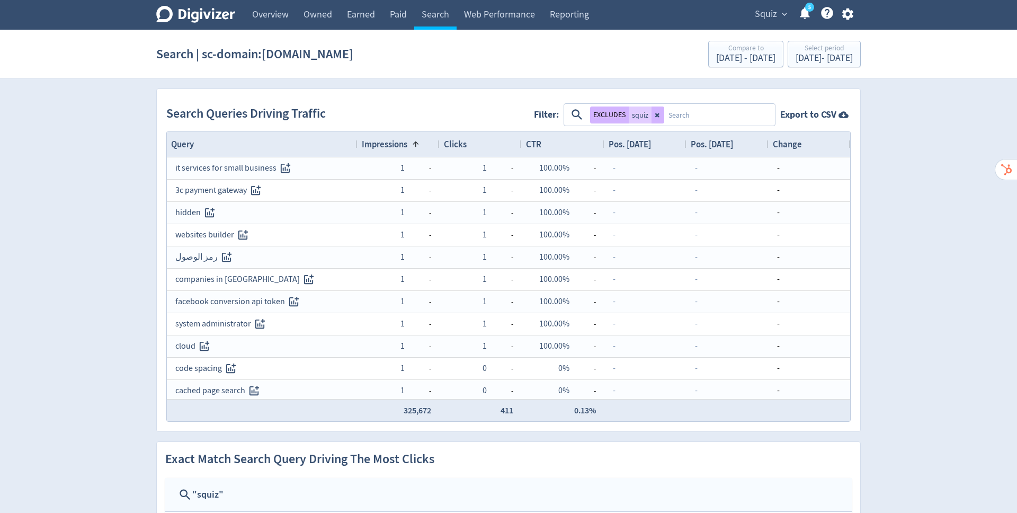
click at [387, 145] on span "Impressions" at bounding box center [385, 144] width 46 height 12
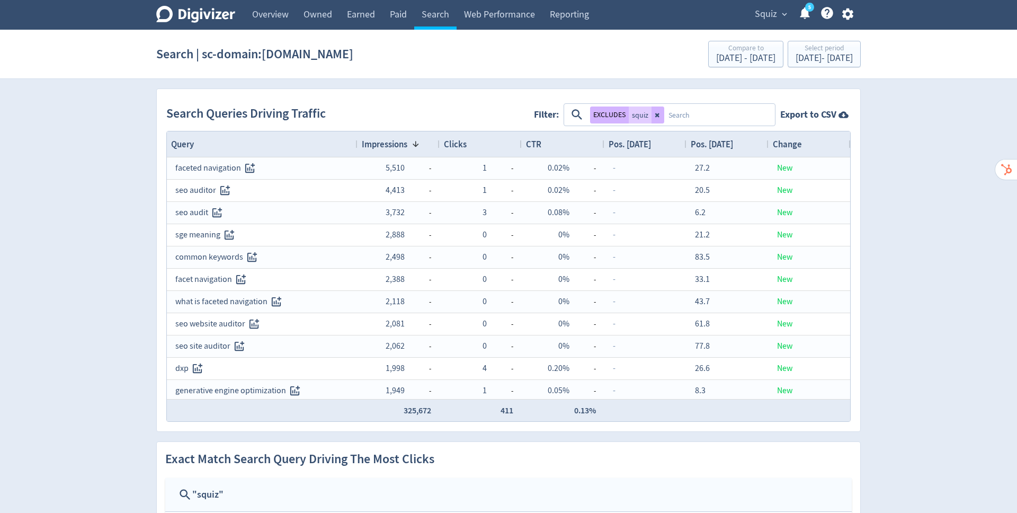
click at [503, 20] on link "Web Performance" at bounding box center [500, 15] width 86 height 30
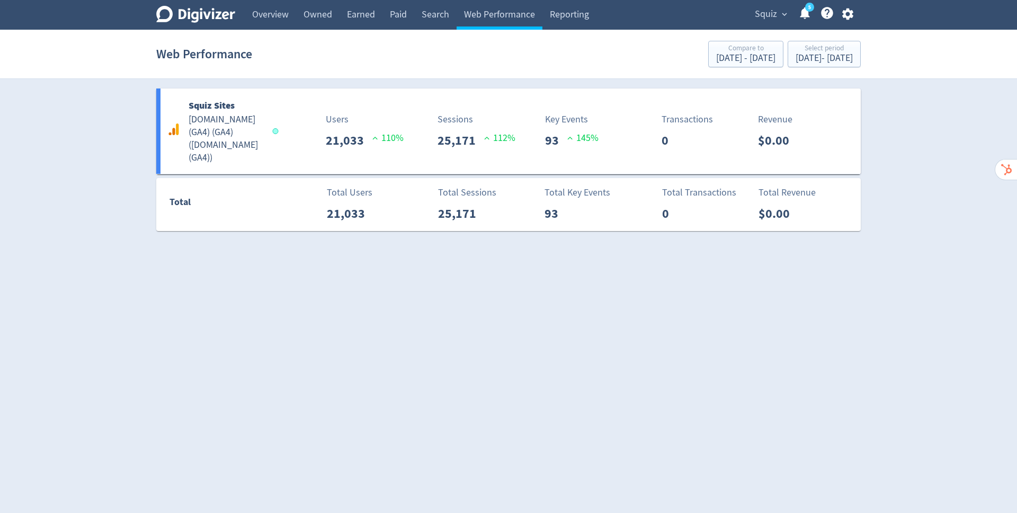
click at [243, 123] on h5 "[DOMAIN_NAME] (GA4) (GA4) ( [DOMAIN_NAME] (GA4) )" at bounding box center [226, 138] width 74 height 51
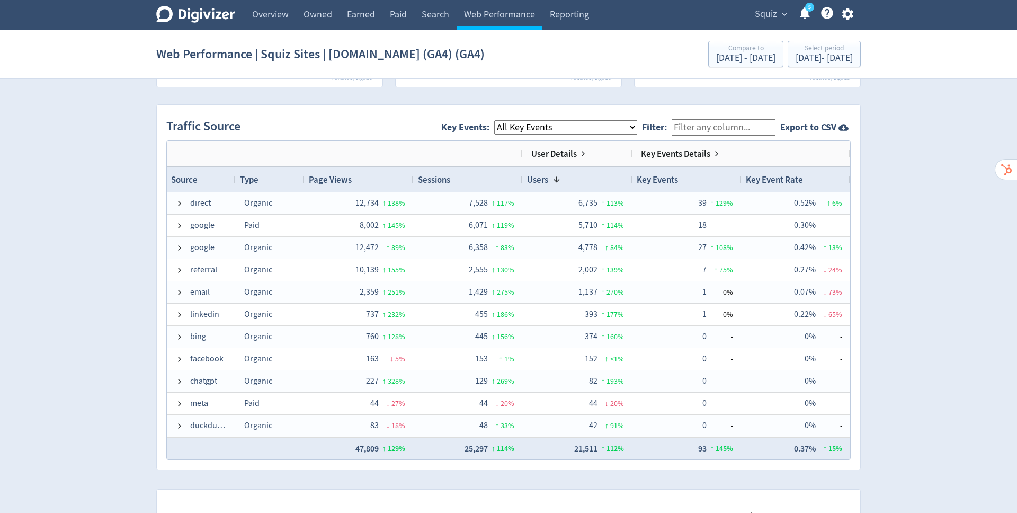
scroll to position [674, 0]
click at [178, 269] on span at bounding box center [179, 268] width 8 height 8
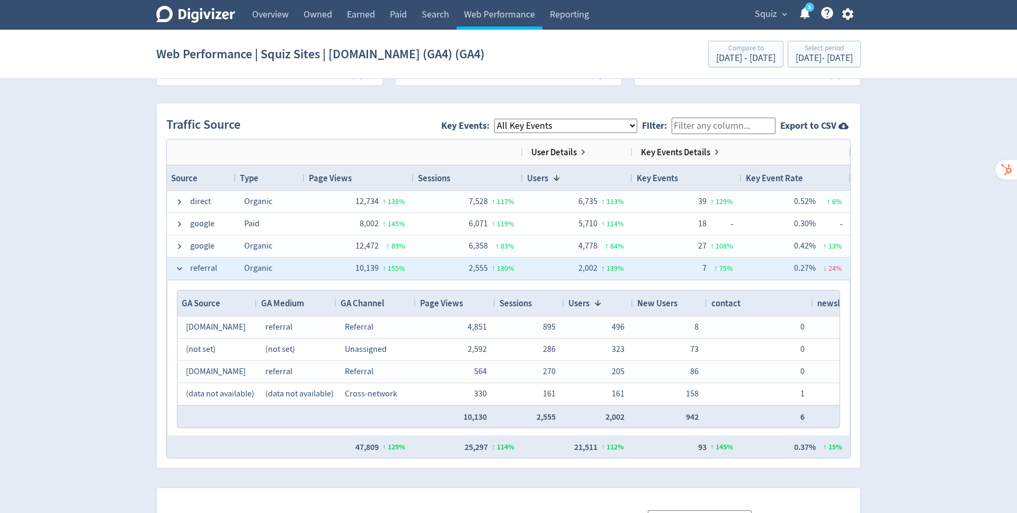
scroll to position [694, 0]
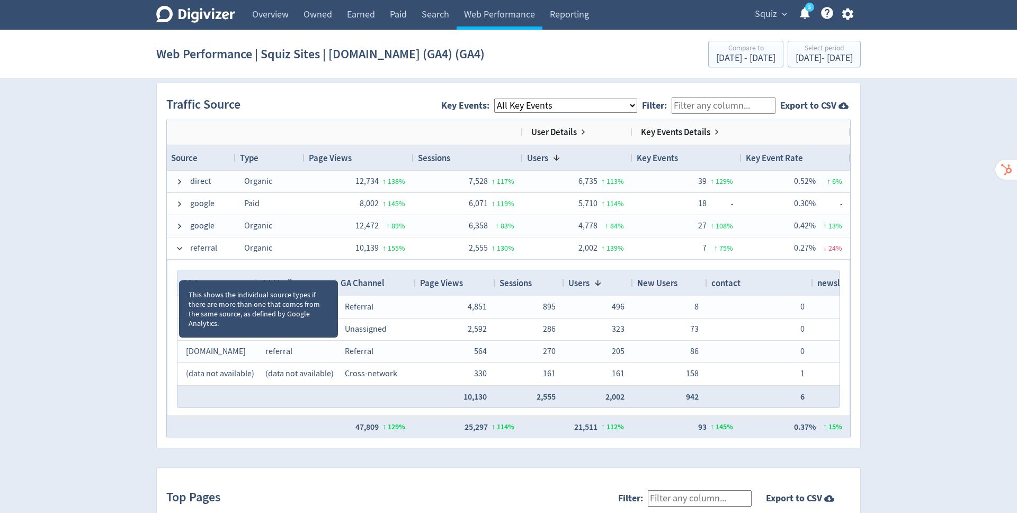
click at [924, 272] on div "Digivizer Logo [PERSON_NAME] Logo Overview Owned Earned Paid Search Web Perform…" at bounding box center [508, 77] width 1017 height 1543
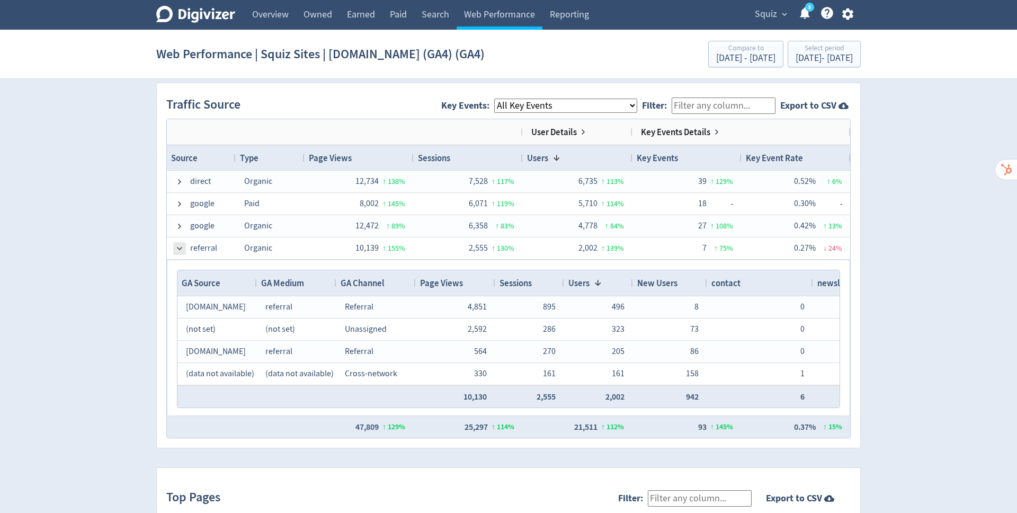
drag, startPoint x: 468, startPoint y: 147, endPoint x: 177, endPoint y: 243, distance: 306.2
click at [177, 244] on span at bounding box center [179, 248] width 8 height 8
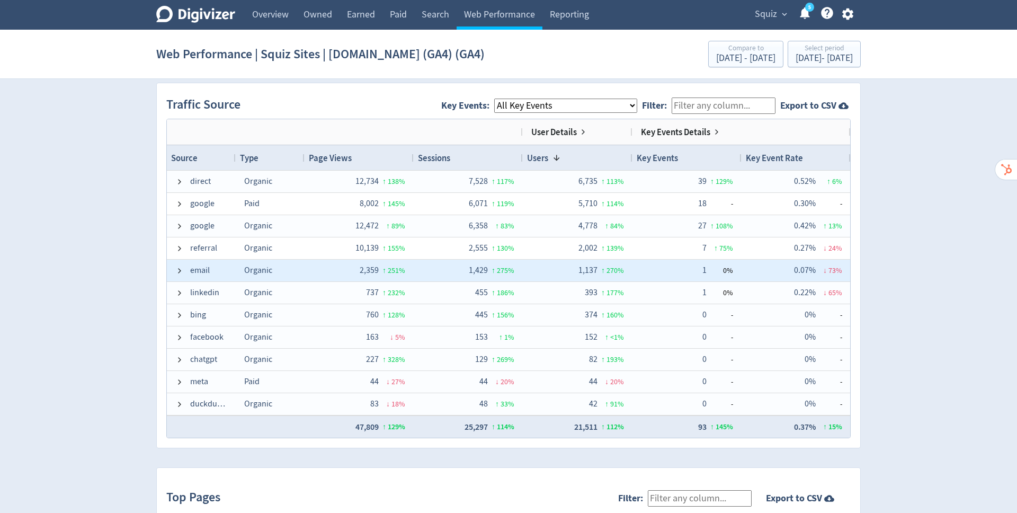
click at [178, 269] on span at bounding box center [179, 270] width 8 height 8
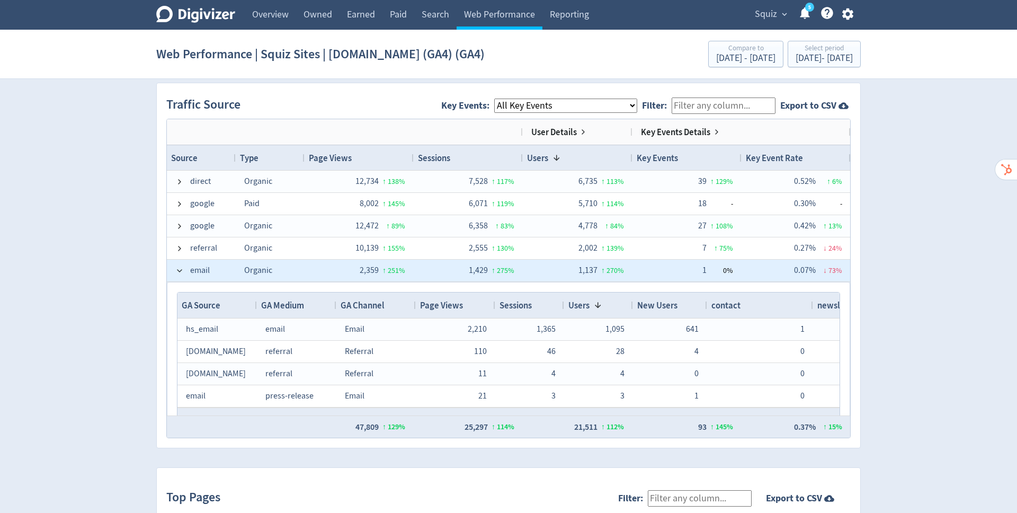
click at [178, 269] on span at bounding box center [179, 270] width 8 height 8
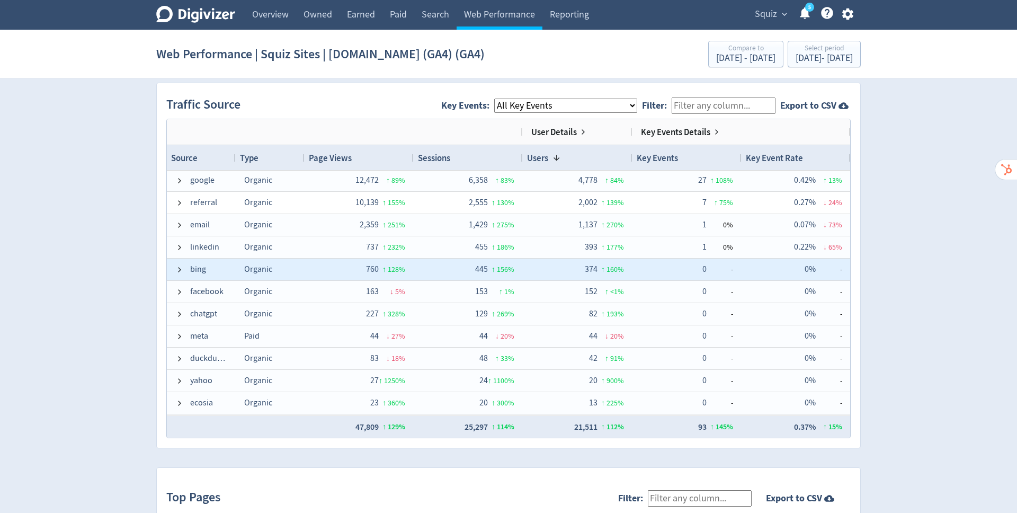
scroll to position [46, 0]
click at [934, 335] on div "Digivizer Logo [PERSON_NAME] Logo Overview Owned Earned Paid Search Web Perform…" at bounding box center [508, 77] width 1017 height 1543
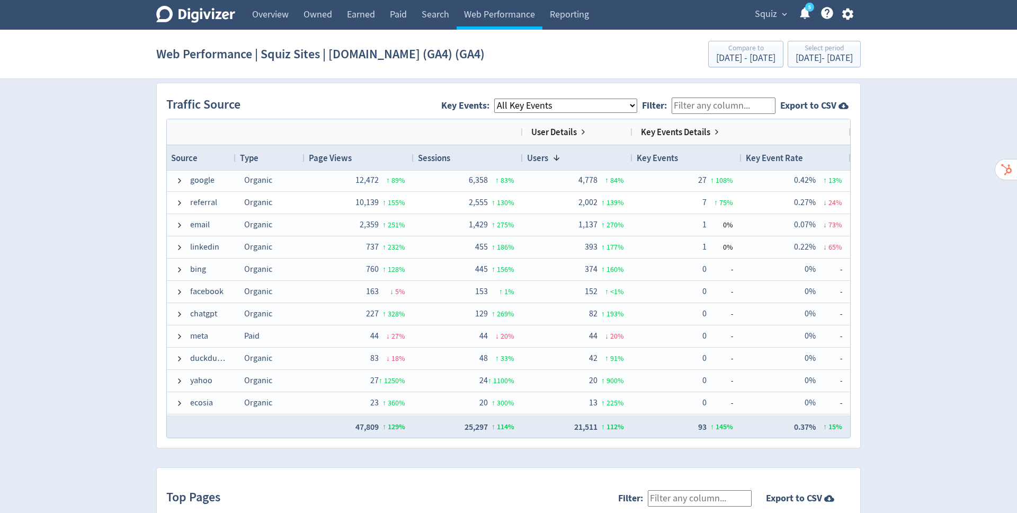
click at [584, 103] on select "All Key Events eCommerce contact newsletter file_download discovery_call" at bounding box center [565, 106] width 143 height 14
click at [503, 99] on select "All Key Events eCommerce contact newsletter file_download discovery_call" at bounding box center [565, 106] width 143 height 14
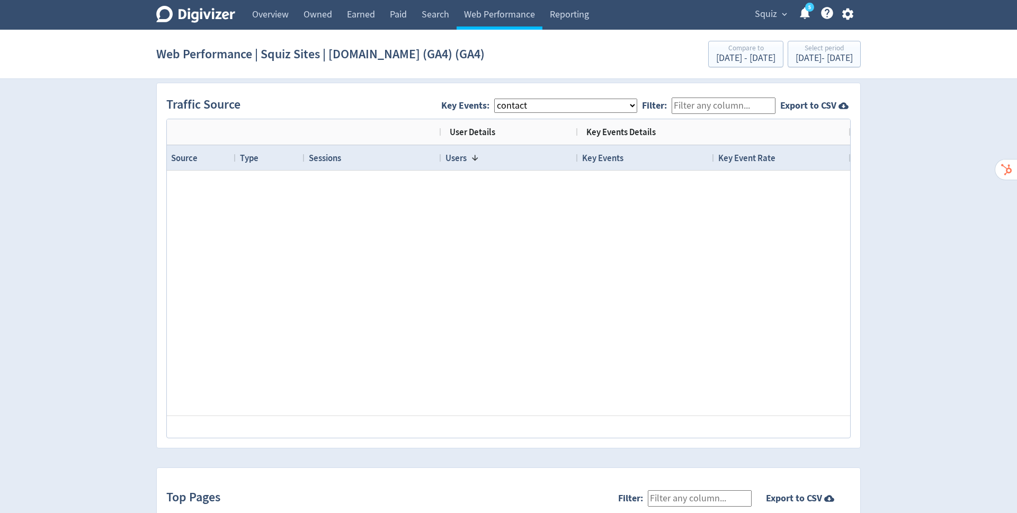
scroll to position [0, 0]
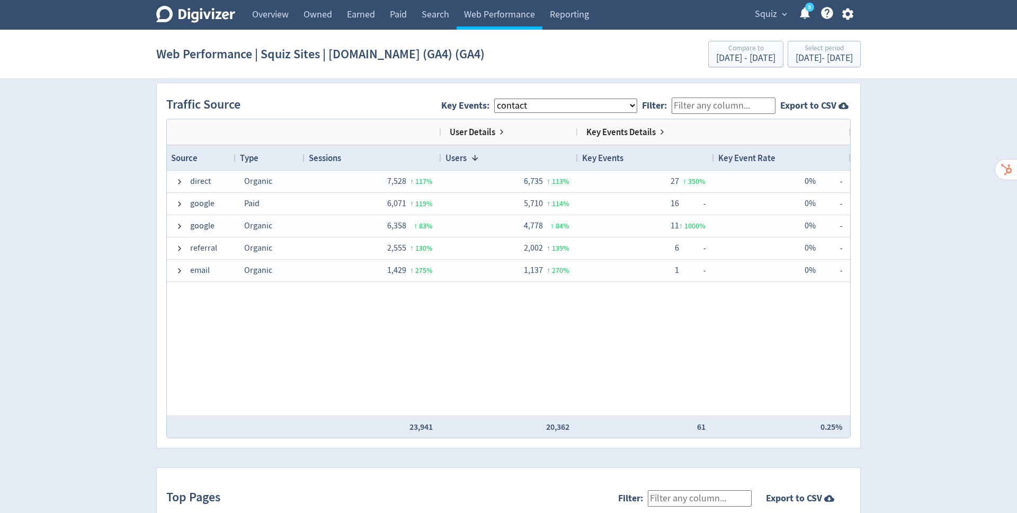
click at [634, 101] on select "All Key Events eCommerce contact newsletter file_download discovery_call" at bounding box center [565, 106] width 143 height 14
click at [503, 99] on select "All Key Events eCommerce contact newsletter file_download discovery_call" at bounding box center [565, 106] width 143 height 14
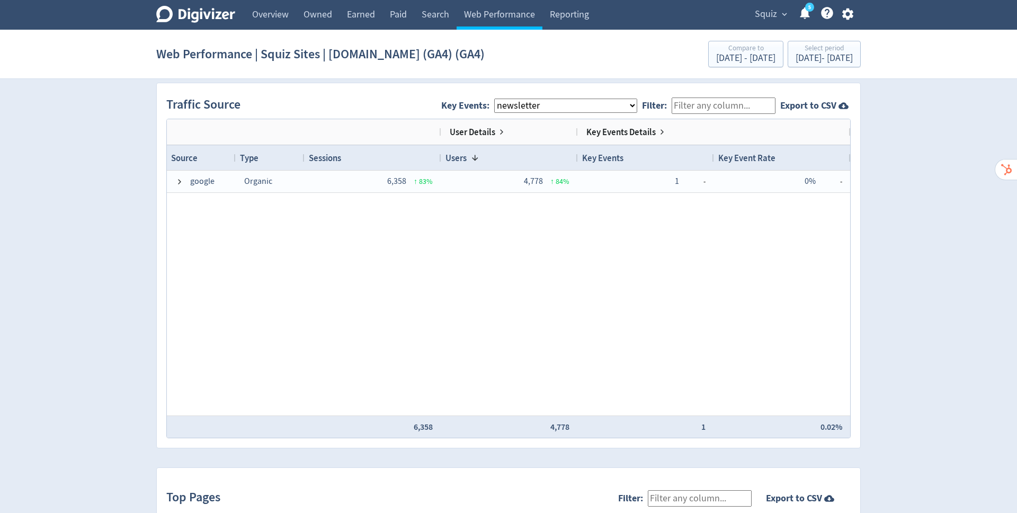
click at [637, 105] on select "All Key Events eCommerce contact newsletter file_download discovery_call" at bounding box center [565, 106] width 143 height 14
select select "allGoals"
click at [503, 99] on select "All Key Events eCommerce contact newsletter file_download discovery_call" at bounding box center [565, 106] width 143 height 14
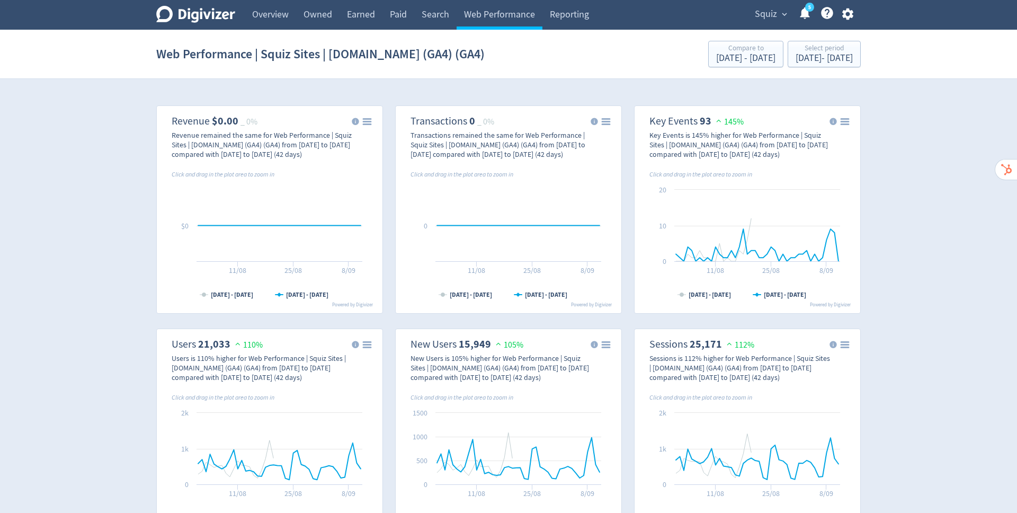
click at [848, 16] on icon "button" at bounding box center [847, 14] width 11 height 12
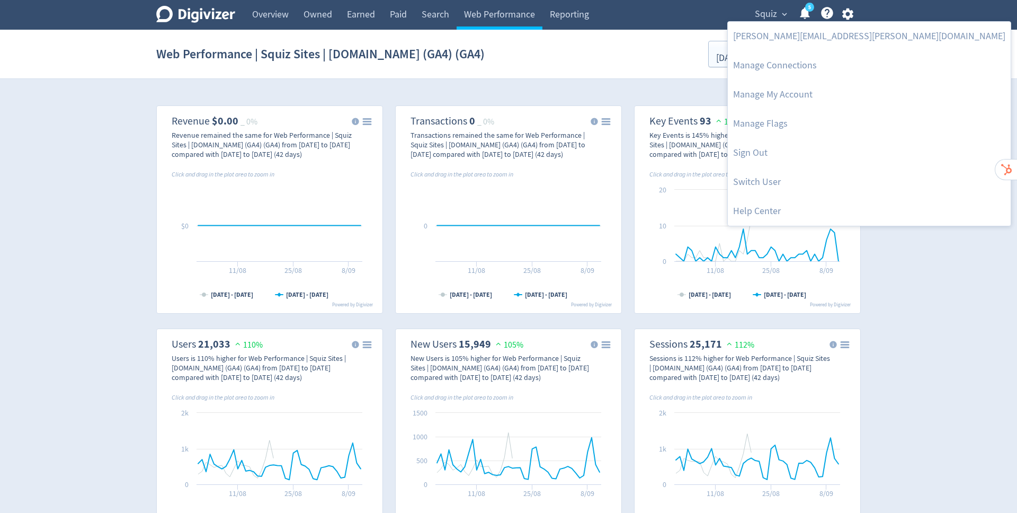
click at [946, 129] on div at bounding box center [508, 256] width 1017 height 513
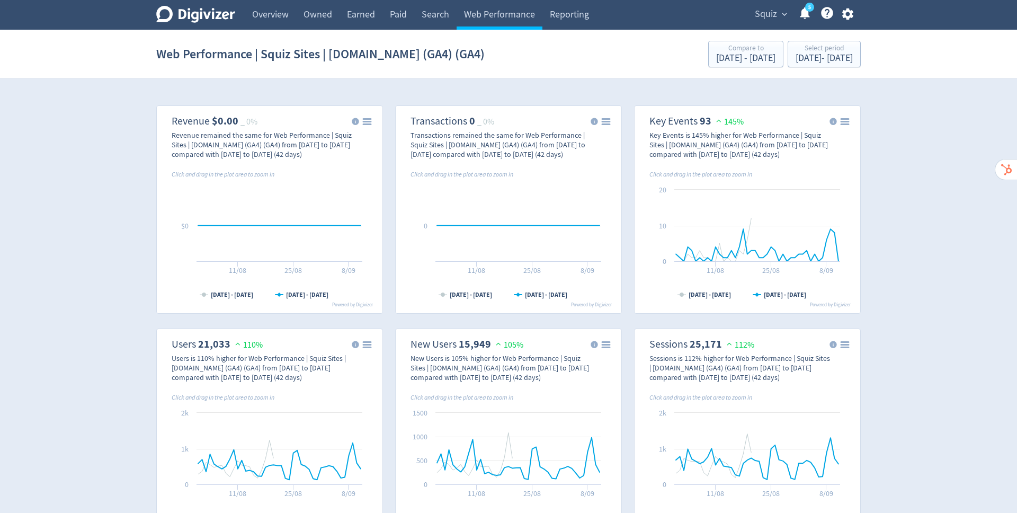
click at [576, 15] on link "Reporting" at bounding box center [569, 15] width 54 height 30
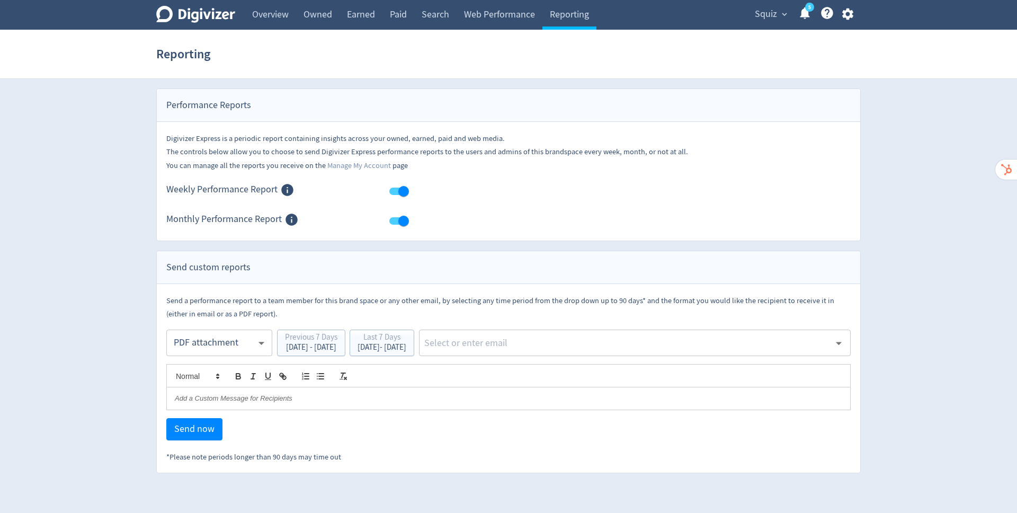
click at [535, 338] on input "text" at bounding box center [626, 343] width 407 height 16
click at [538, 452] on div "*Please note periods longer than 90 days may time out" at bounding box center [508, 456] width 684 height 13
drag, startPoint x: 535, startPoint y: 338, endPoint x: 850, endPoint y: 16, distance: 449.8
click at [850, 16] on icon "button" at bounding box center [847, 14] width 11 height 12
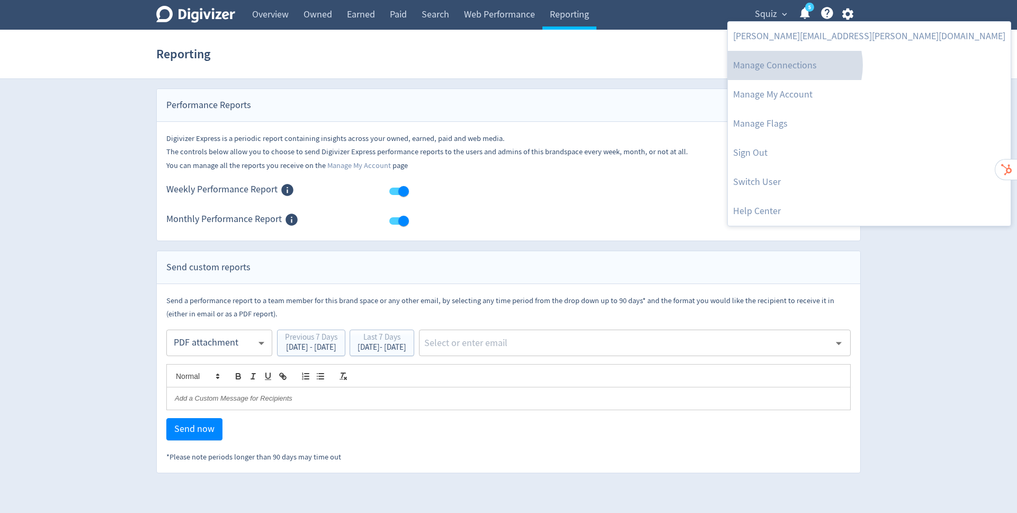
click at [790, 65] on link "Manage Connections" at bounding box center [869, 65] width 283 height 29
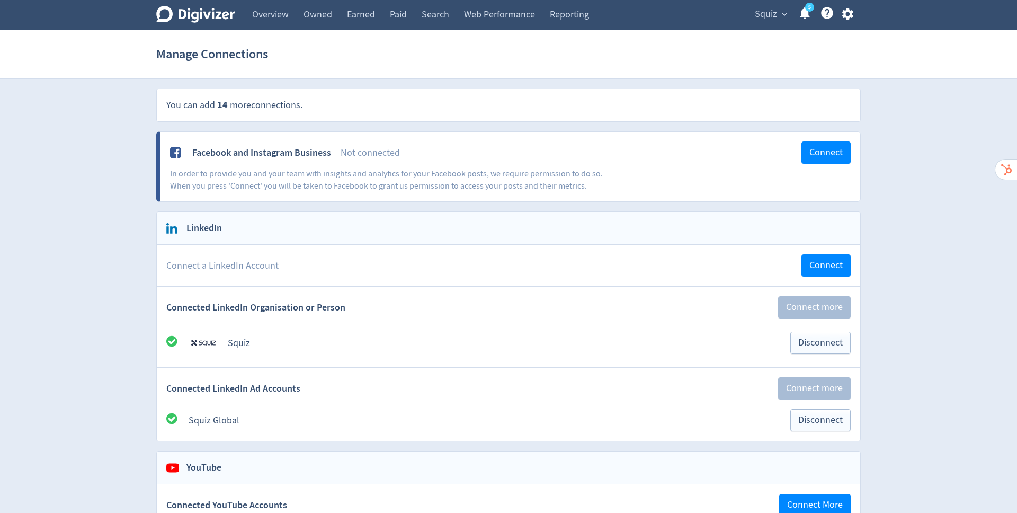
drag, startPoint x: 850, startPoint y: 16, endPoint x: 864, endPoint y: 127, distance: 111.1
click at [847, 14] on icon "button" at bounding box center [848, 14] width 14 height 14
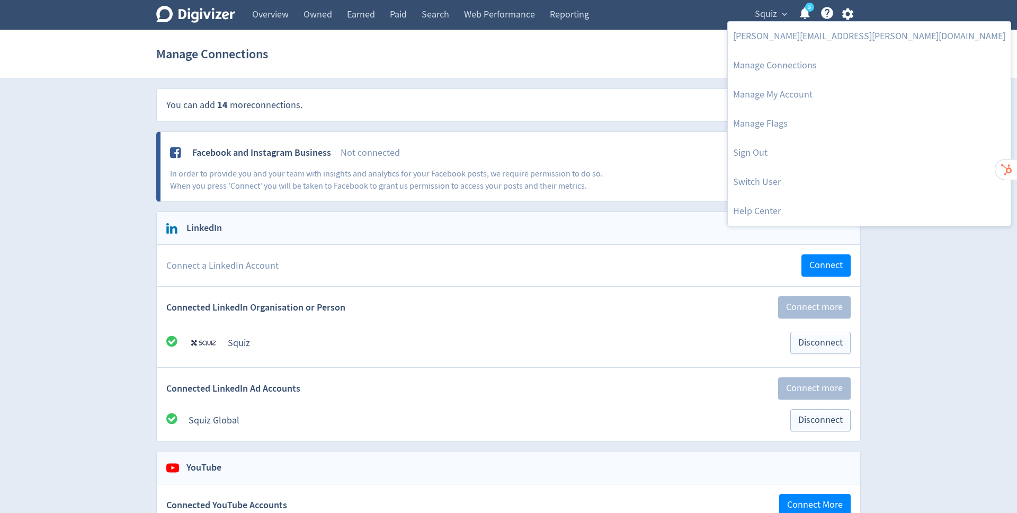
click at [775, 14] on div at bounding box center [508, 256] width 1017 height 513
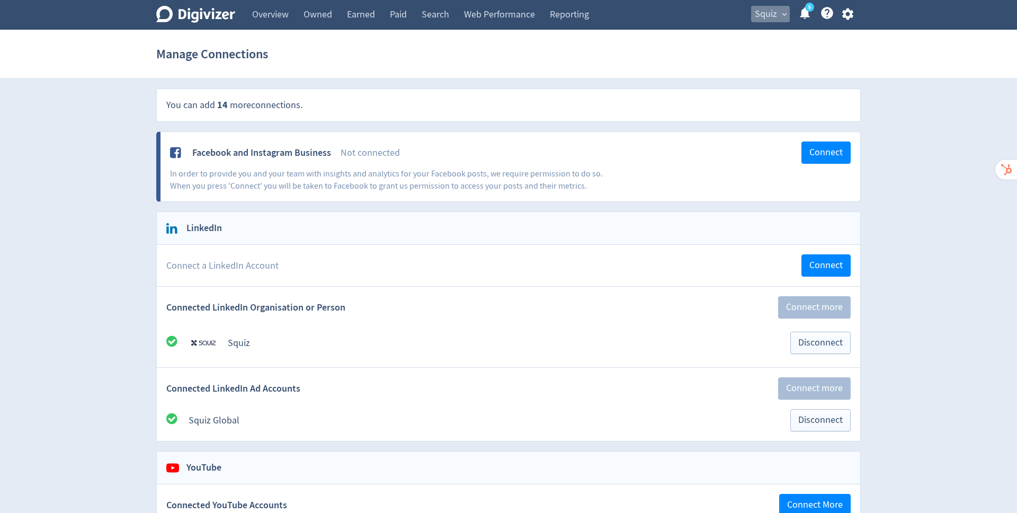
click at [775, 14] on span "Squiz" at bounding box center [766, 14] width 22 height 17
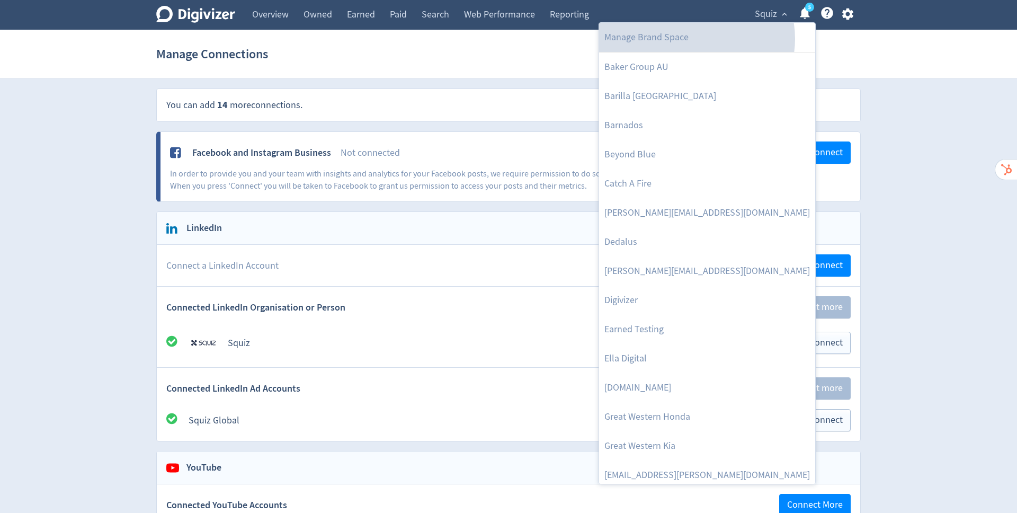
click at [696, 39] on link "Manage Brand Space" at bounding box center [707, 37] width 216 height 29
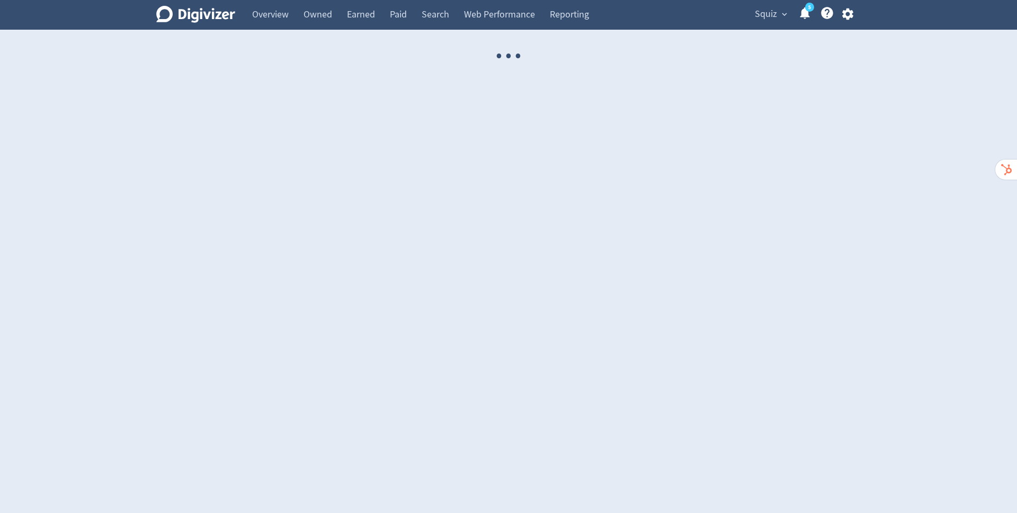
select select "USER"
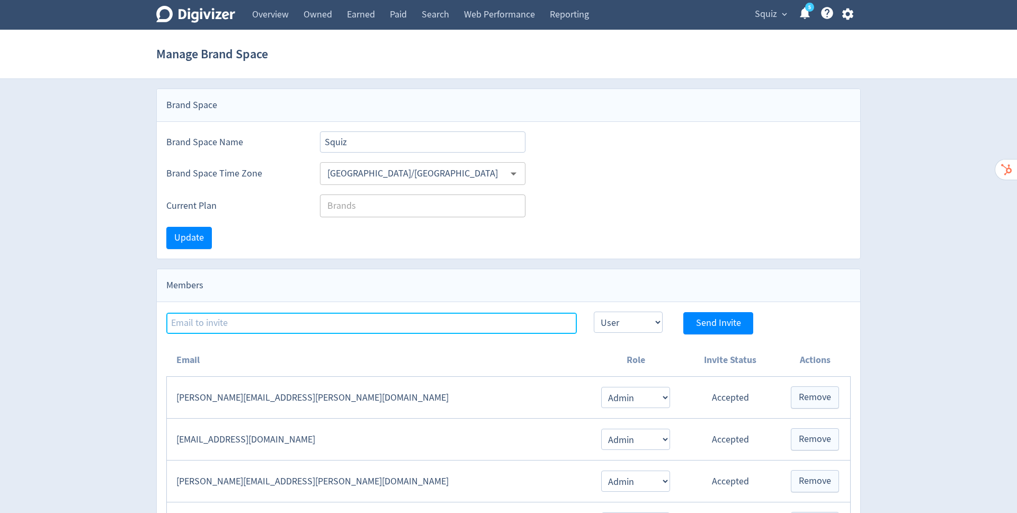
click at [402, 321] on input at bounding box center [371, 322] width 410 height 21
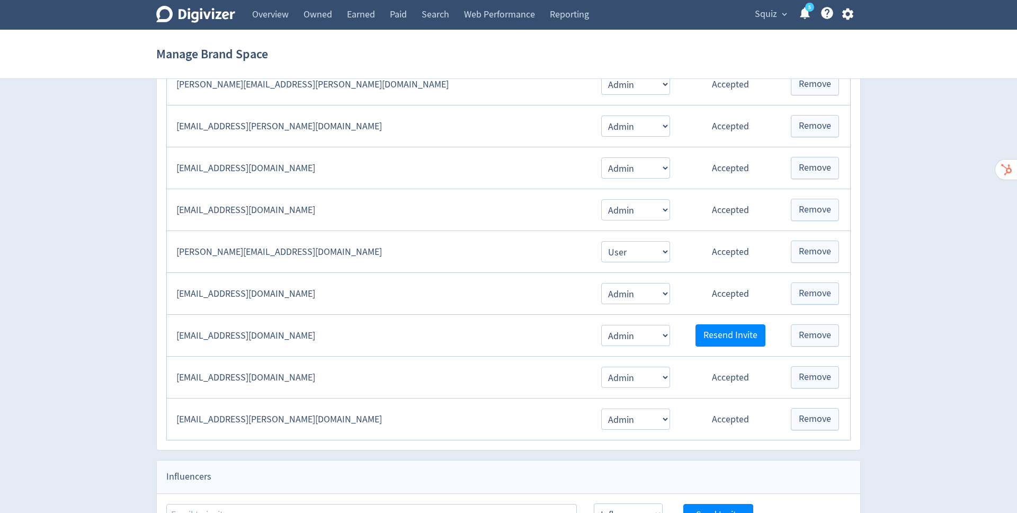
scroll to position [503, 0]
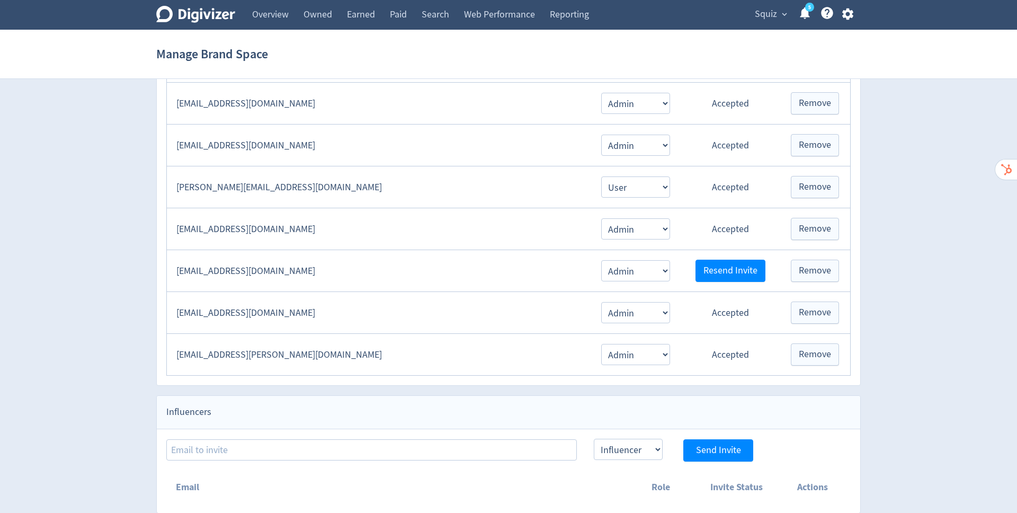
click at [964, 297] on div "Digivizer Logo [PERSON_NAME] Logo Overview Owned Earned Paid Search Web Perform…" at bounding box center [508, 5] width 1017 height 1016
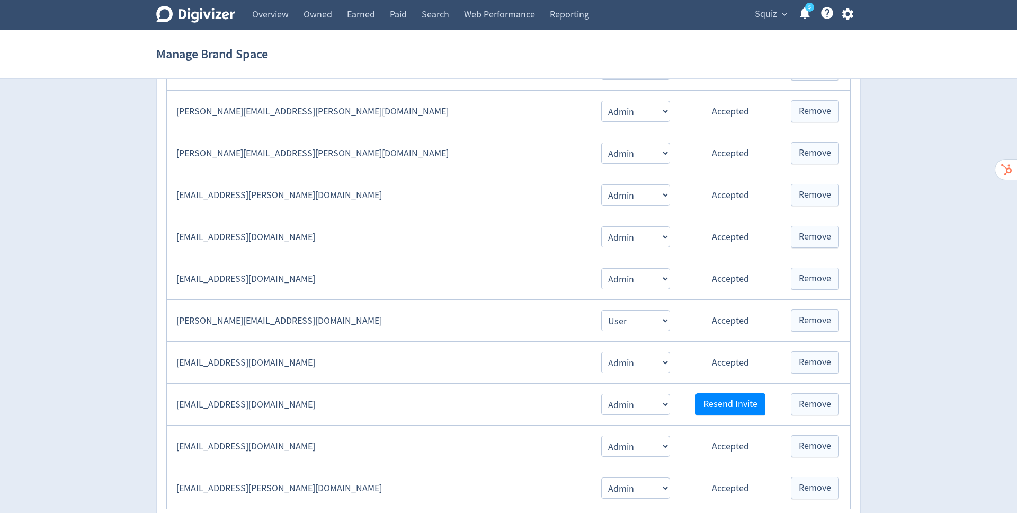
scroll to position [351, 0]
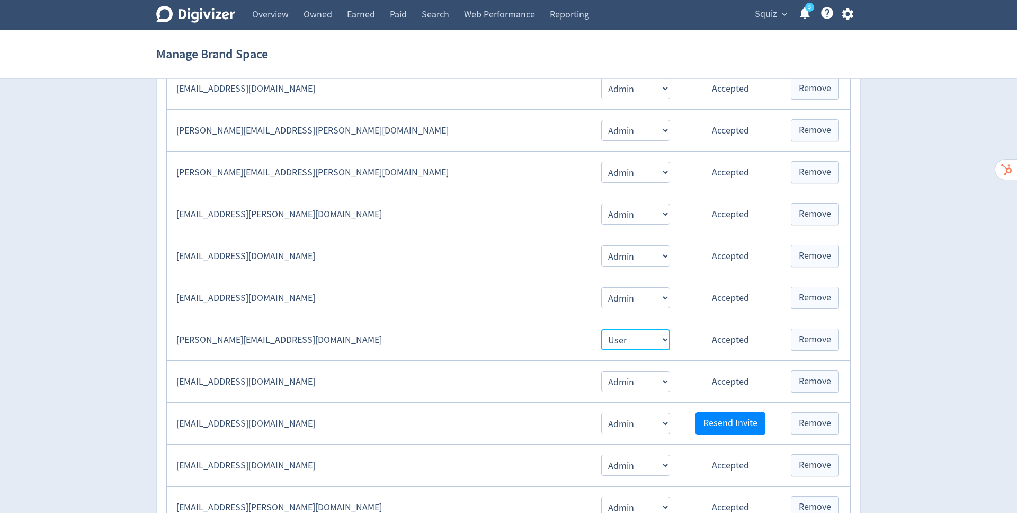
click at [650, 330] on select "Admin User" at bounding box center [635, 339] width 69 height 21
select select "USER"
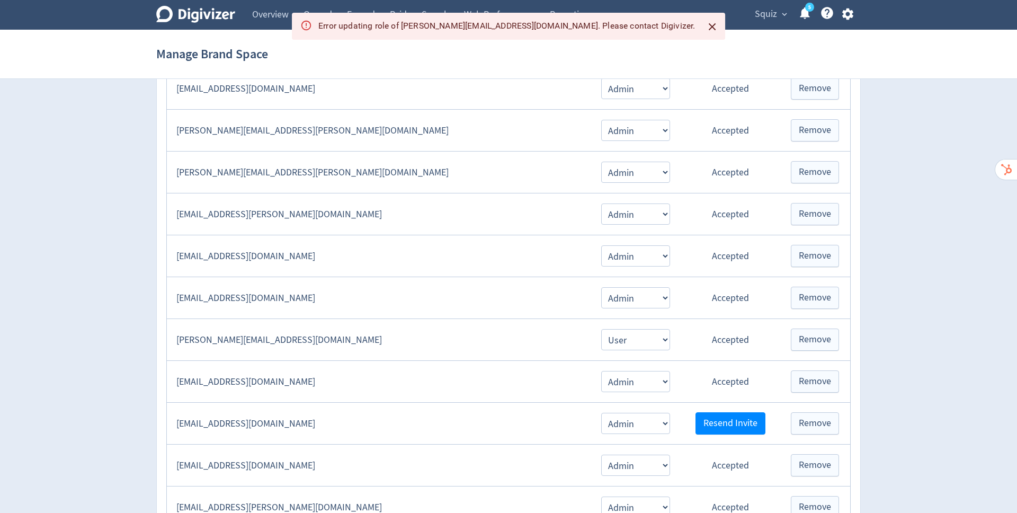
click at [931, 336] on div "Digivizer Logo [PERSON_NAME] Logo Overview Owned Earned Paid Search Web Perform…" at bounding box center [508, 157] width 1017 height 1016
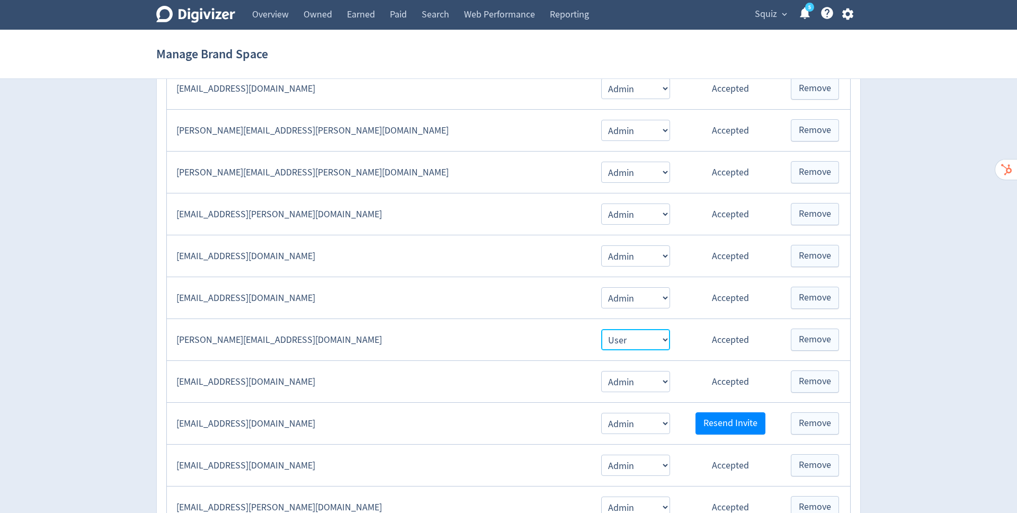
click at [649, 329] on select "Admin User" at bounding box center [635, 339] width 69 height 21
select select "USER"
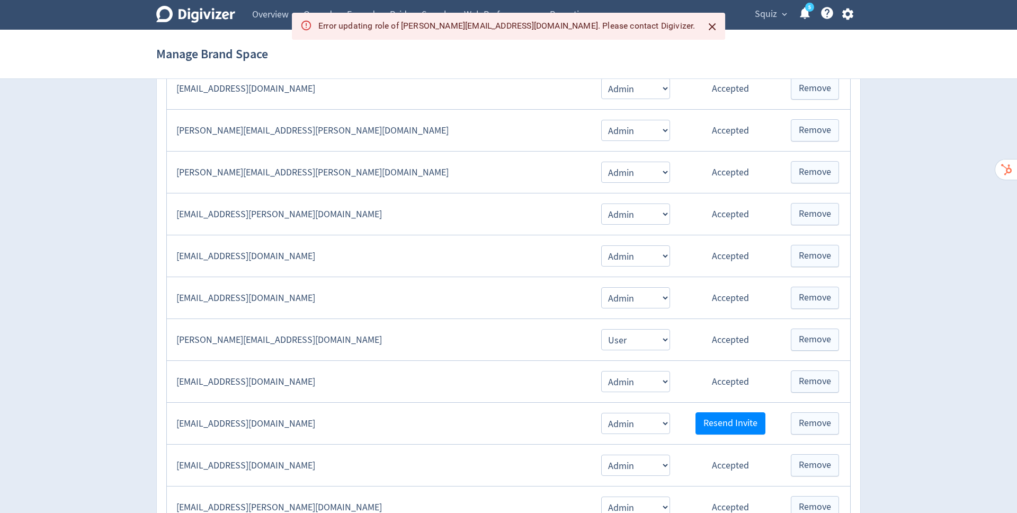
click at [932, 252] on div "Digivizer Logo [PERSON_NAME] Logo Overview Owned Earned Paid Search Web Perform…" at bounding box center [508, 157] width 1017 height 1016
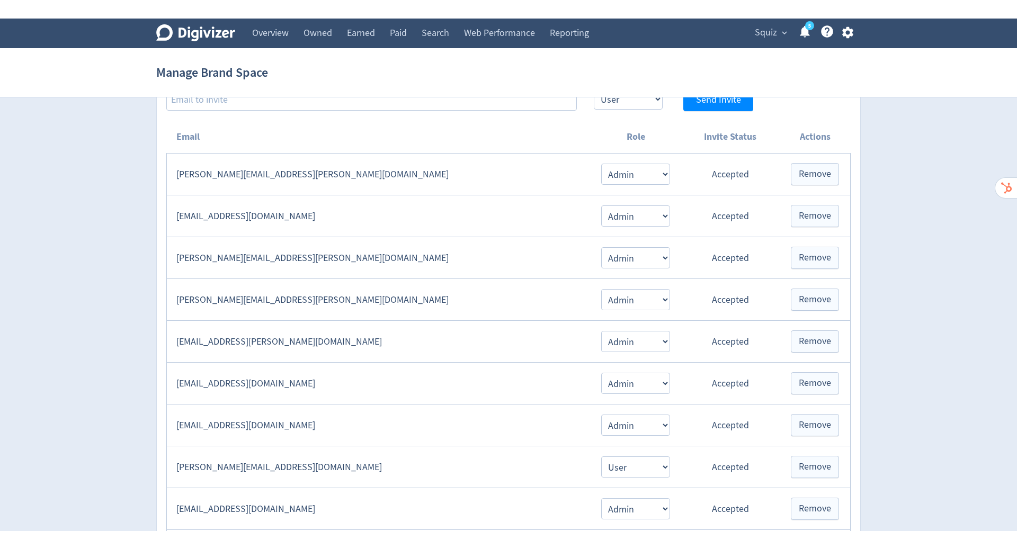
scroll to position [0, 0]
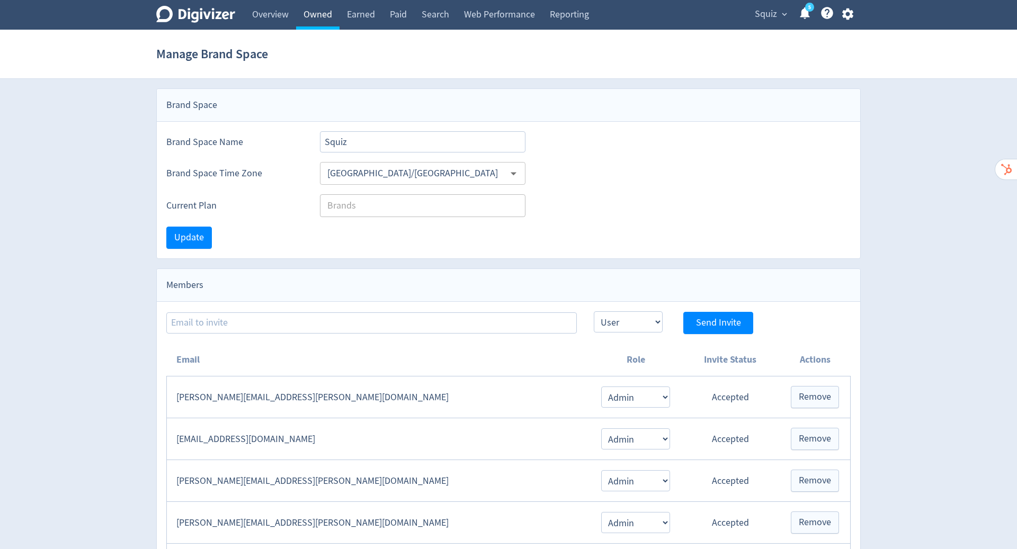
click at [316, 12] on link "Owned" at bounding box center [317, 15] width 43 height 30
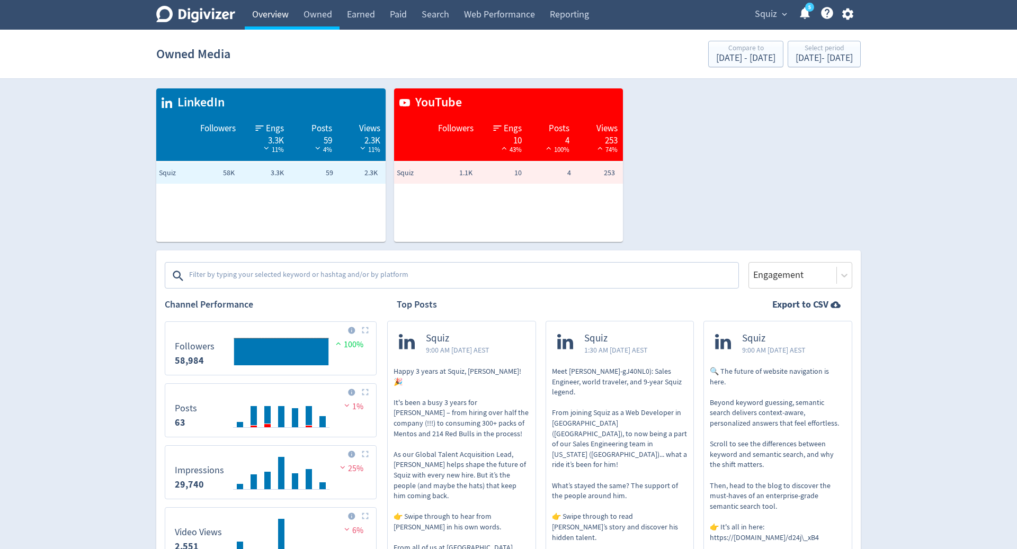
click at [273, 13] on link "Overview" at bounding box center [270, 15] width 51 height 30
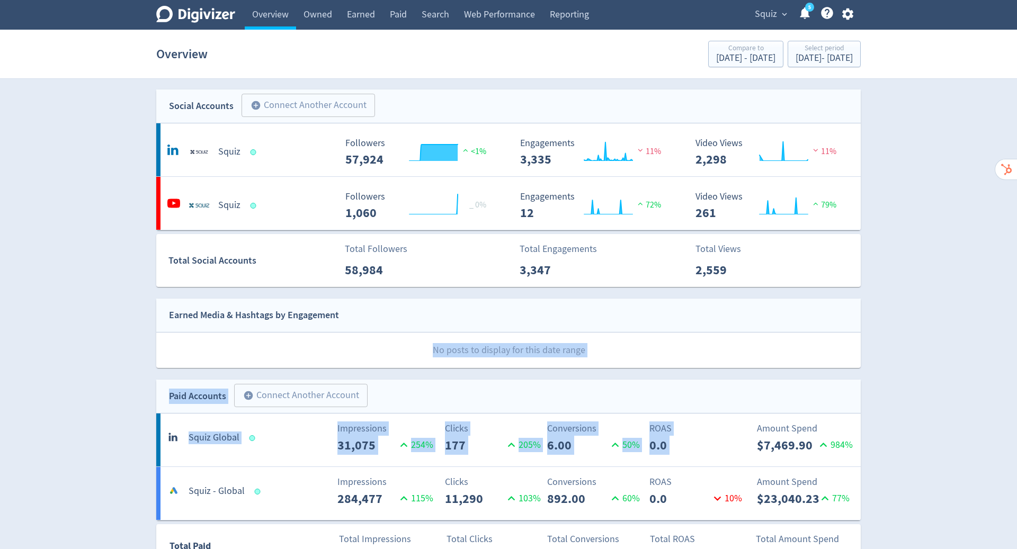
drag, startPoint x: 273, startPoint y: 13, endPoint x: 890, endPoint y: 247, distance: 660.1
click at [890, 247] on div "Digivizer Logo [PERSON_NAME] Logo Overview Owned Earned Paid Search Web Perform…" at bounding box center [508, 558] width 1017 height 1116
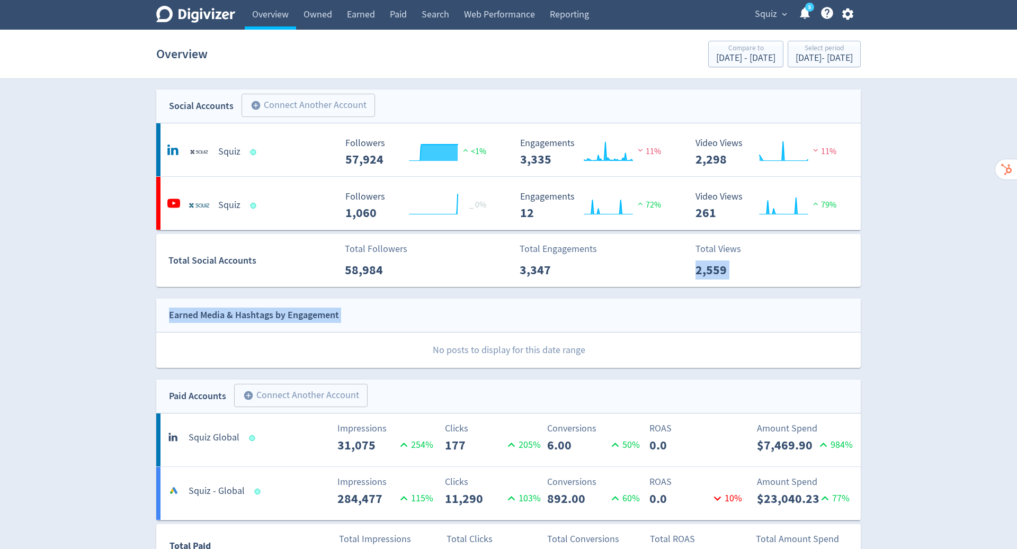
click at [978, 334] on div "Digivizer Logo [PERSON_NAME] Logo Overview Owned Earned Paid Search Web Perform…" at bounding box center [508, 558] width 1017 height 1116
click at [319, 15] on link "Owned" at bounding box center [317, 15] width 43 height 30
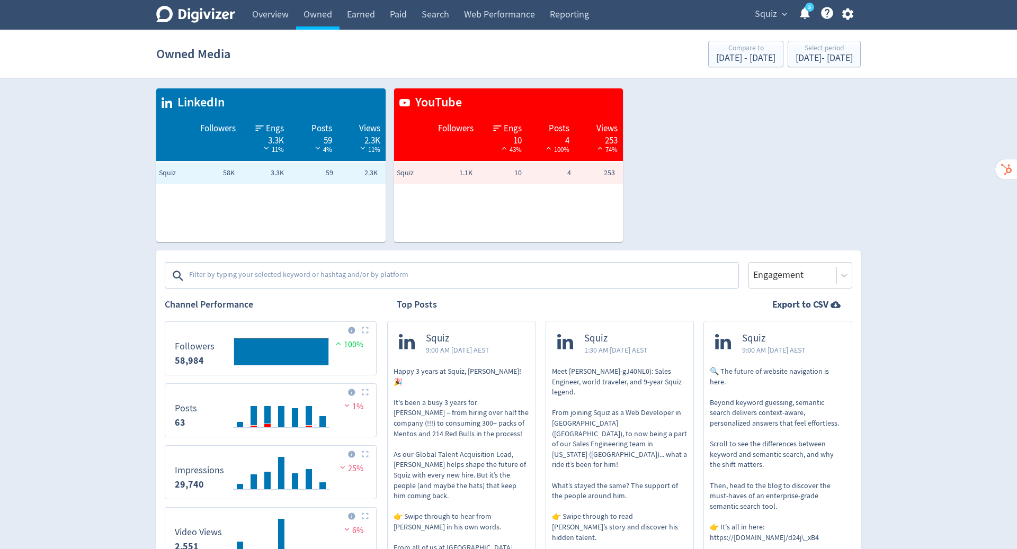
click at [361, 14] on link "Earned" at bounding box center [360, 15] width 43 height 30
